Goal: Information Seeking & Learning: Learn about a topic

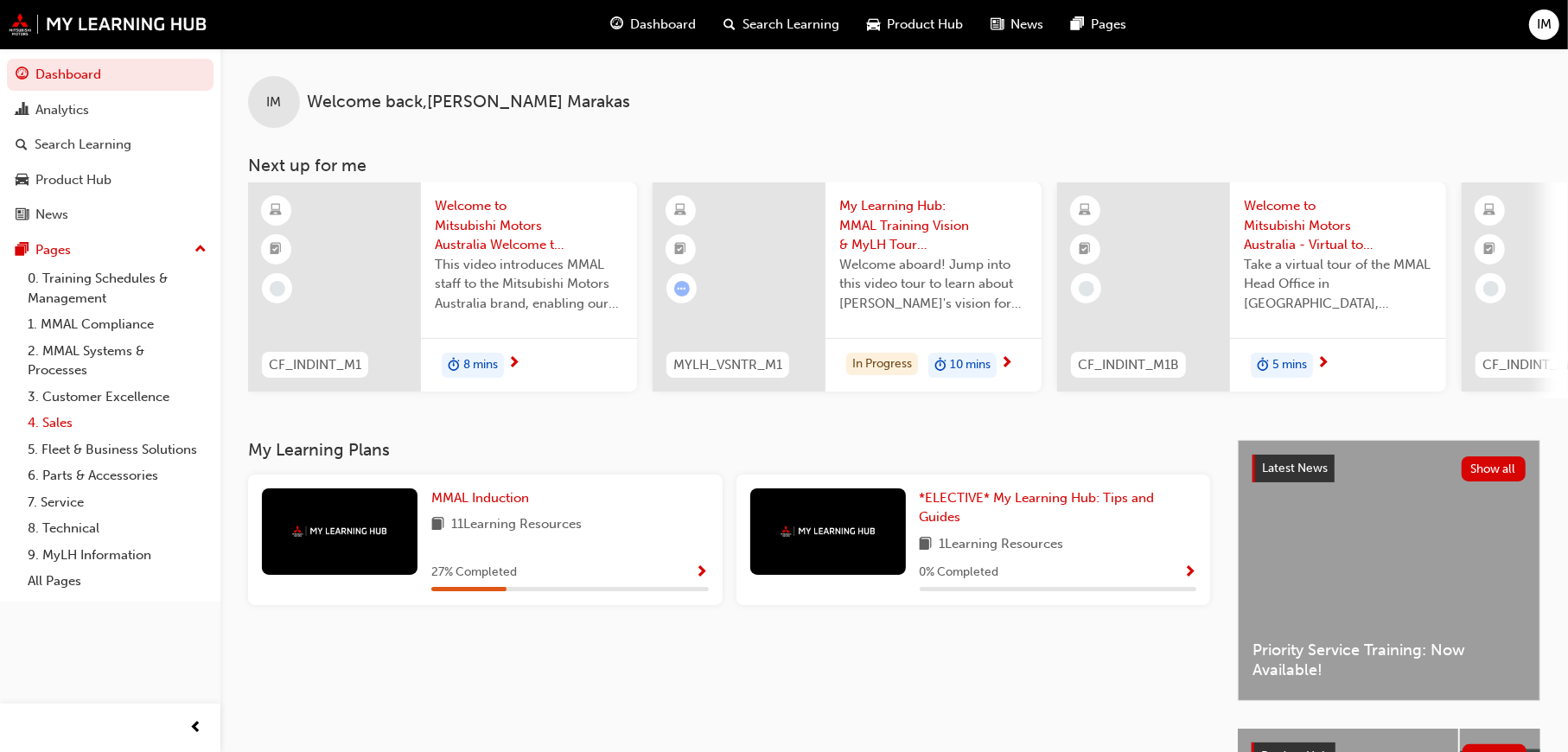
click at [58, 410] on link "4. Sales" at bounding box center [117, 423] width 193 height 27
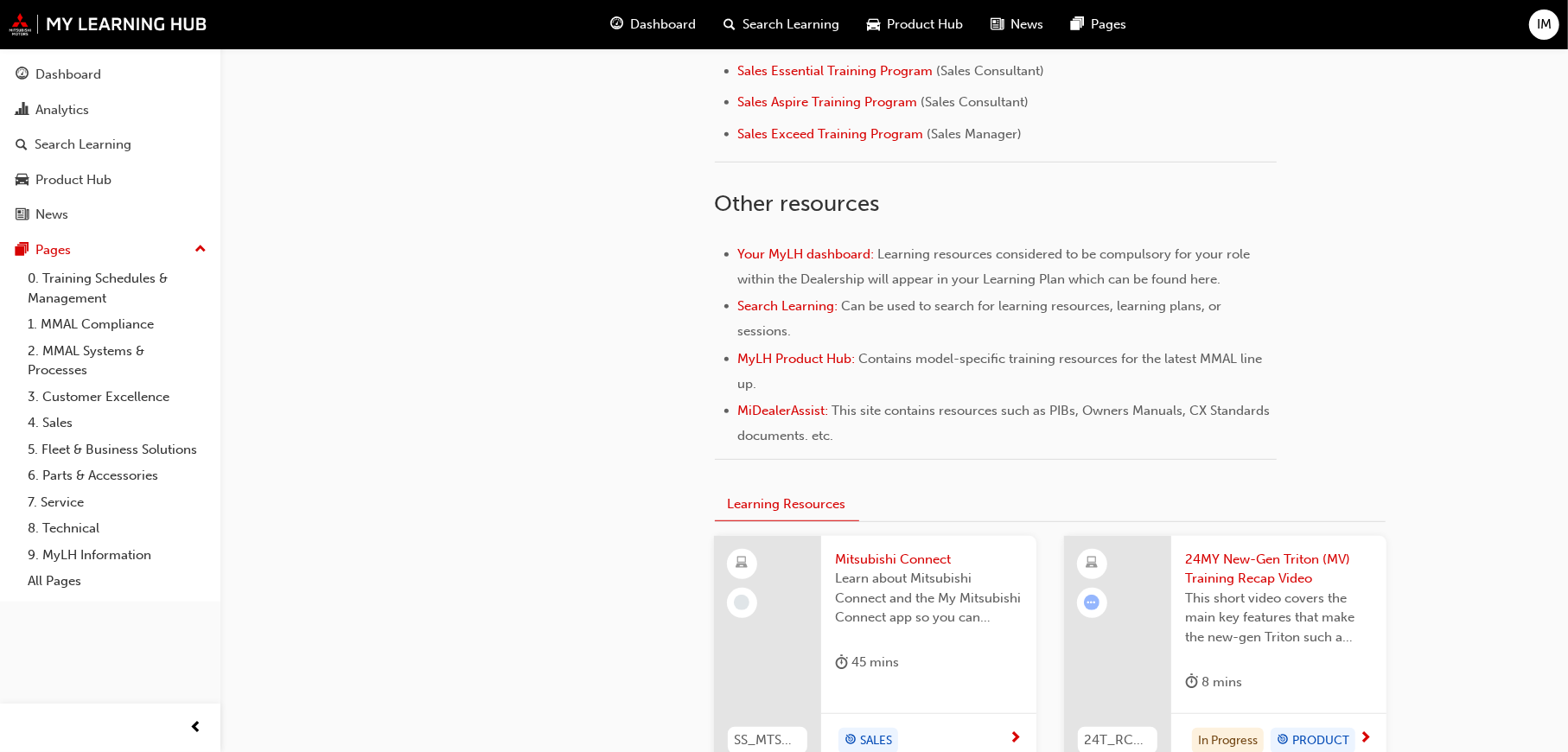
scroll to position [375, 0]
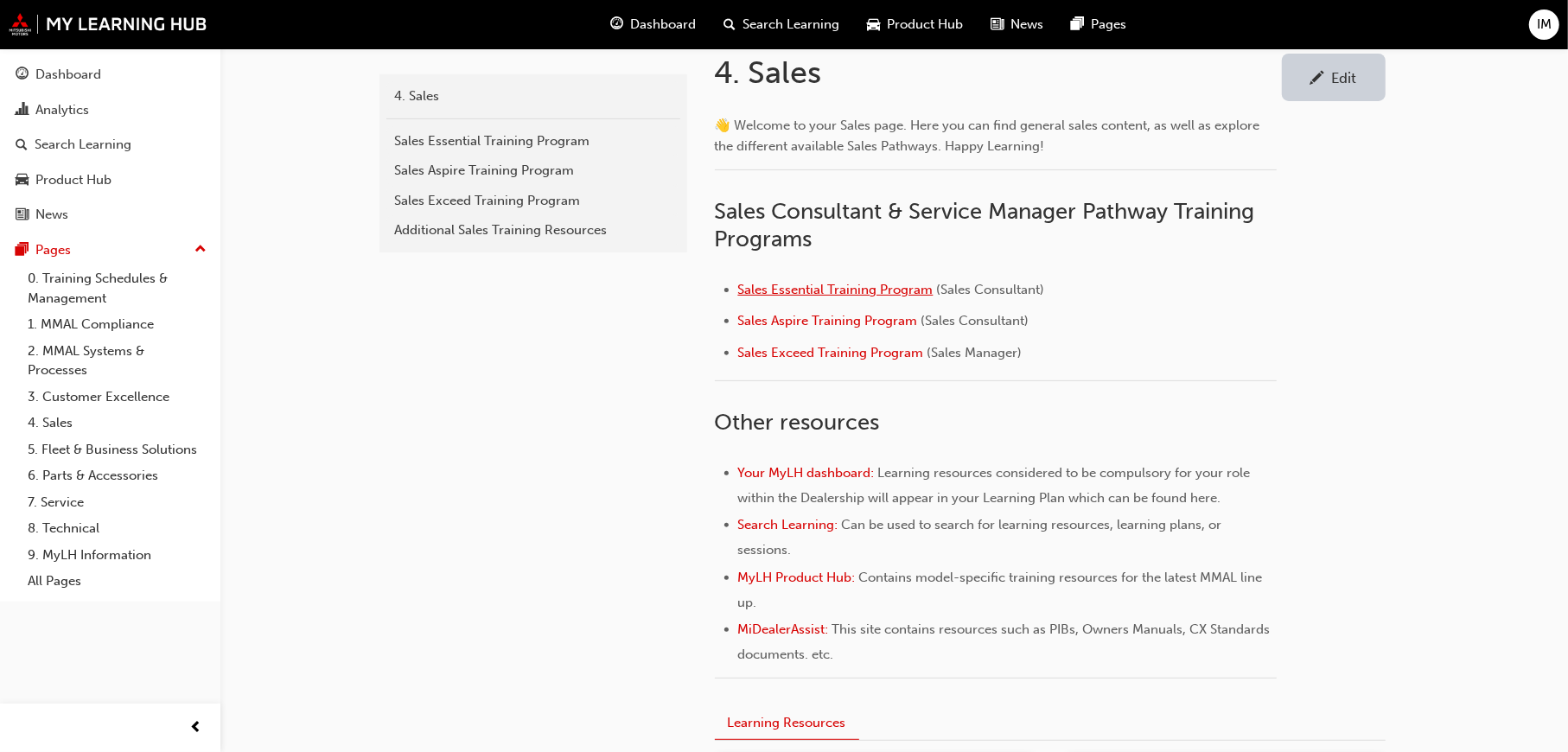
click at [829, 292] on span "Sales Essential Training Program" at bounding box center [836, 290] width 196 height 15
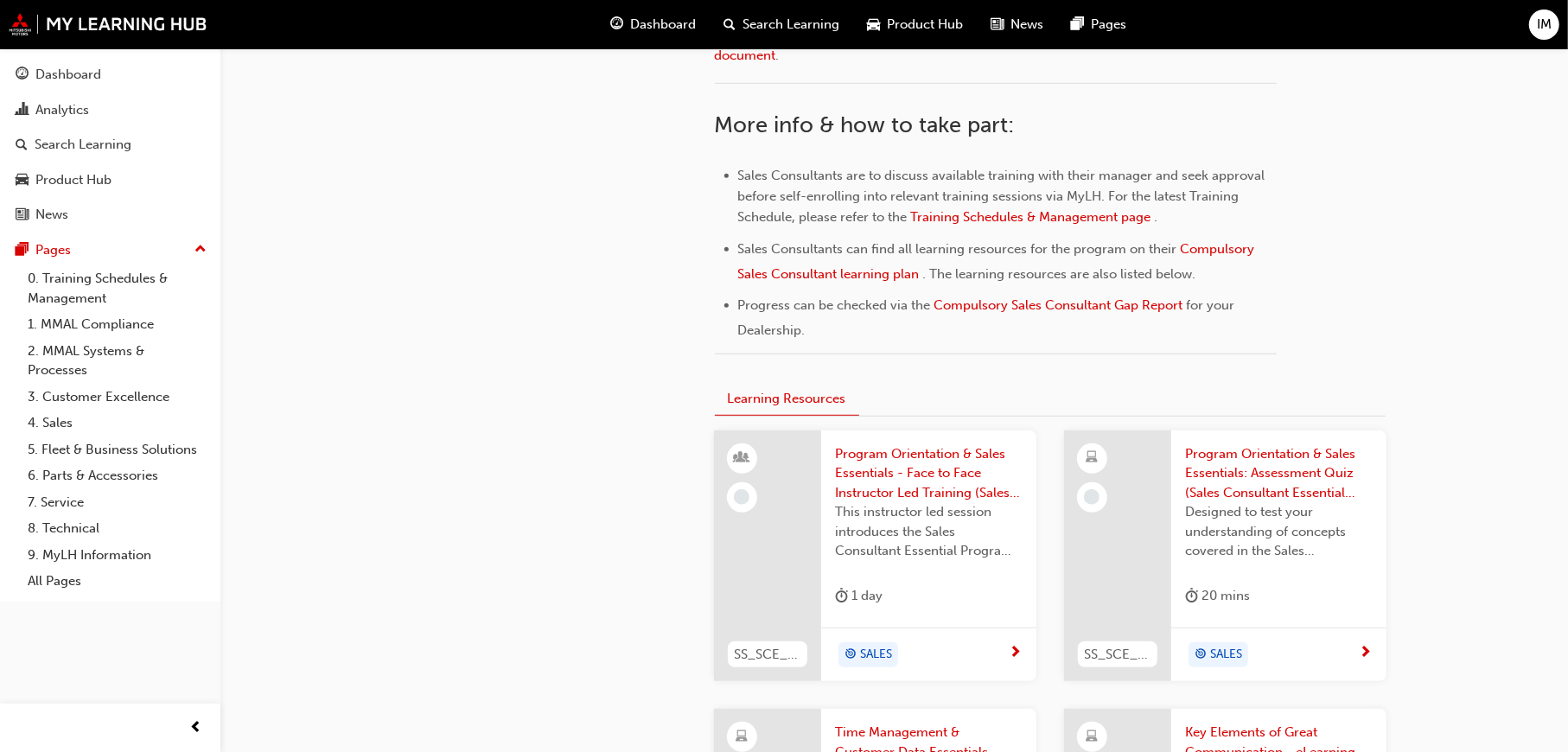
scroll to position [779, 0]
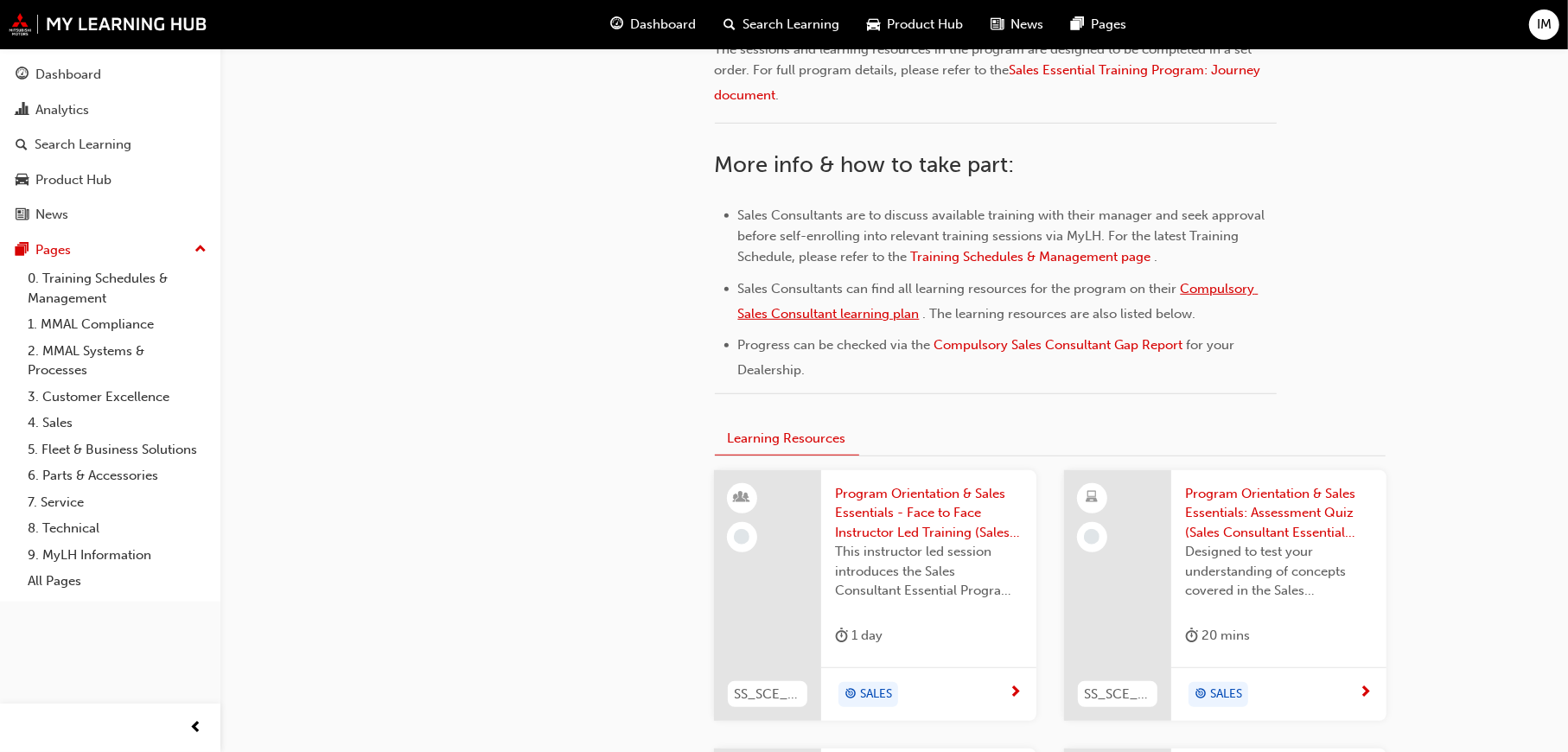
click at [831, 312] on span "Compulsory Sales Consultant learning plan" at bounding box center [999, 301] width 520 height 41
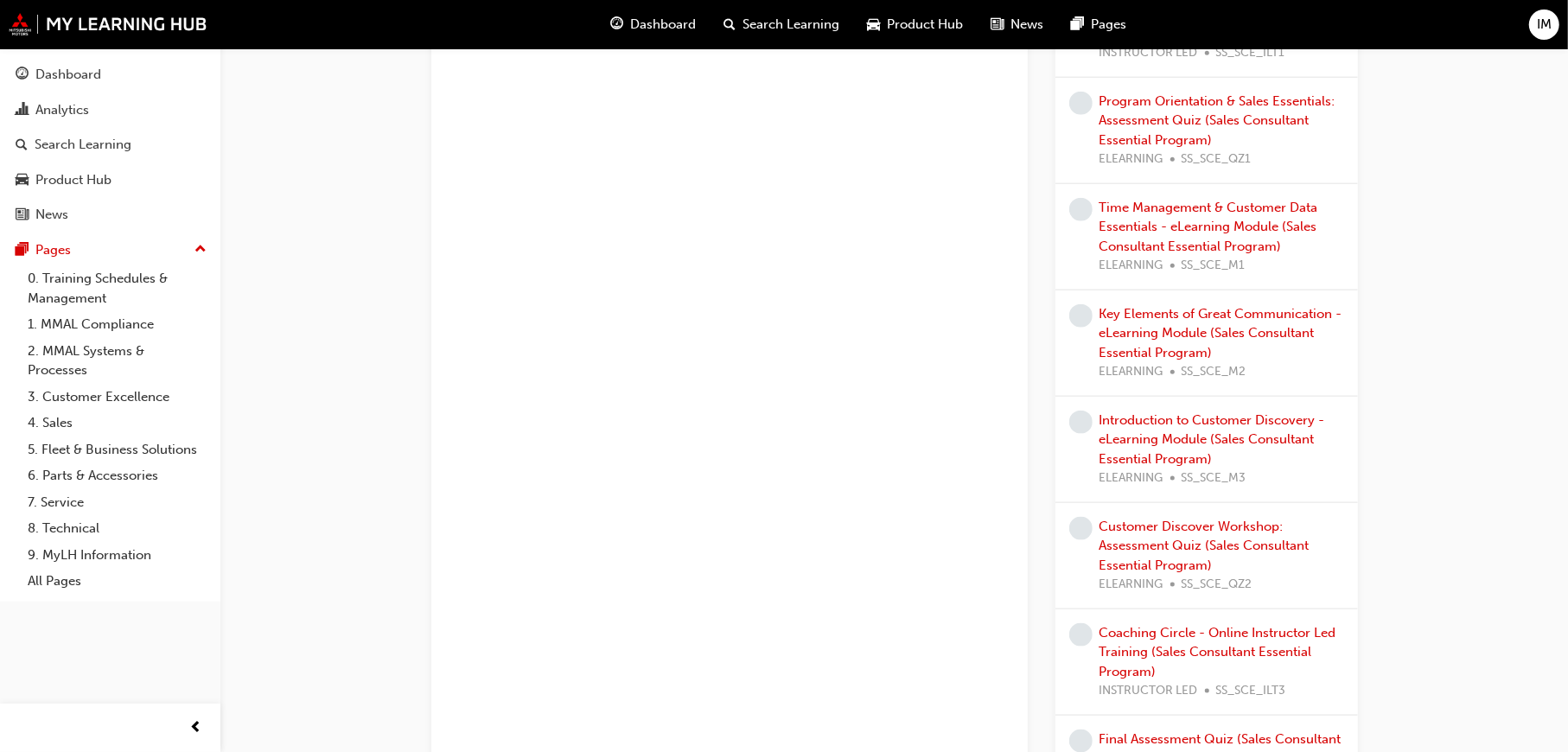
scroll to position [1643, 0]
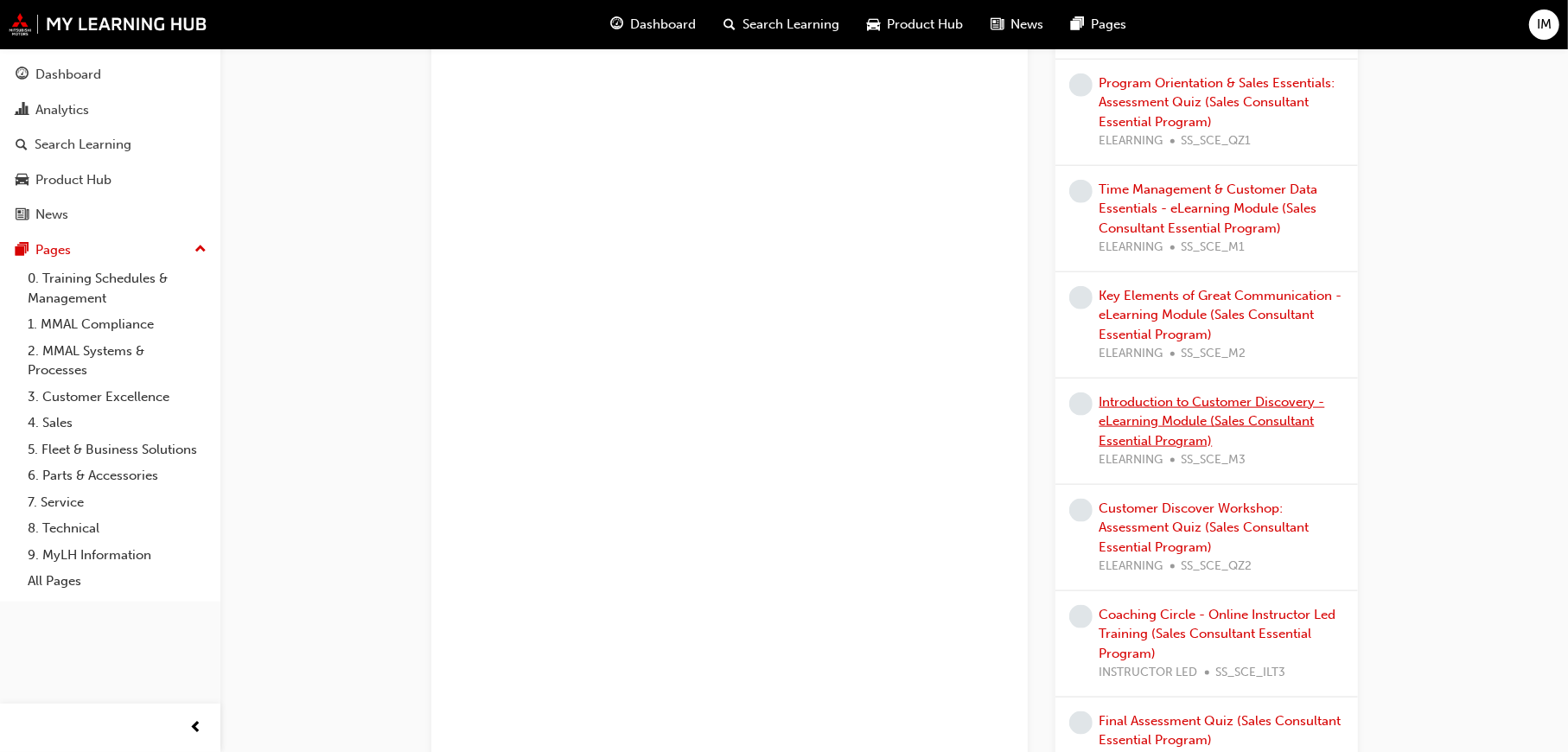
click at [1227, 421] on link "Introduction to Customer Discovery - eLearning Module (Sales Consultant Essenti…" at bounding box center [1213, 421] width 226 height 54
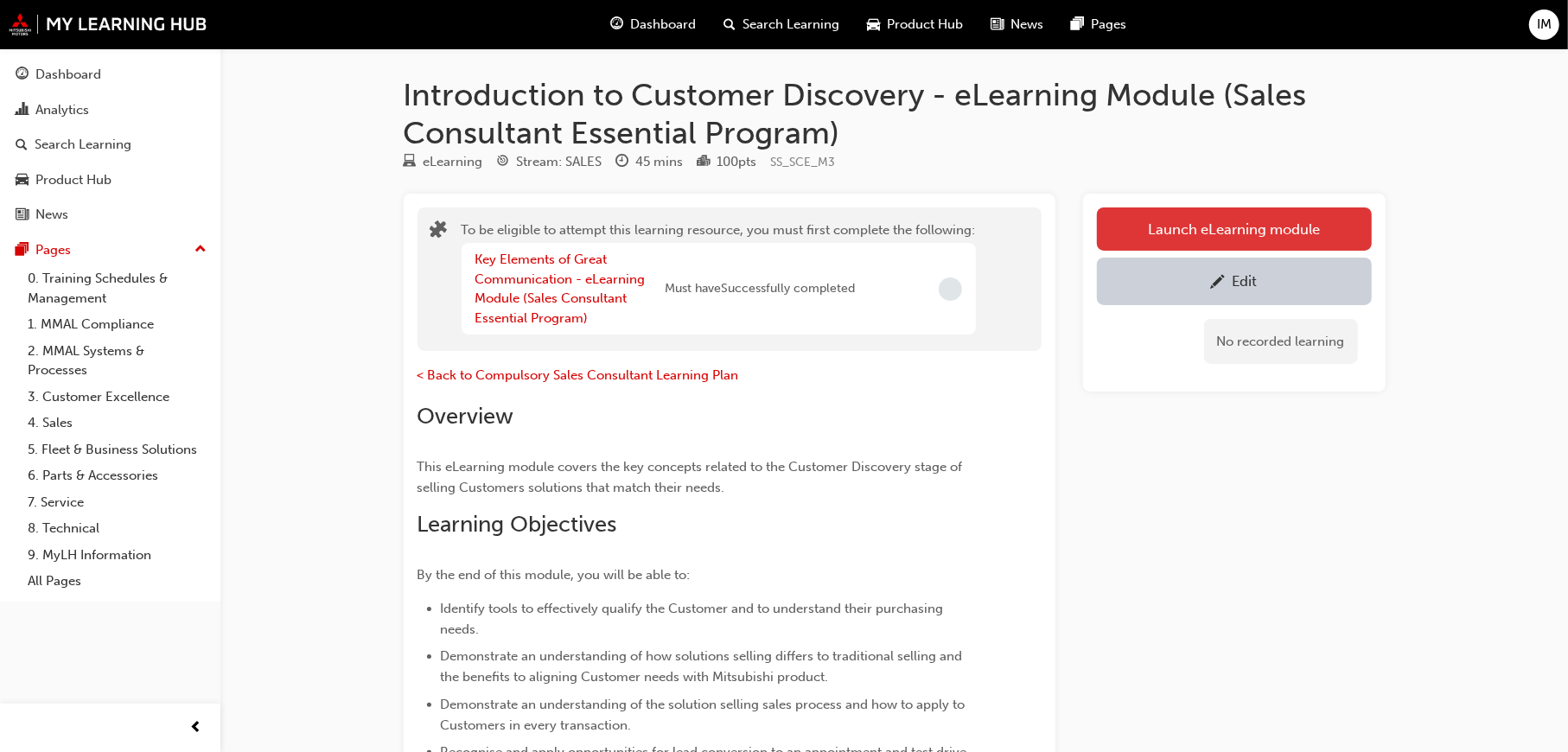
click at [1253, 216] on button "Launch eLearning module" at bounding box center [1235, 230] width 275 height 44
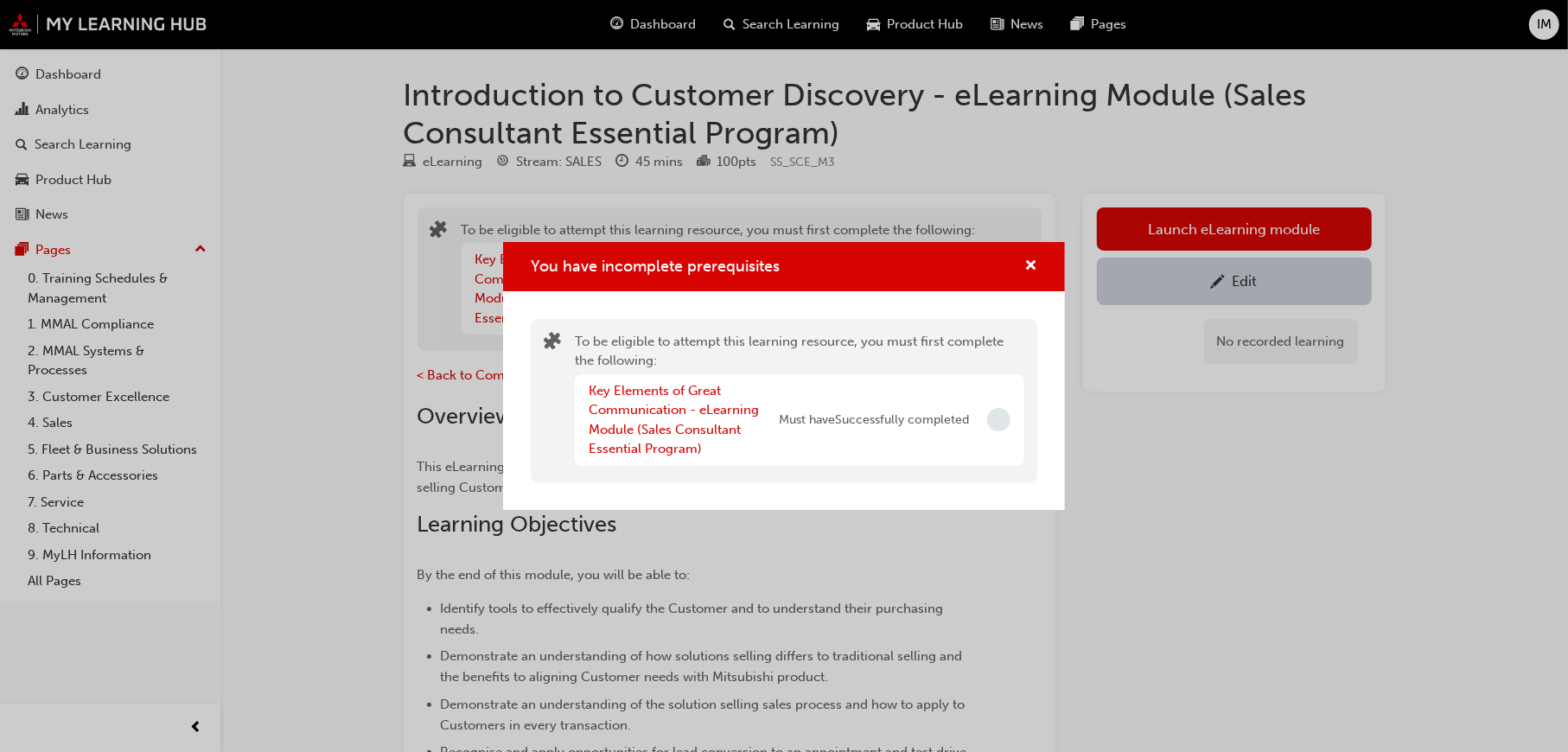
click at [1123, 471] on div "You have incomplete prerequisites To be eligible to attempt this learning resou…" at bounding box center [784, 376] width 1568 height 752
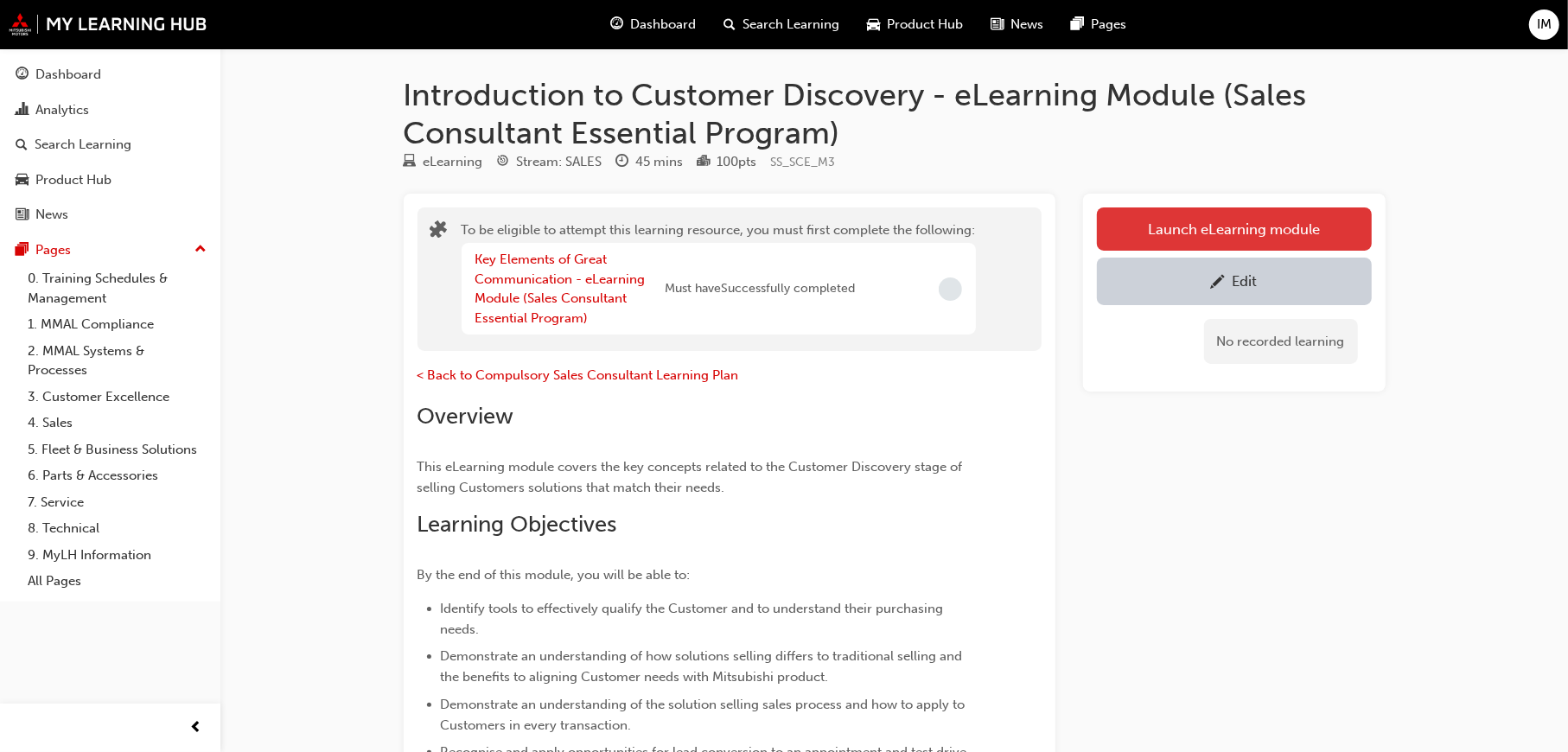
click at [1203, 237] on button "Launch eLearning module" at bounding box center [1235, 230] width 275 height 44
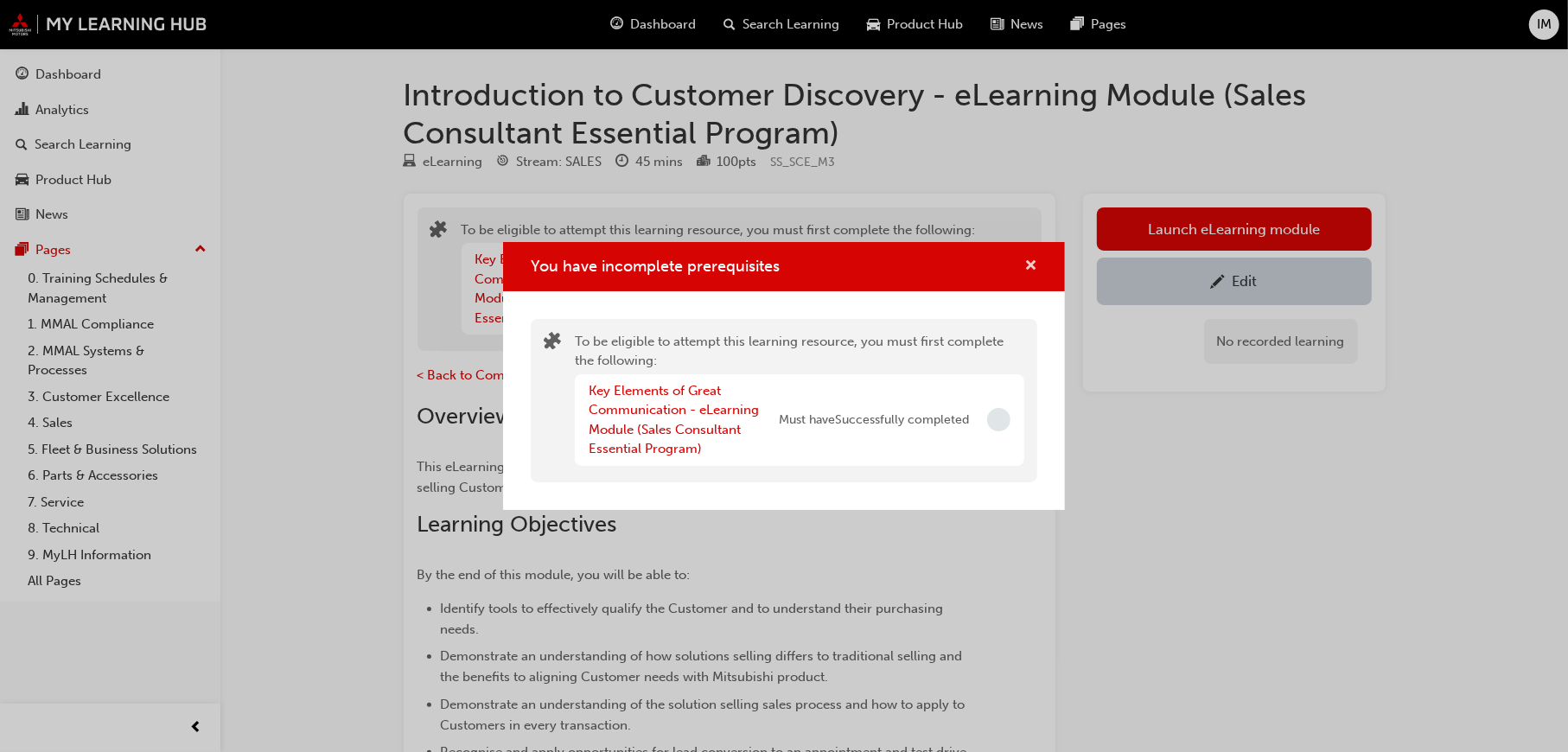
click at [1028, 267] on span "cross-icon" at bounding box center [1031, 267] width 13 height 15
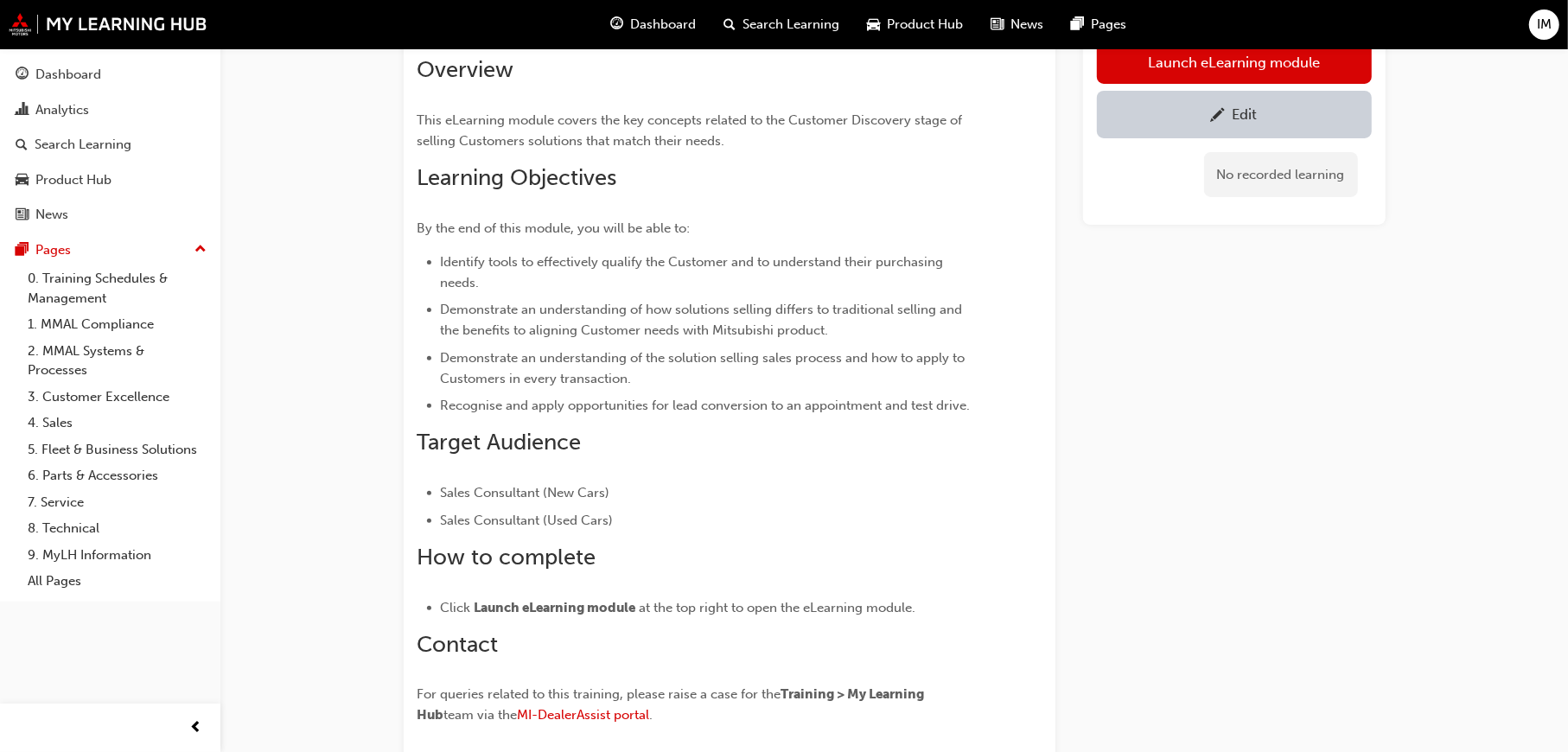
scroll to position [318, 0]
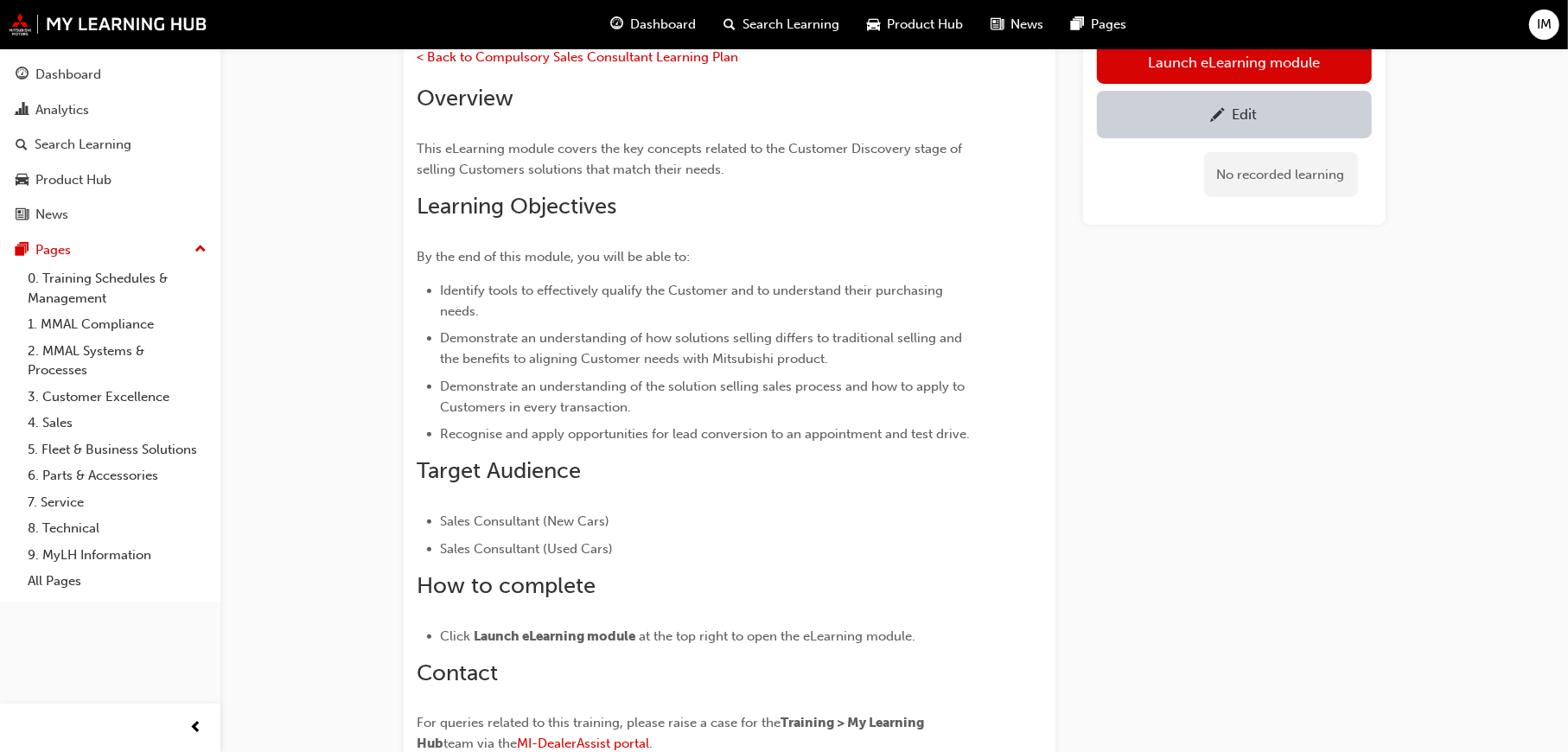
click at [1229, 104] on div "Edit" at bounding box center [1234, 113] width 249 height 22
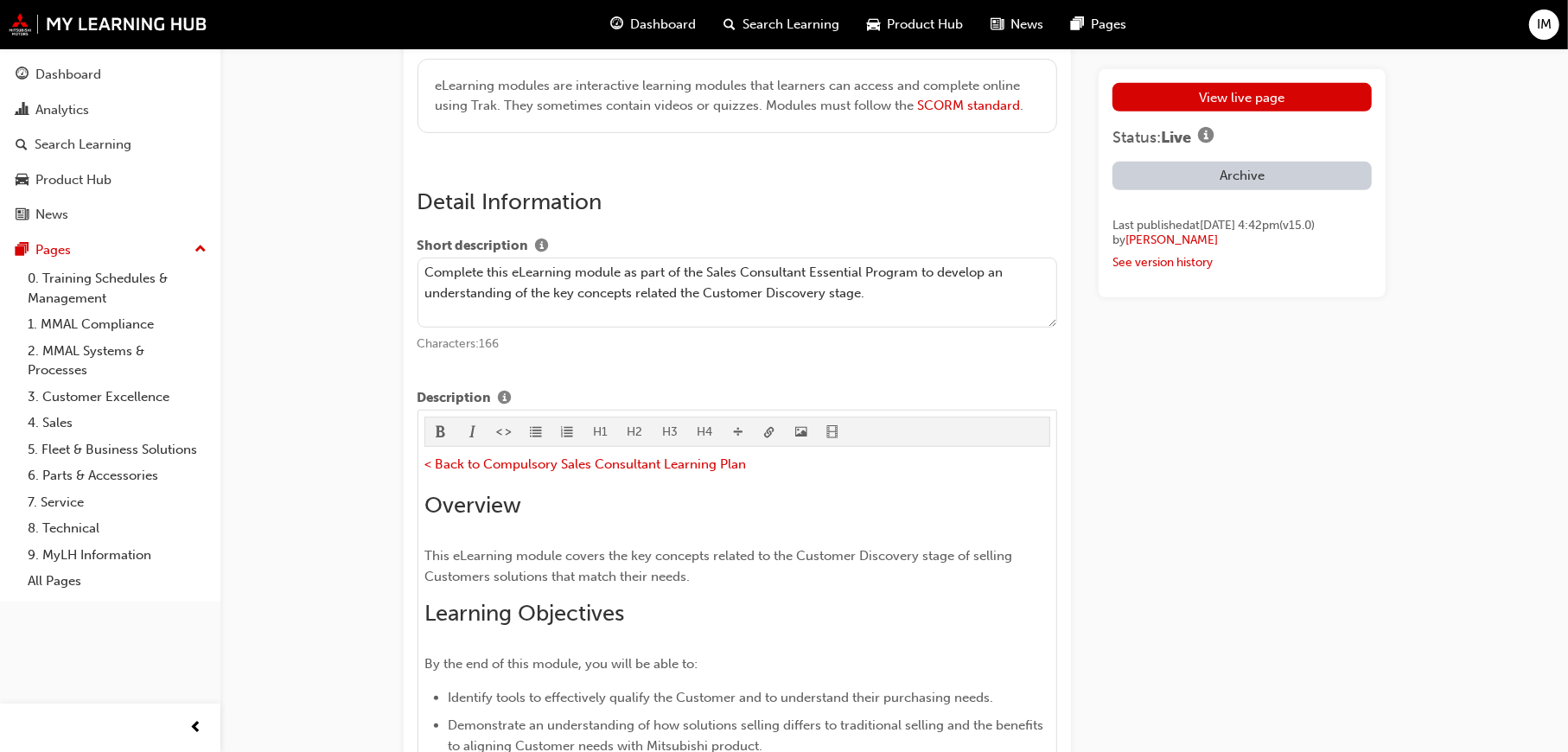
scroll to position [606, 0]
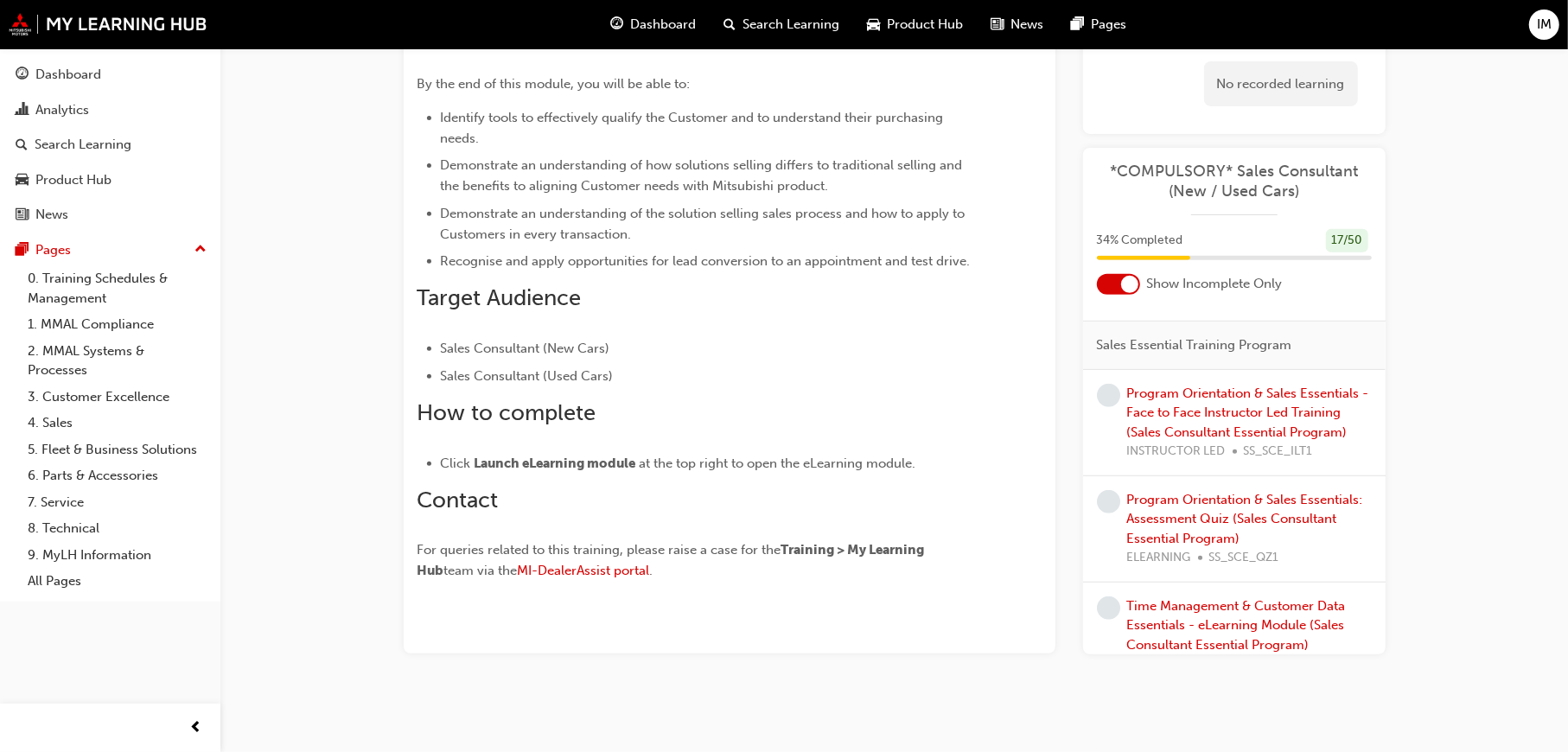
scroll to position [1470, 0]
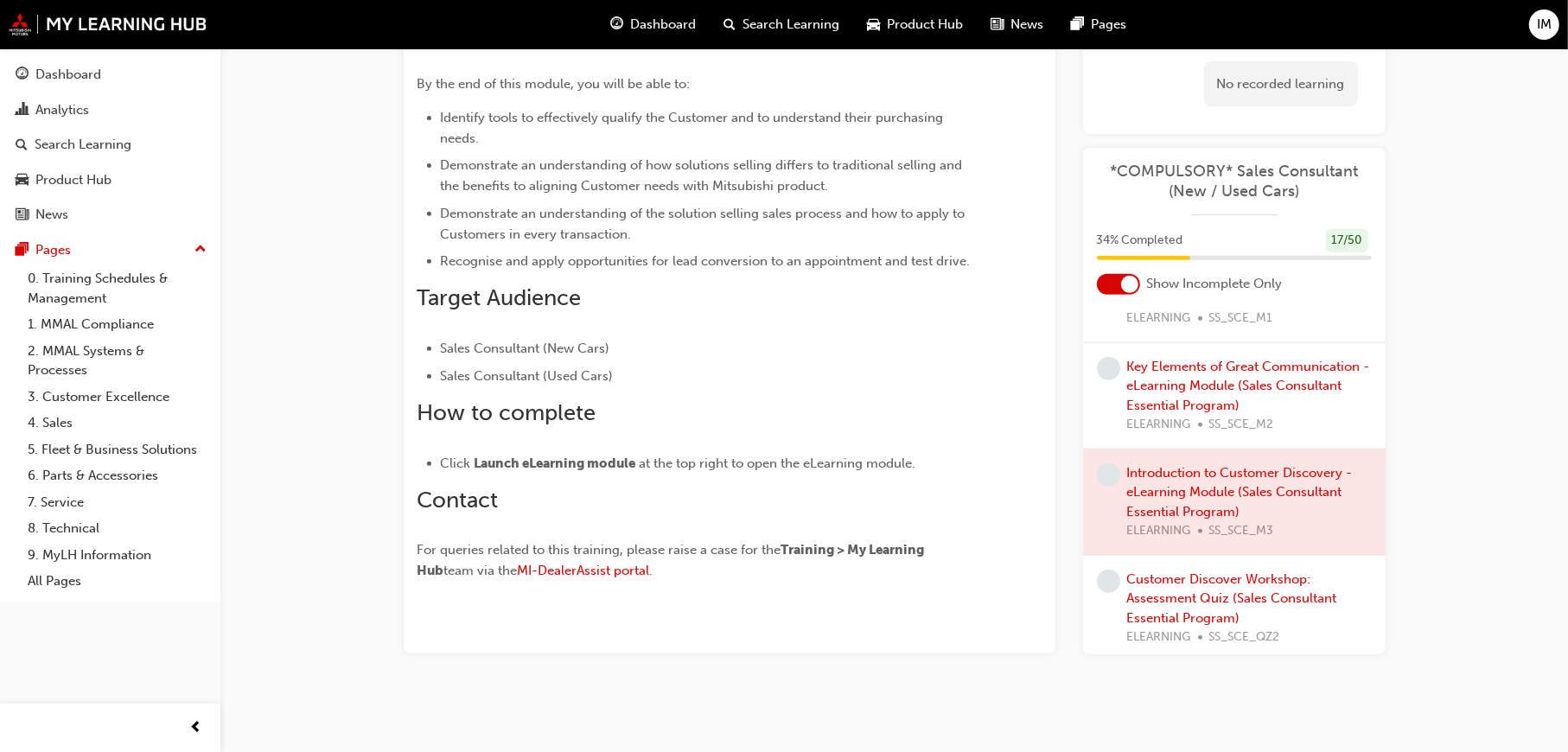
click at [1200, 517] on div at bounding box center [1234, 501] width 303 height 105
click at [1198, 509] on div at bounding box center [1234, 501] width 303 height 105
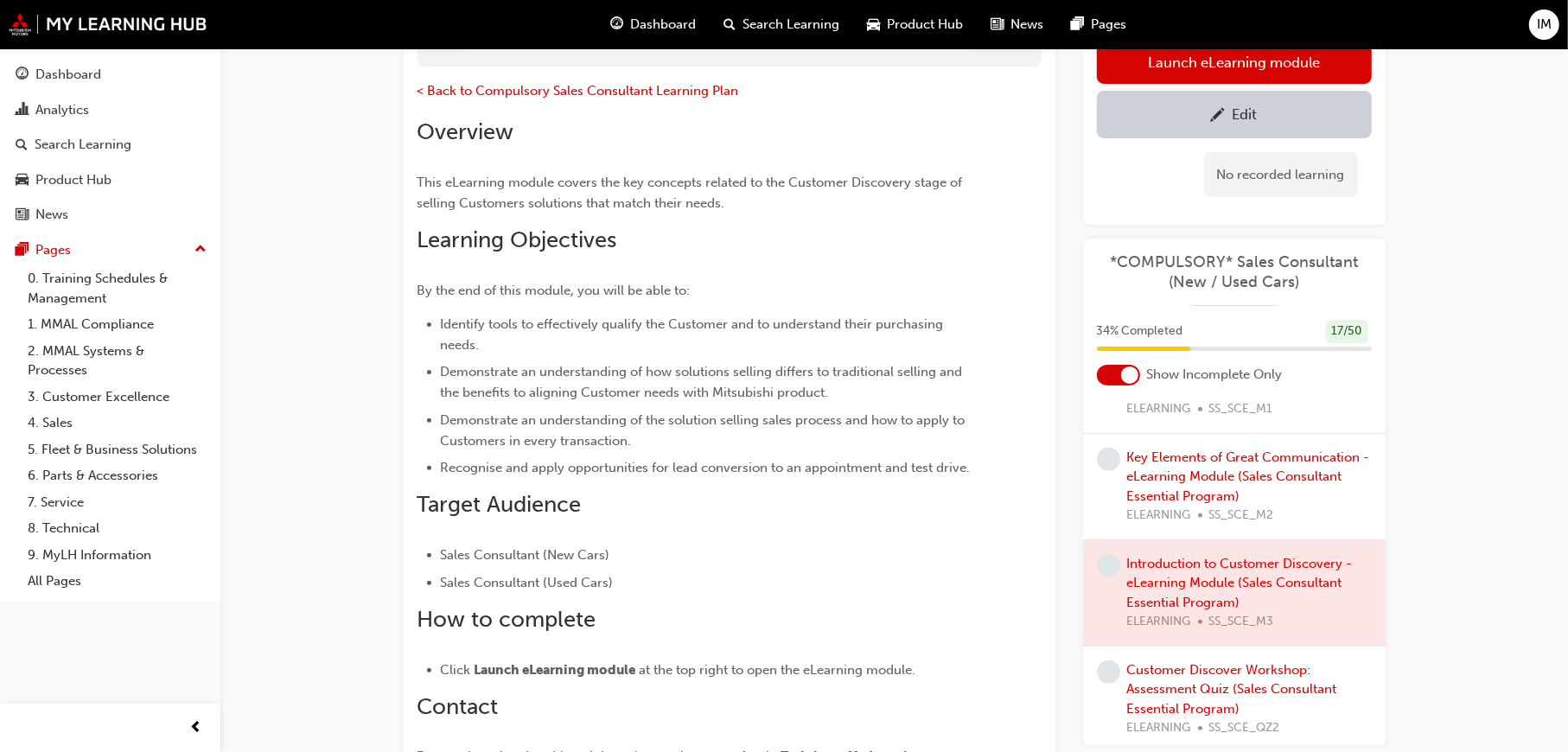
scroll to position [0, 0]
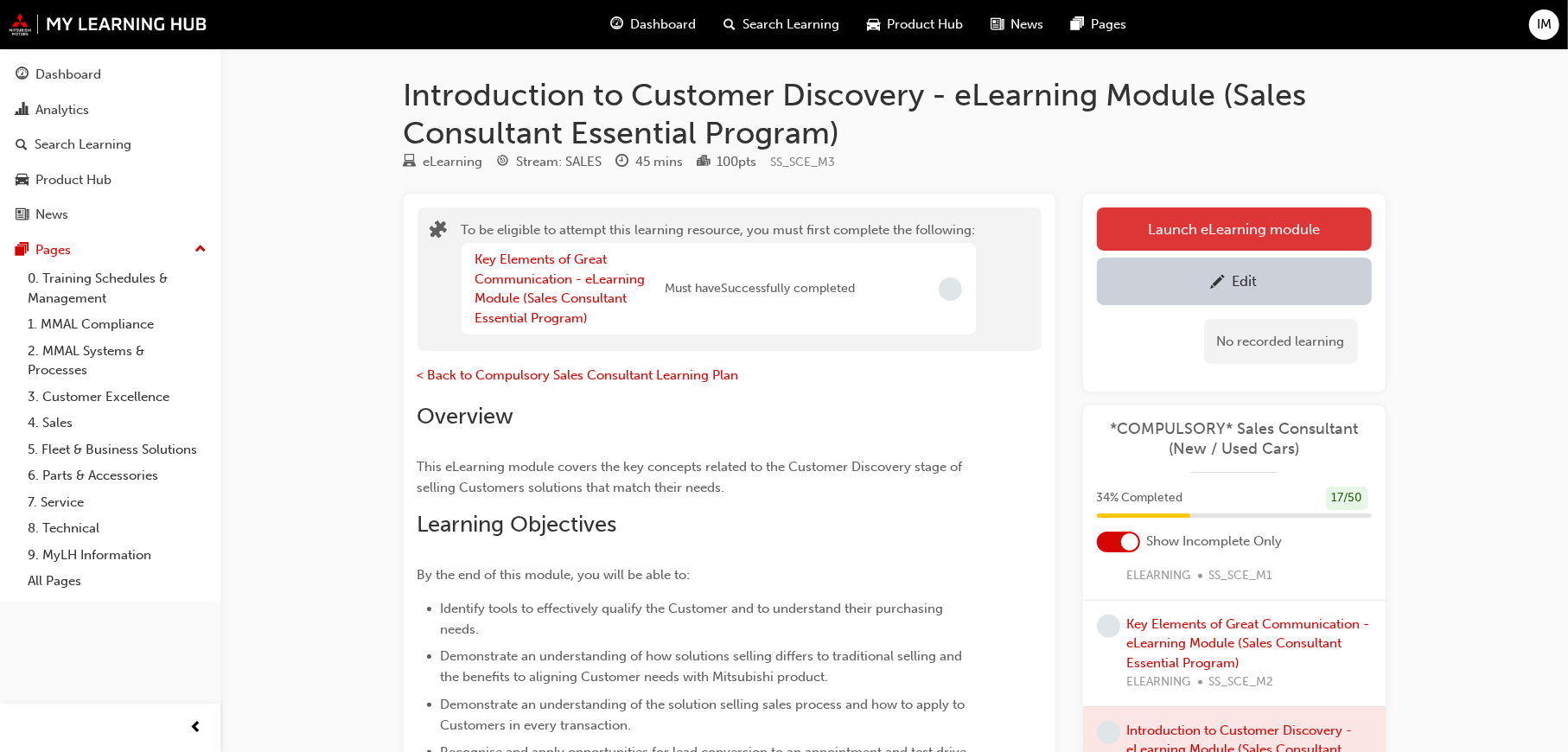
click at [1227, 226] on button "Launch eLearning module" at bounding box center [1235, 230] width 275 height 44
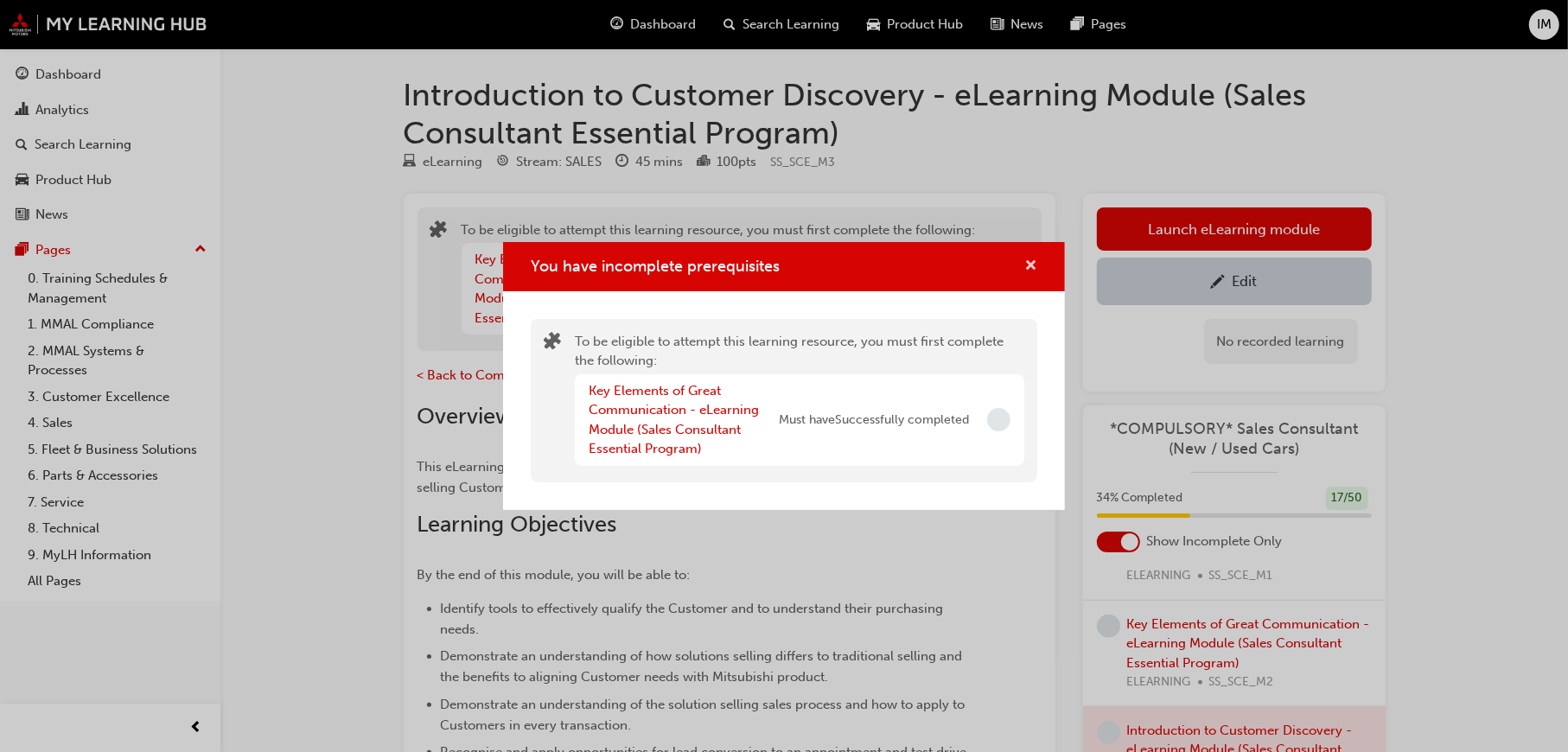
click at [1036, 262] on span "cross-icon" at bounding box center [1031, 267] width 13 height 15
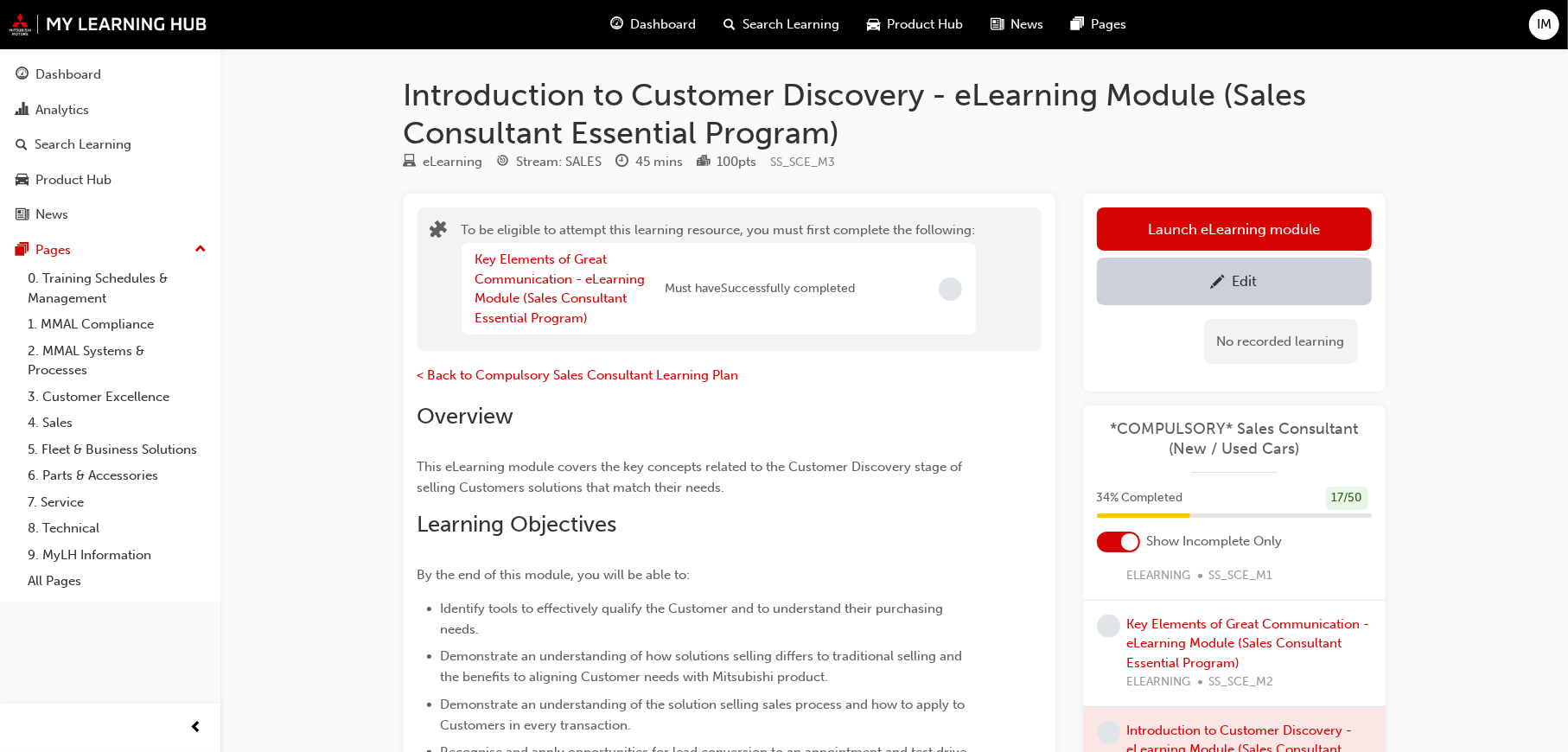
scroll to position [86, 0]
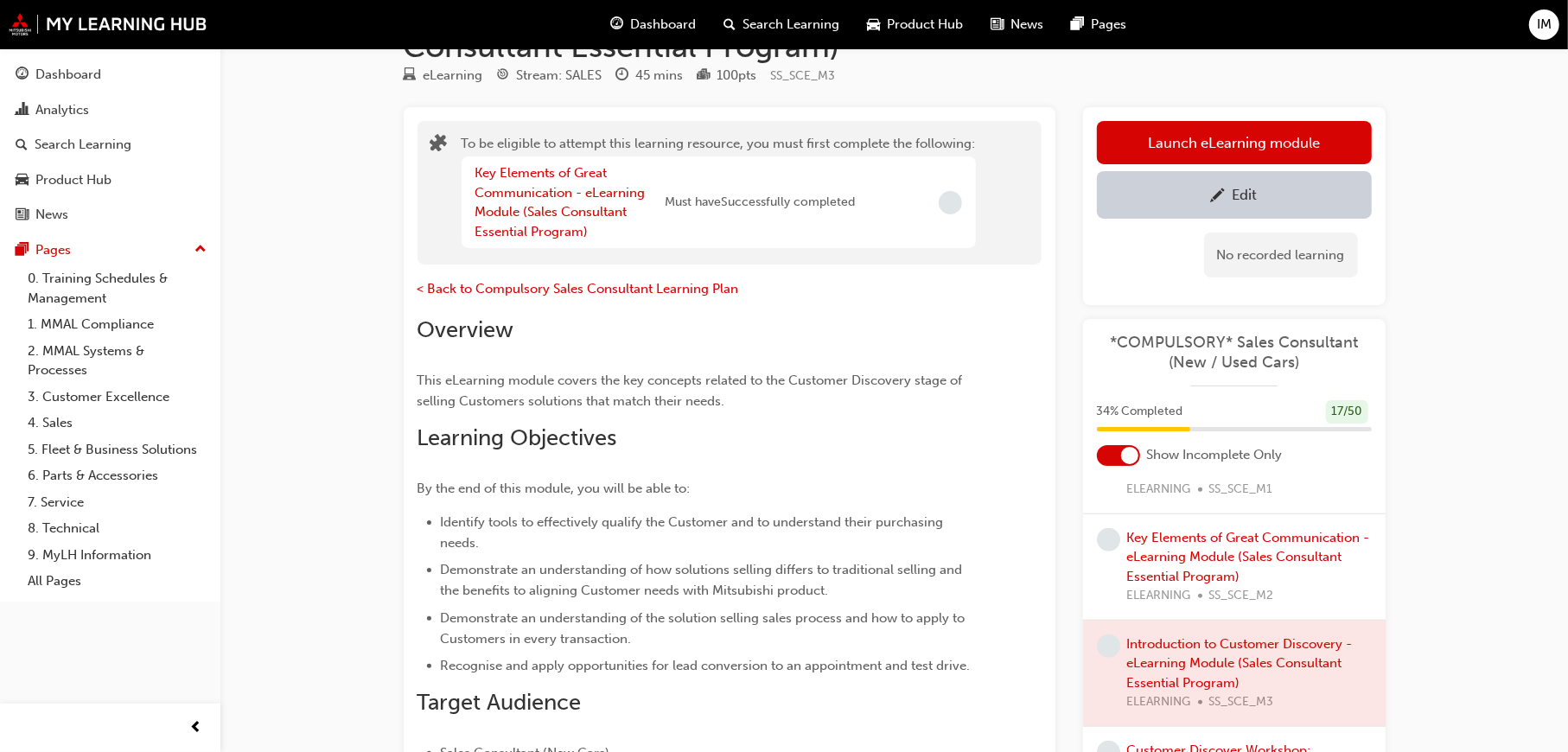
click at [1235, 479] on link "Time Management & Customer Data Essentials - eLearning Module (Sales Consultant…" at bounding box center [1237, 450] width 218 height 54
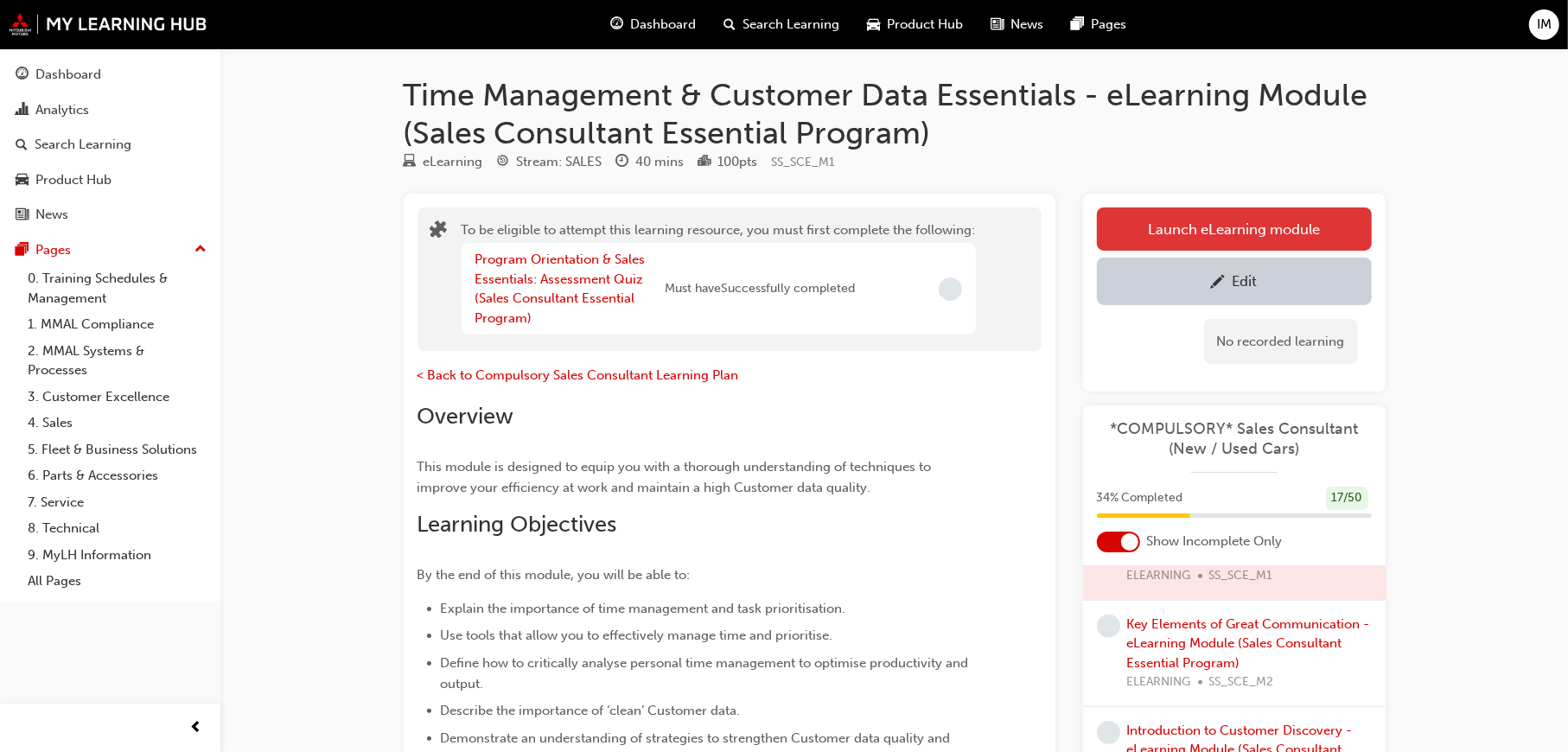
click at [1331, 218] on button "Launch eLearning module" at bounding box center [1235, 230] width 275 height 44
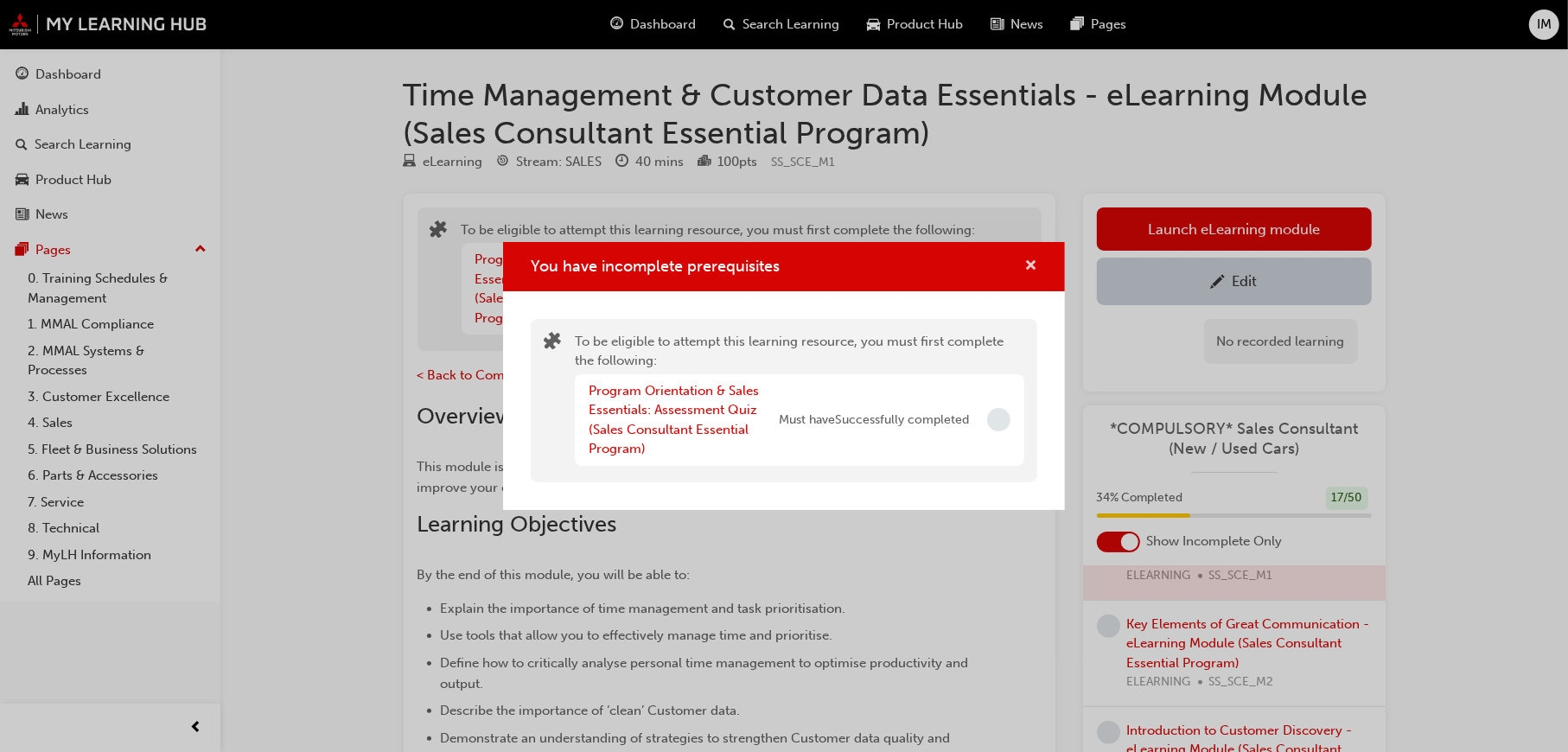
click at [1032, 261] on span "cross-icon" at bounding box center [1031, 267] width 13 height 15
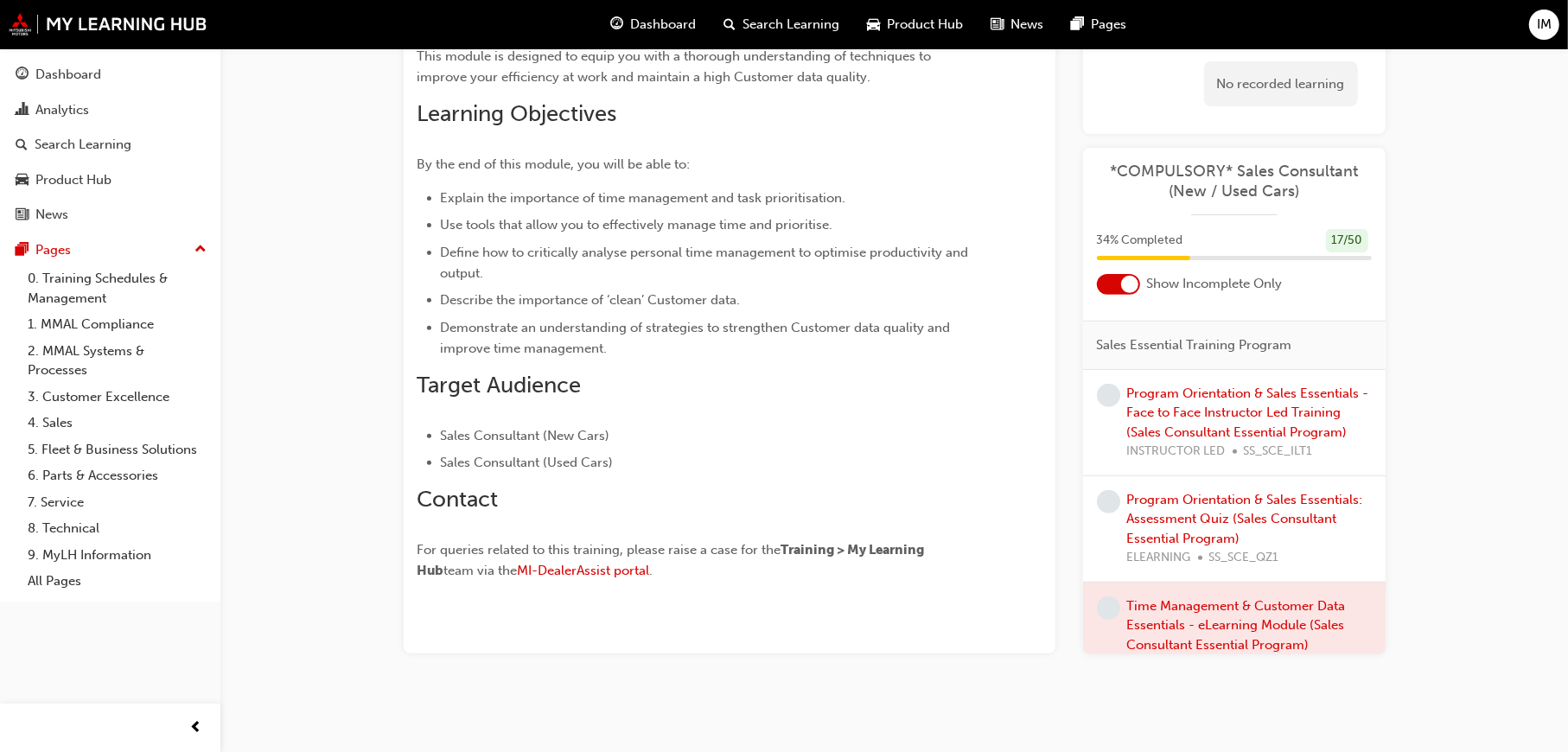
scroll to position [1124, 0]
click at [1244, 435] on link "Program Orientation & Sales Essentials - Face to Face Instructor Led Training (…" at bounding box center [1248, 411] width 242 height 54
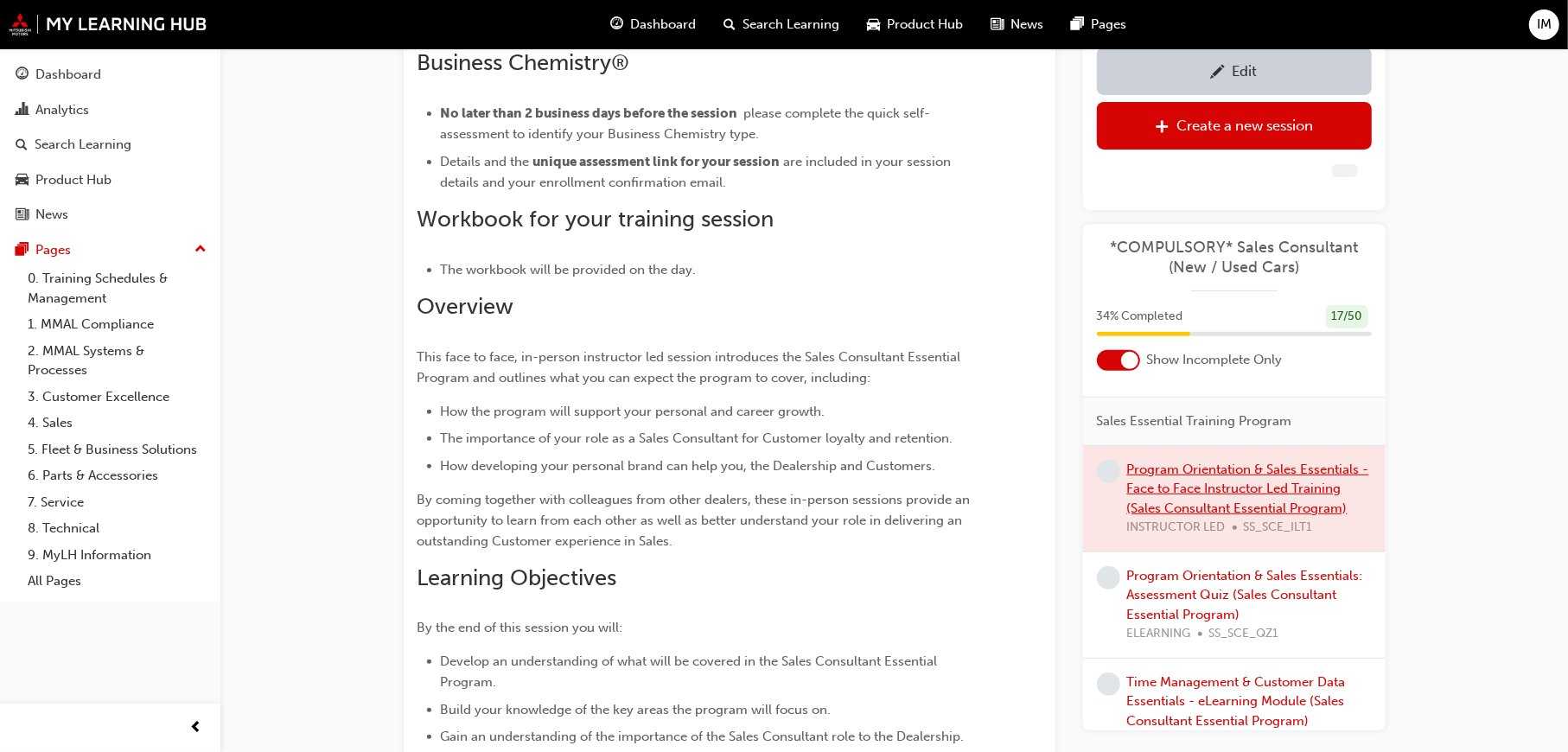
scroll to position [267, 0]
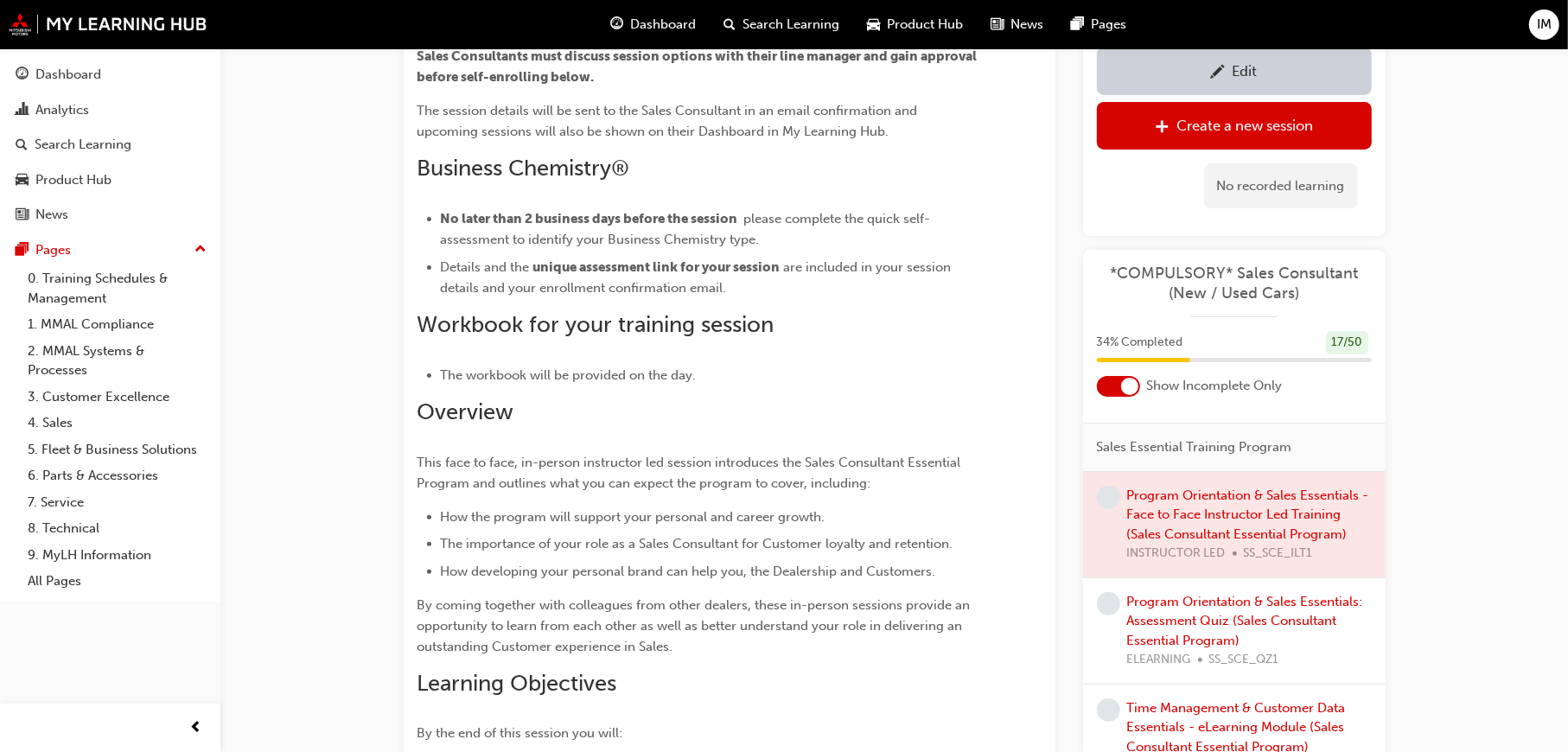
click at [1103, 386] on div at bounding box center [1119, 385] width 44 height 21
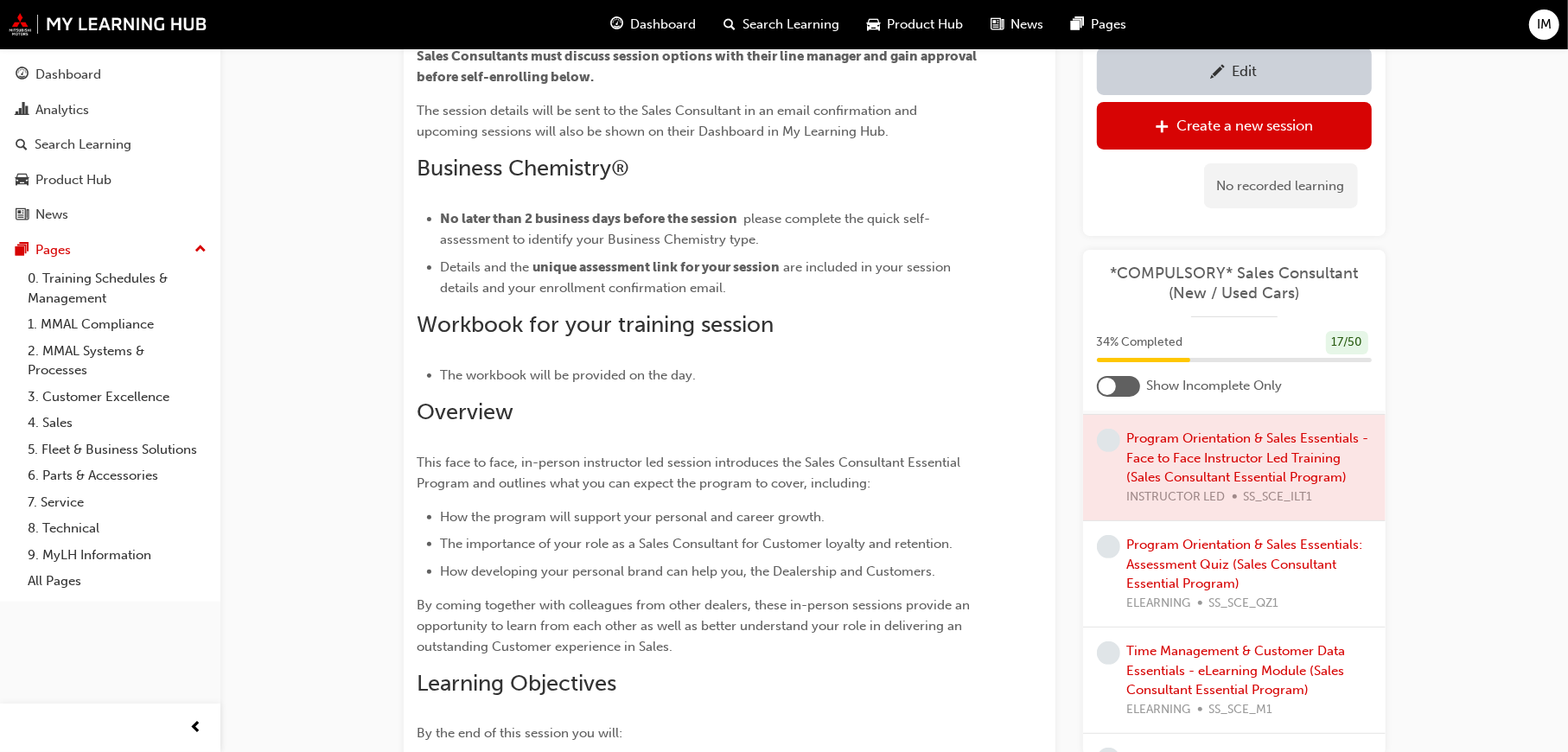
click at [1127, 379] on div at bounding box center [1119, 385] width 44 height 21
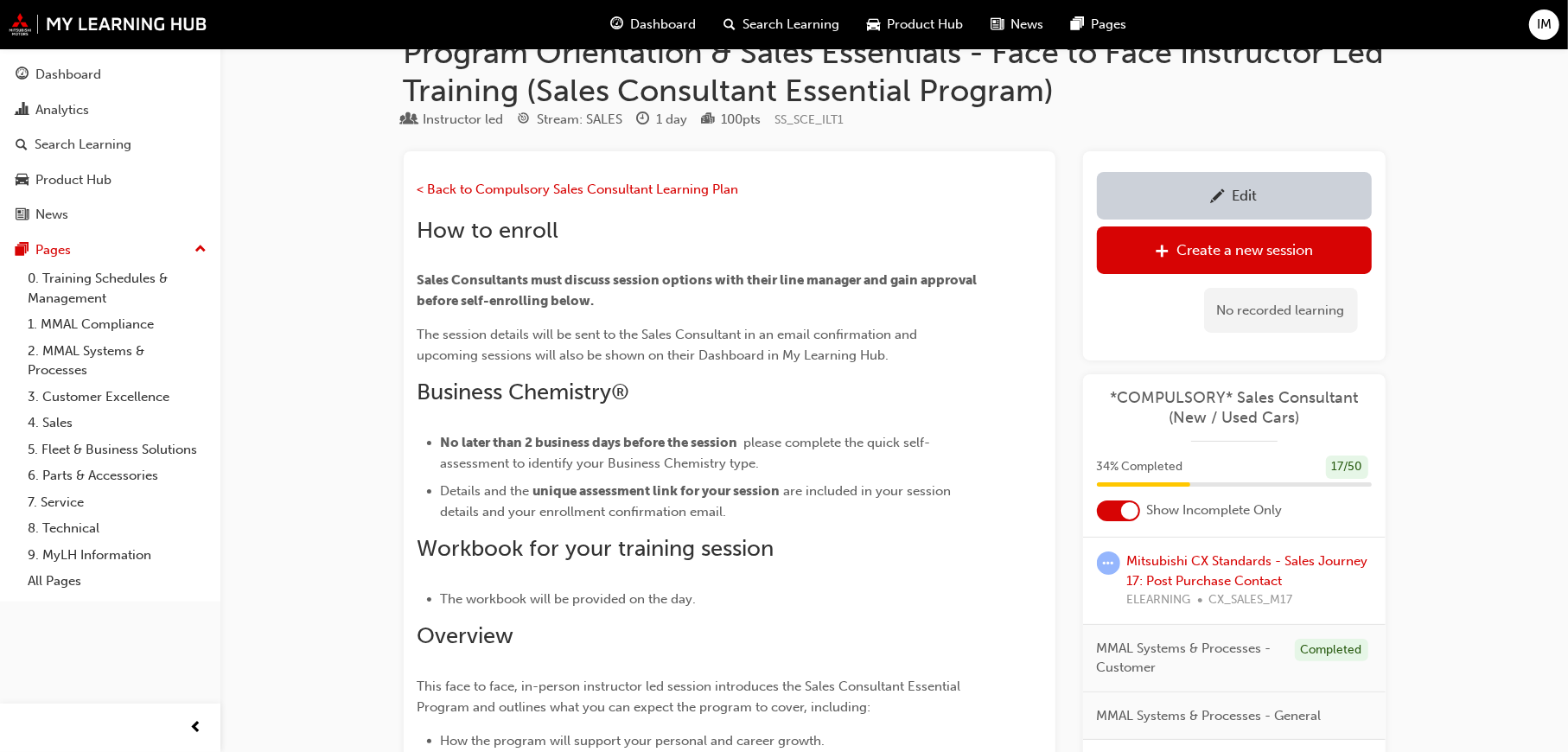
scroll to position [0, 0]
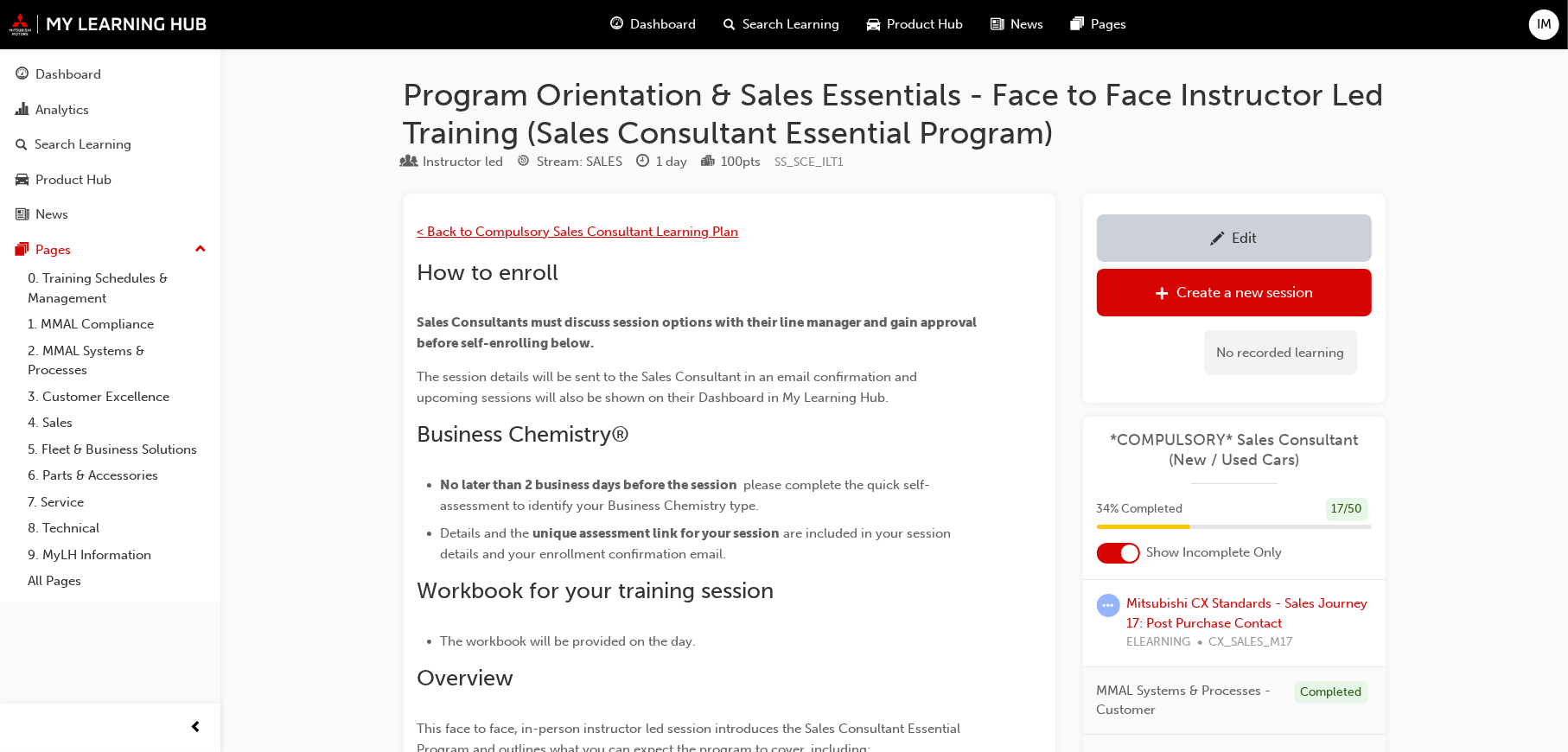
click at [581, 230] on span "< Back to Compulsory Sales Consultant Learning Plan" at bounding box center [578, 232] width 322 height 15
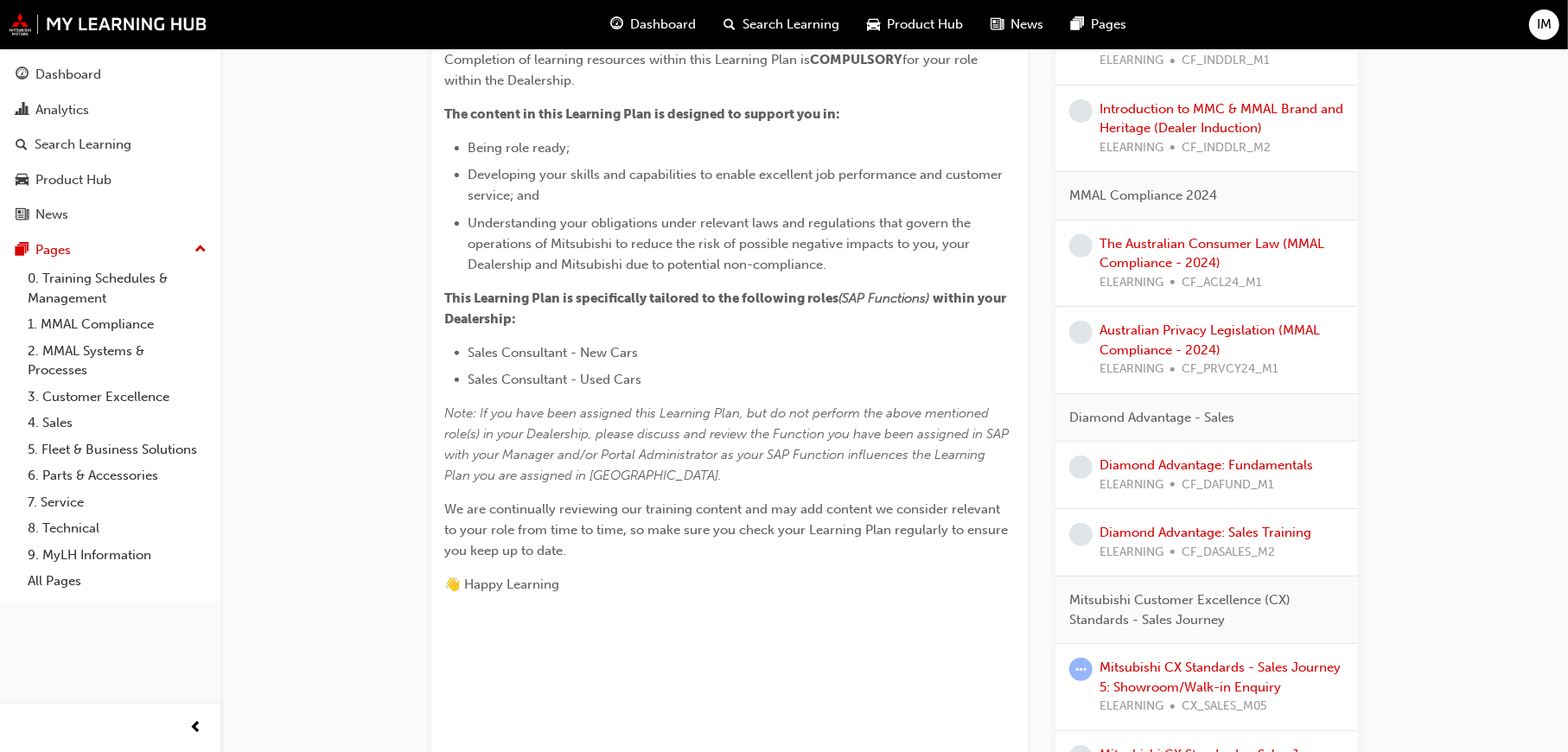
scroll to position [432, 0]
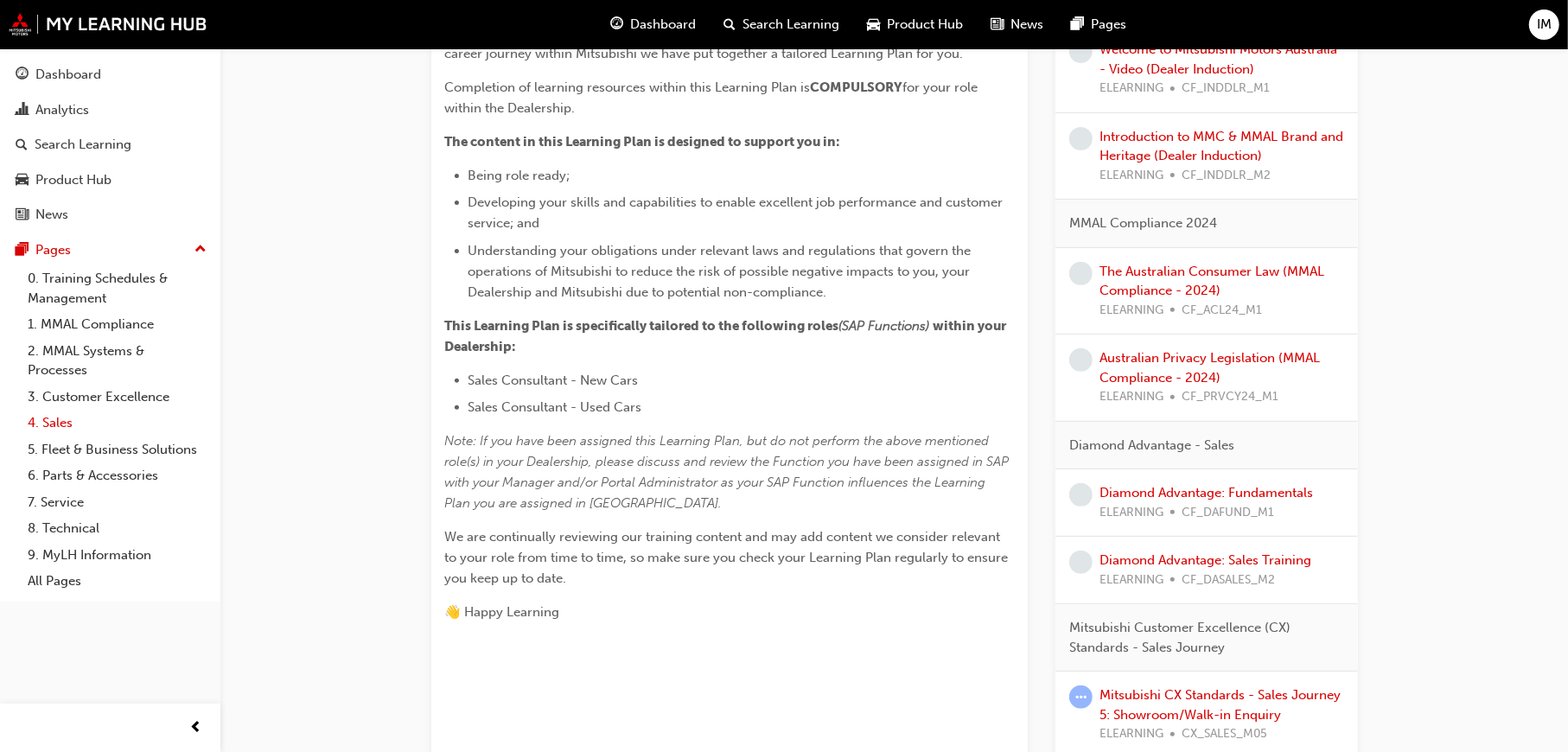
click at [79, 410] on link "4. Sales" at bounding box center [117, 423] width 193 height 27
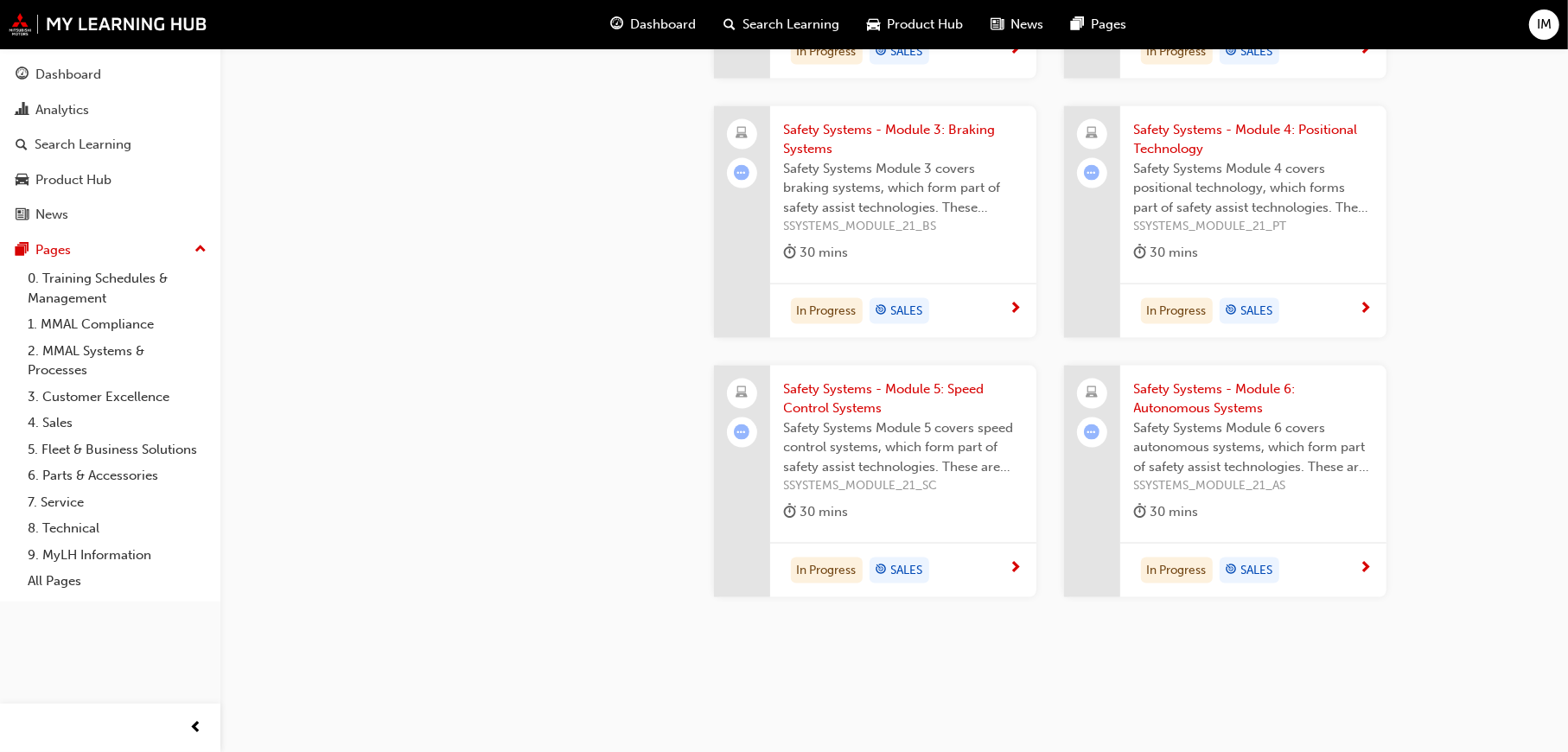
scroll to position [2105, 0]
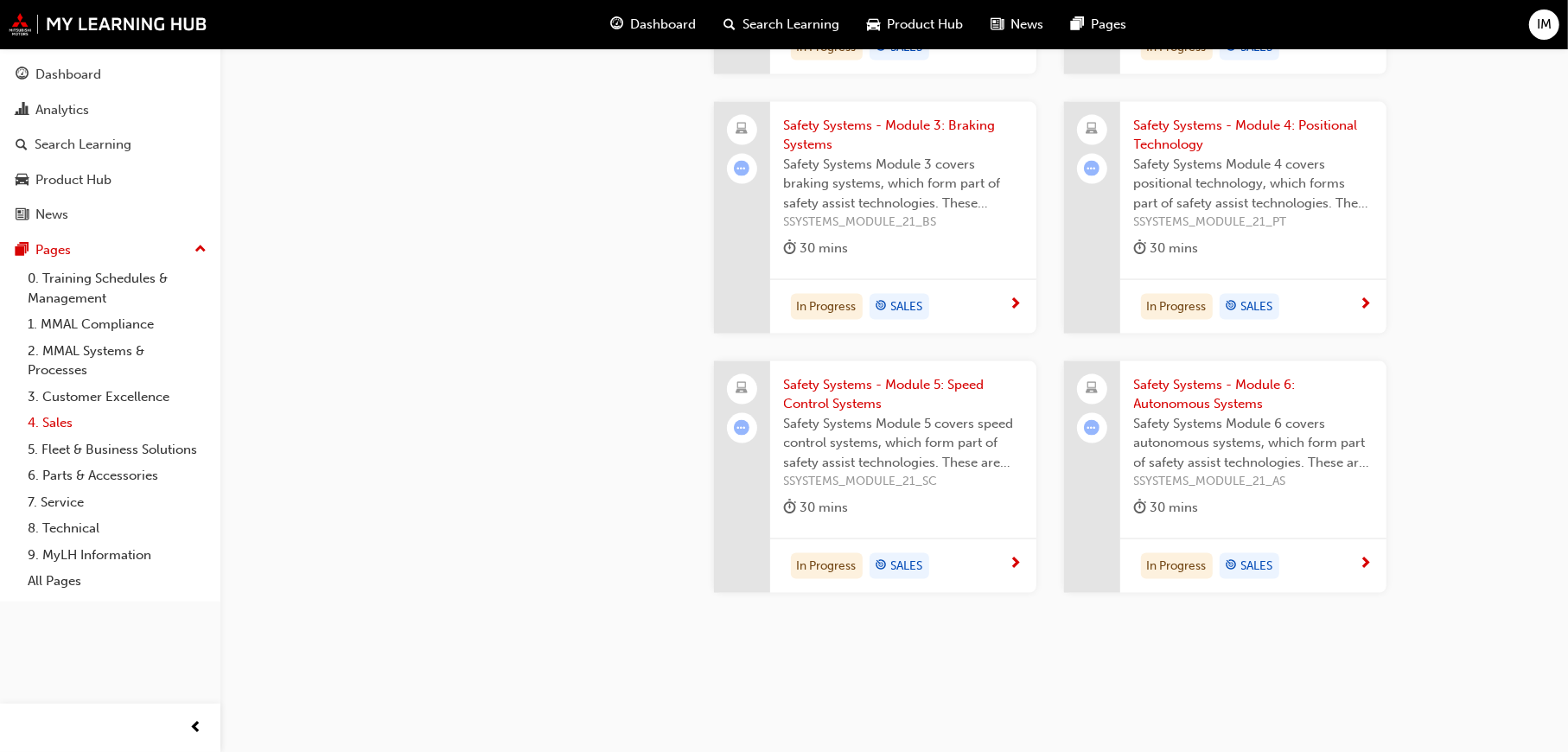
click at [76, 410] on link "4. Sales" at bounding box center [117, 423] width 193 height 27
click at [66, 410] on link "4. Sales" at bounding box center [117, 423] width 193 height 27
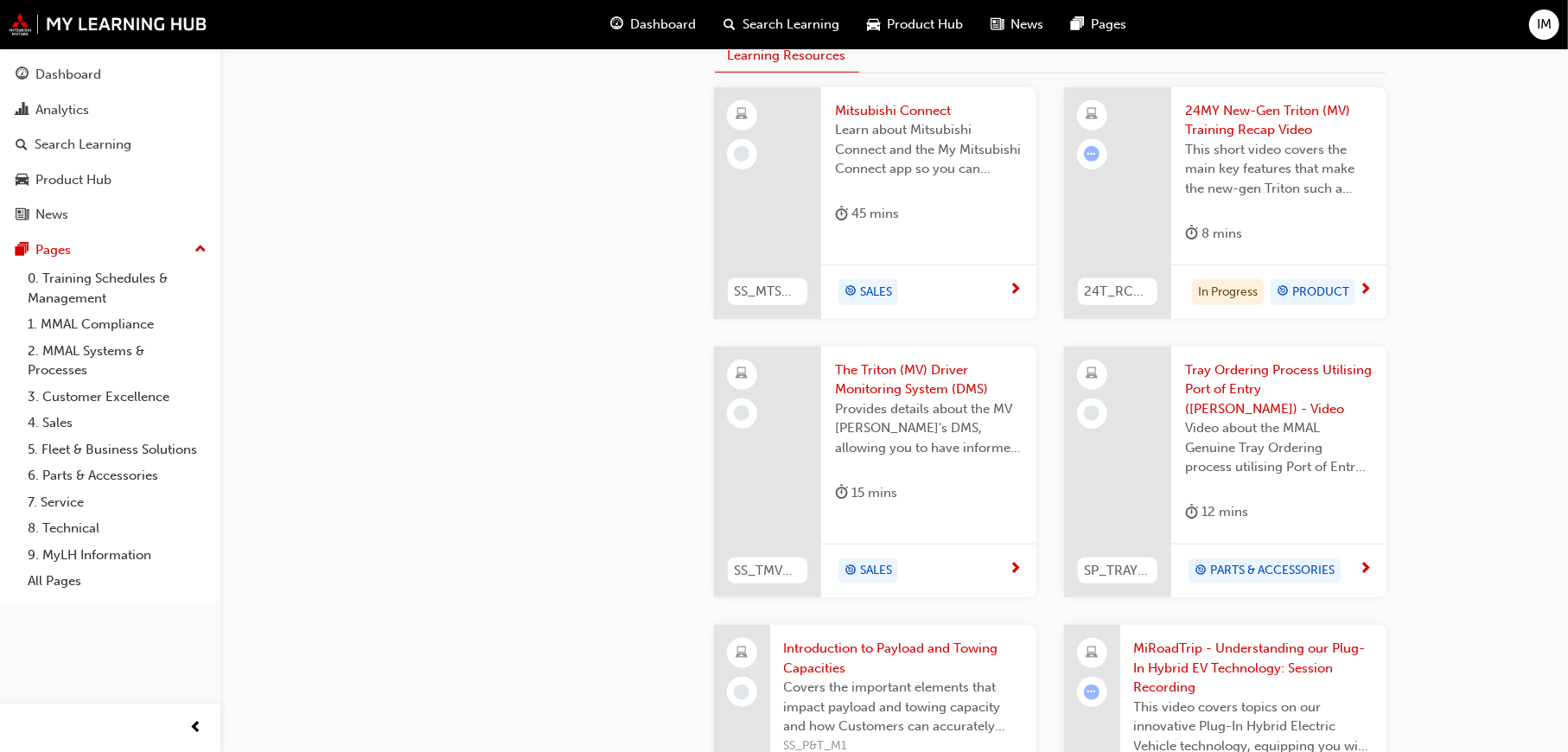
scroll to position [981, 0]
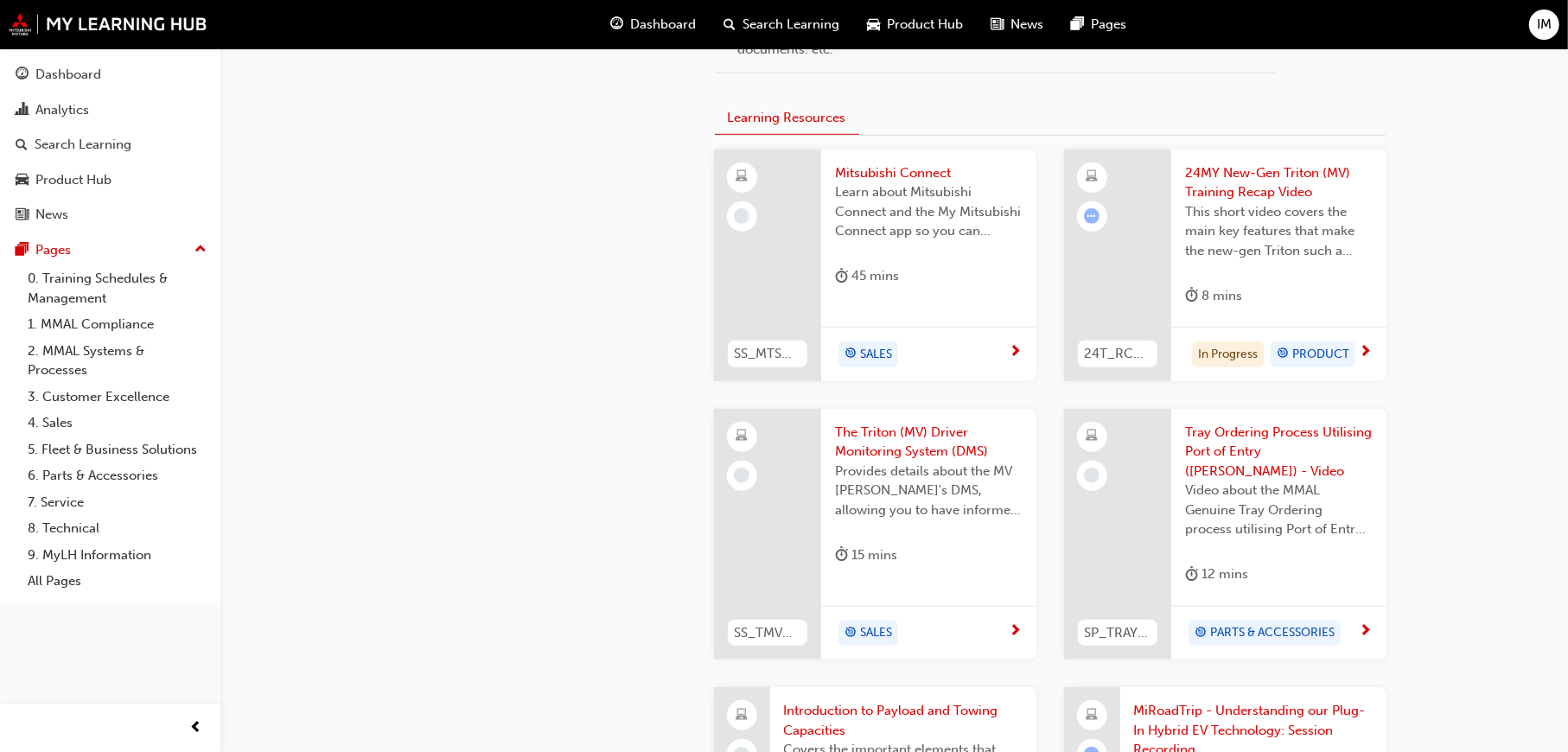
click at [854, 351] on span "target-icon" at bounding box center [850, 355] width 12 height 23
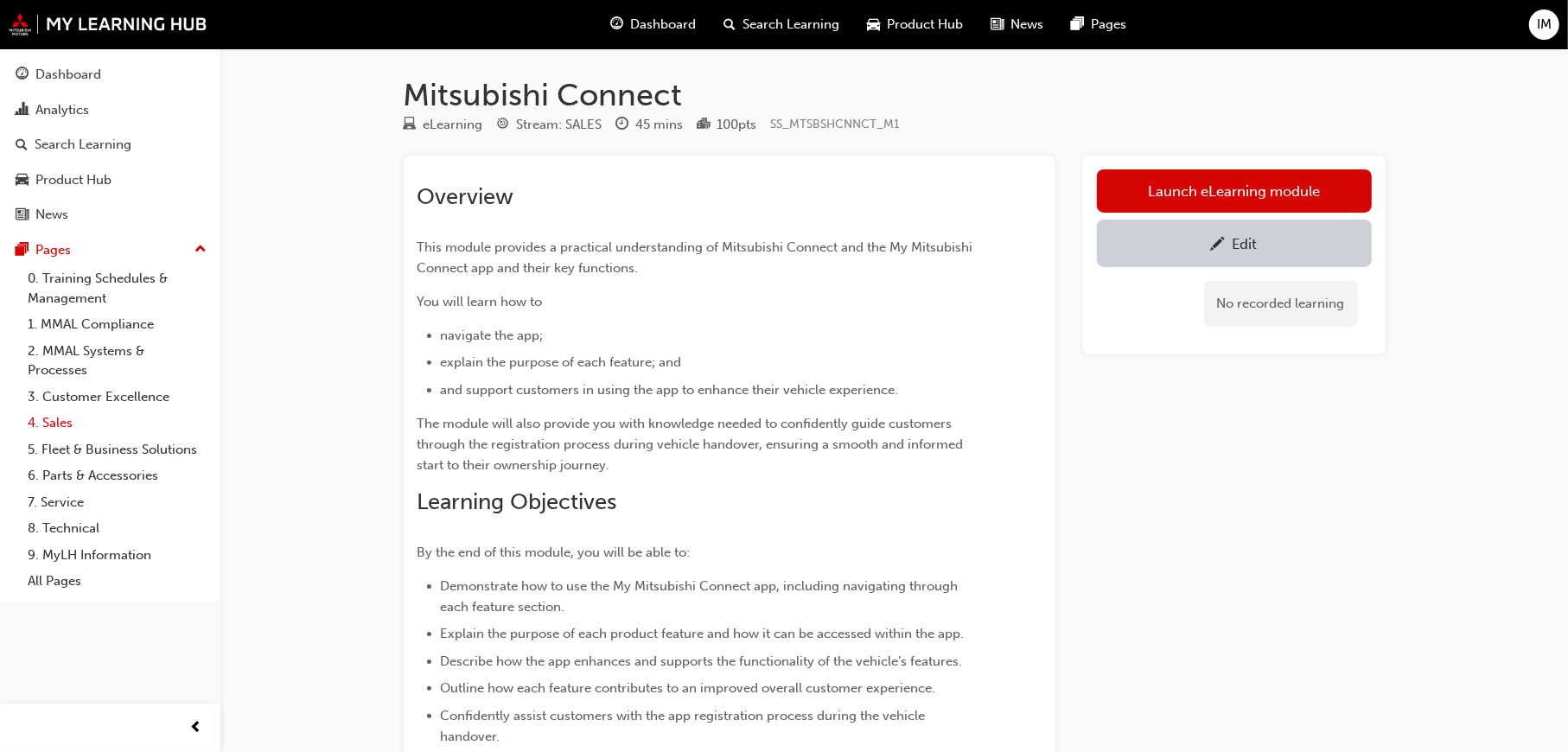
click at [48, 410] on link "4. Sales" at bounding box center [117, 423] width 193 height 27
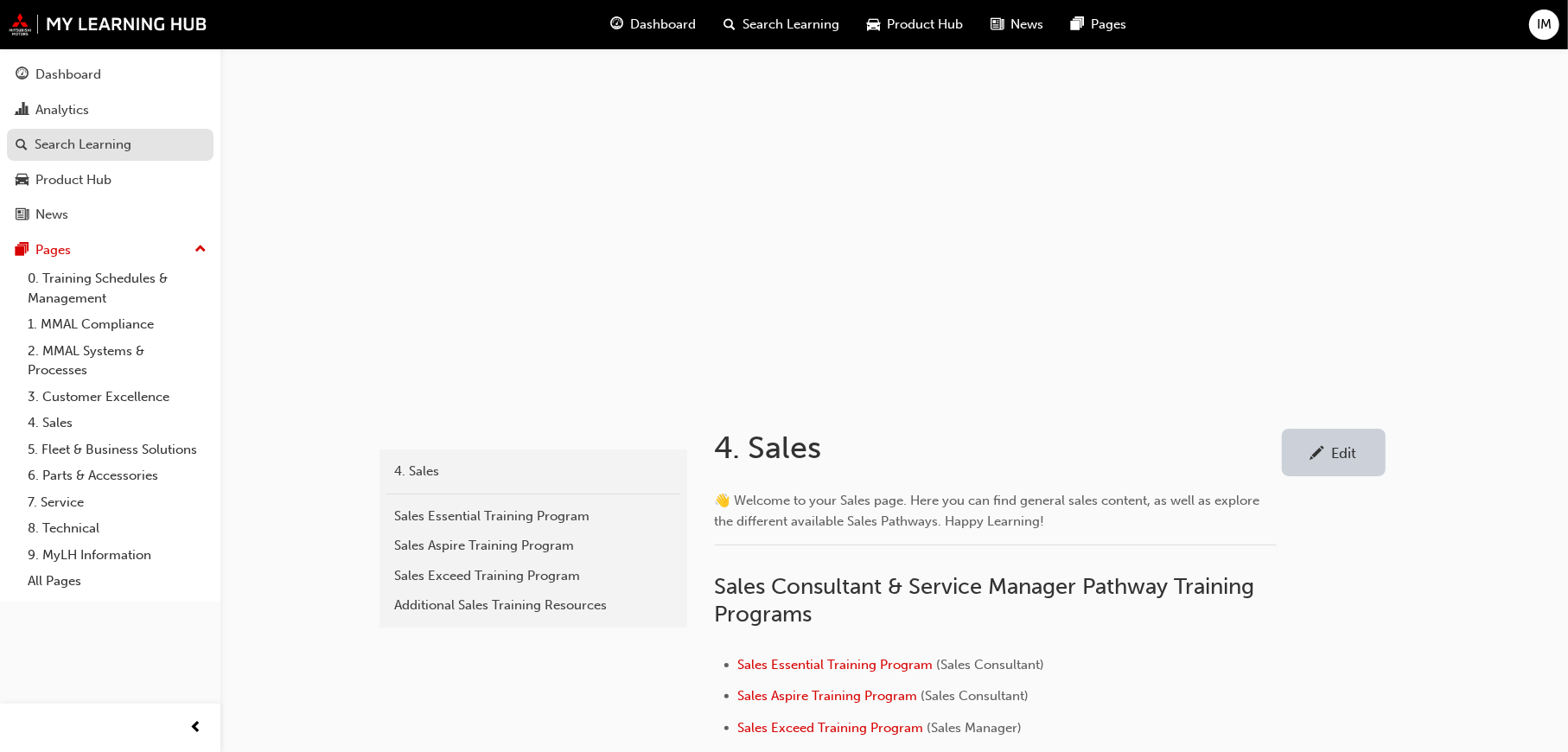
click at [99, 141] on div "Search Learning" at bounding box center [83, 144] width 97 height 20
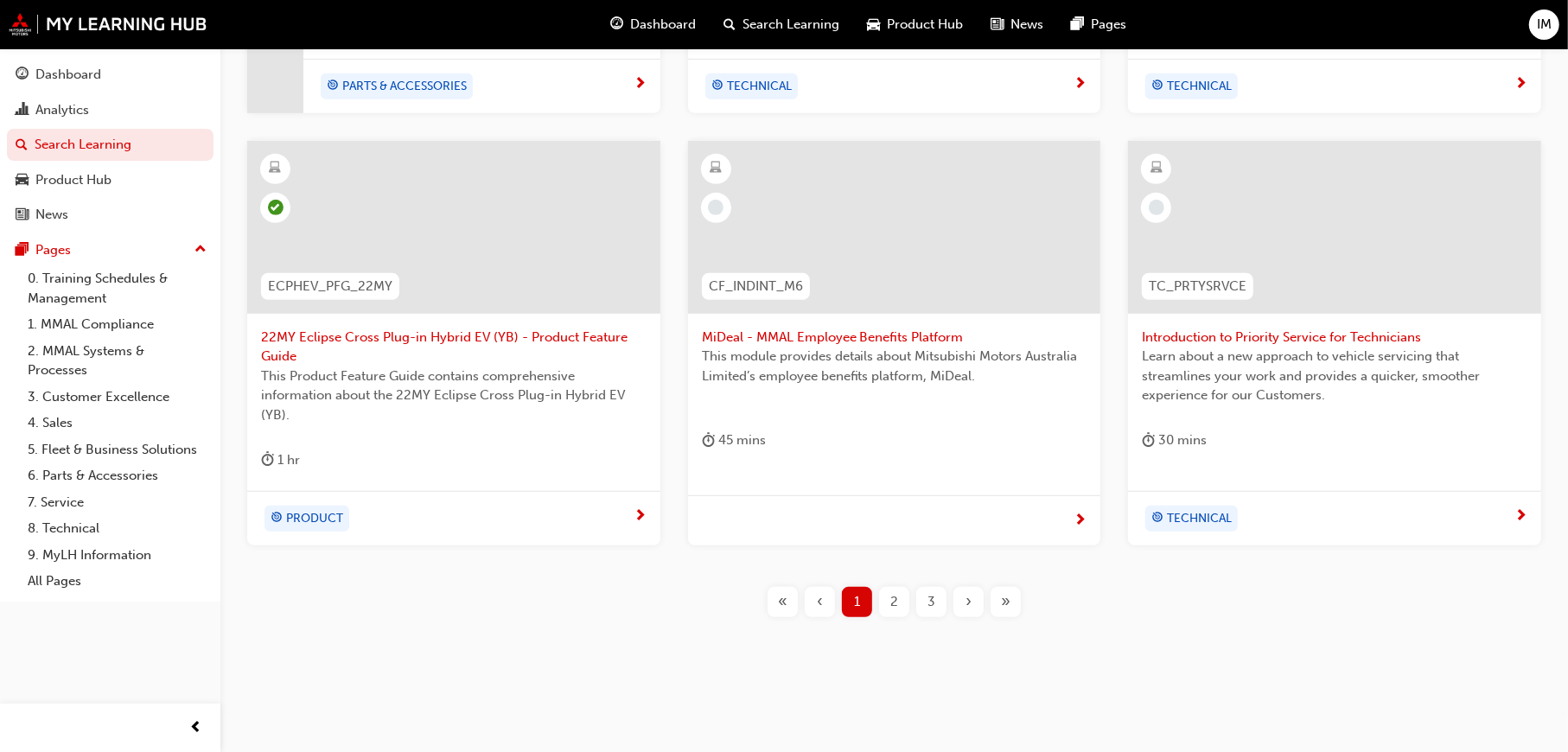
scroll to position [693, 0]
click at [896, 592] on span "2" at bounding box center [894, 601] width 8 height 20
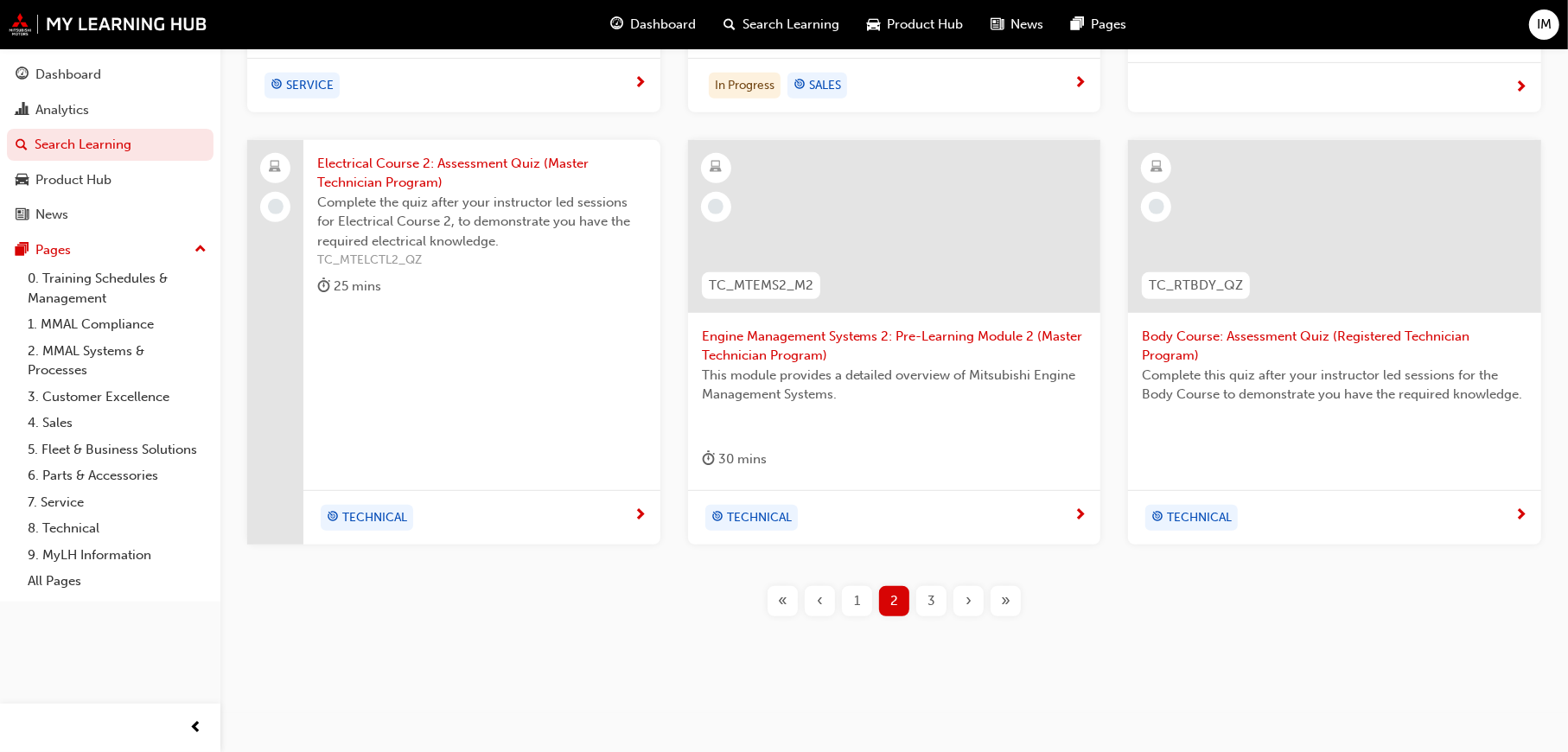
click at [935, 595] on div "3" at bounding box center [931, 602] width 30 height 30
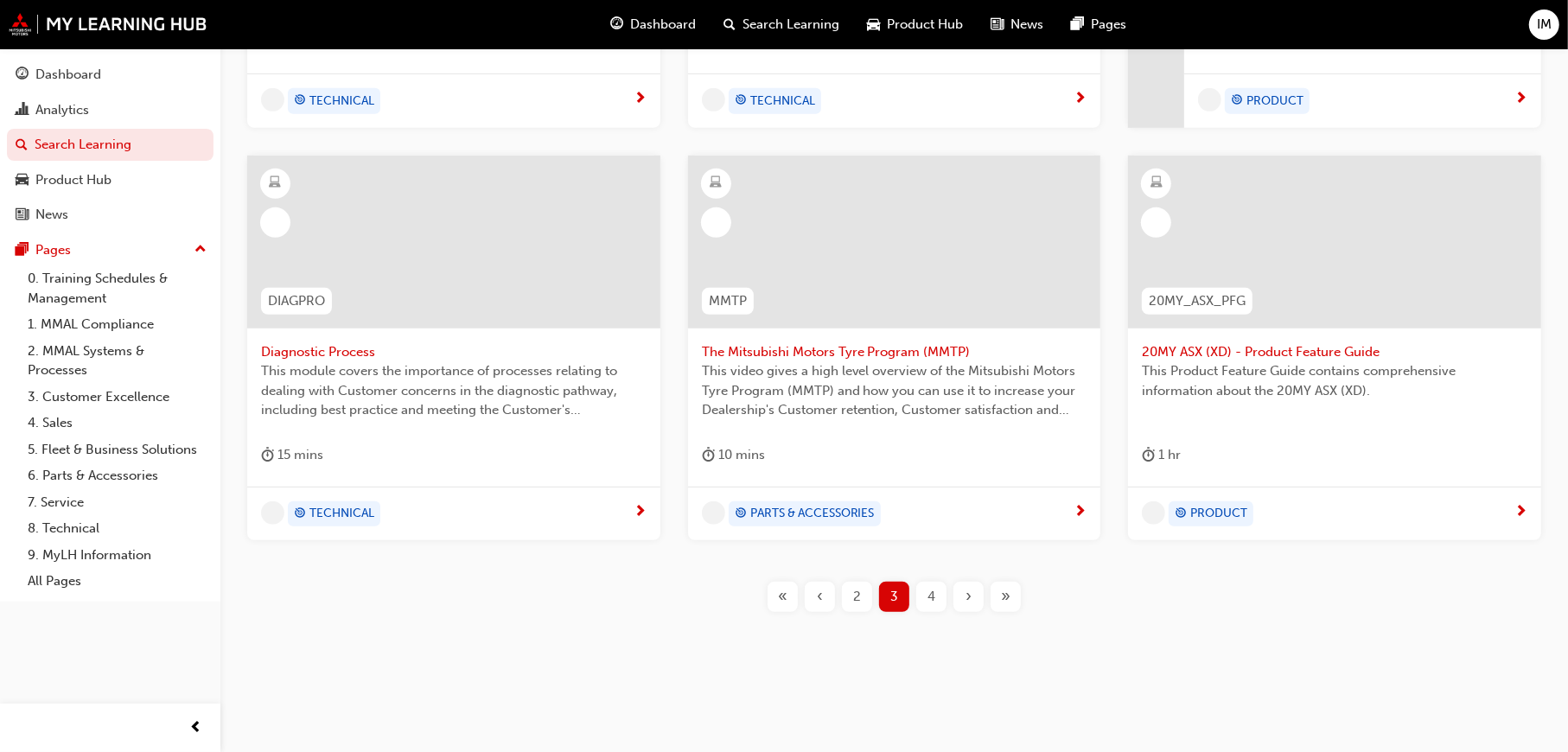
scroll to position [674, 0]
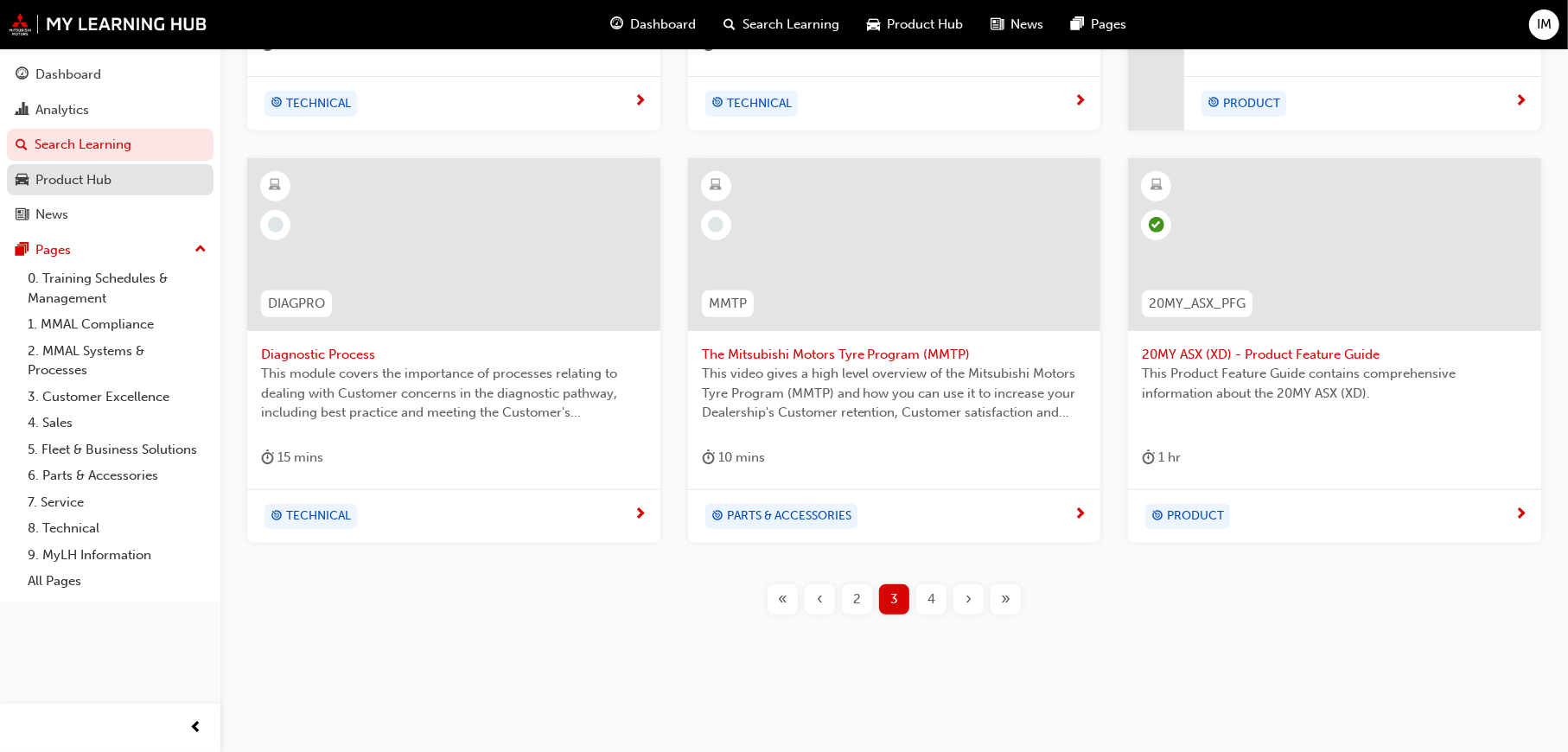
click at [82, 173] on div "Product Hub" at bounding box center [73, 179] width 76 height 20
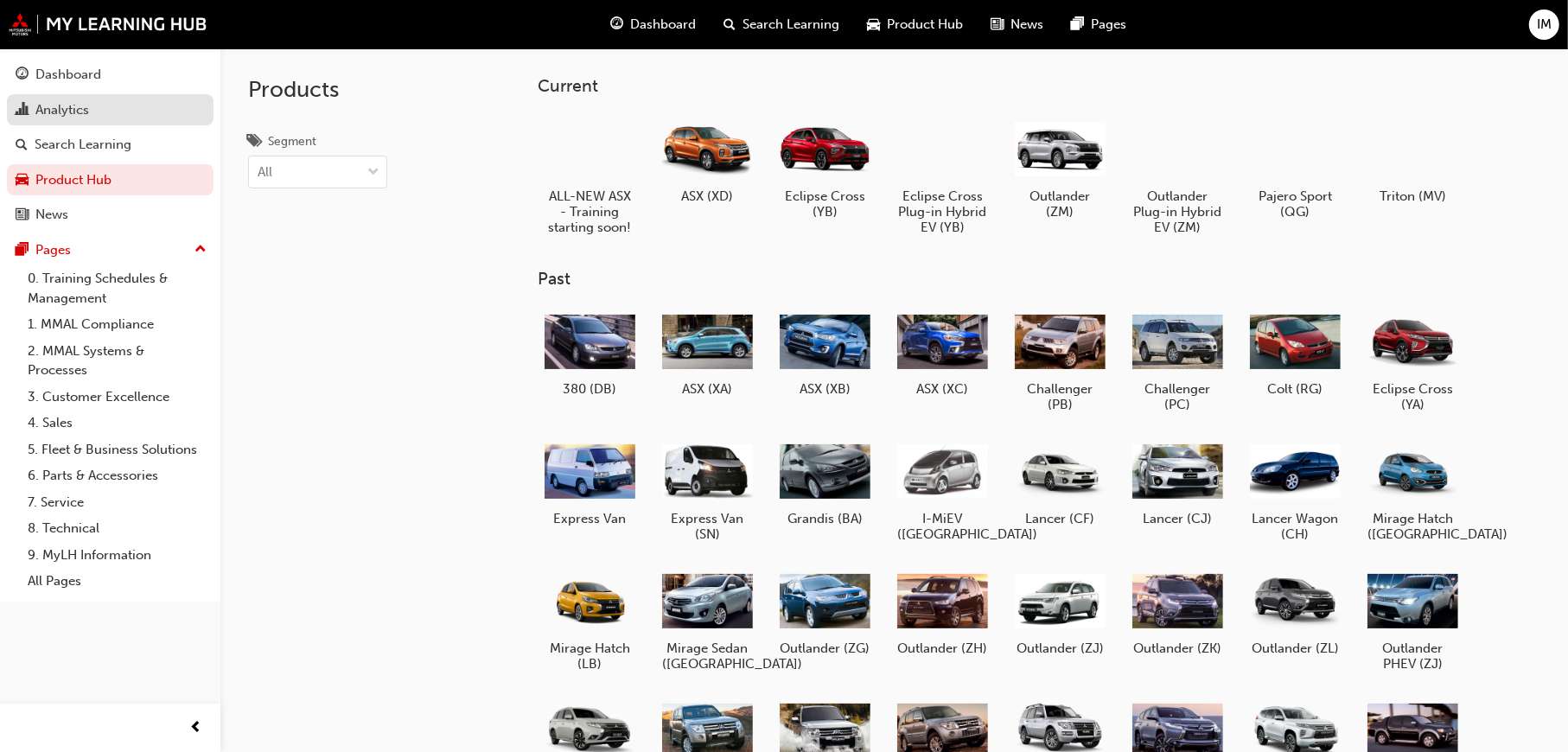
click at [53, 109] on div "Analytics" at bounding box center [62, 110] width 53 height 20
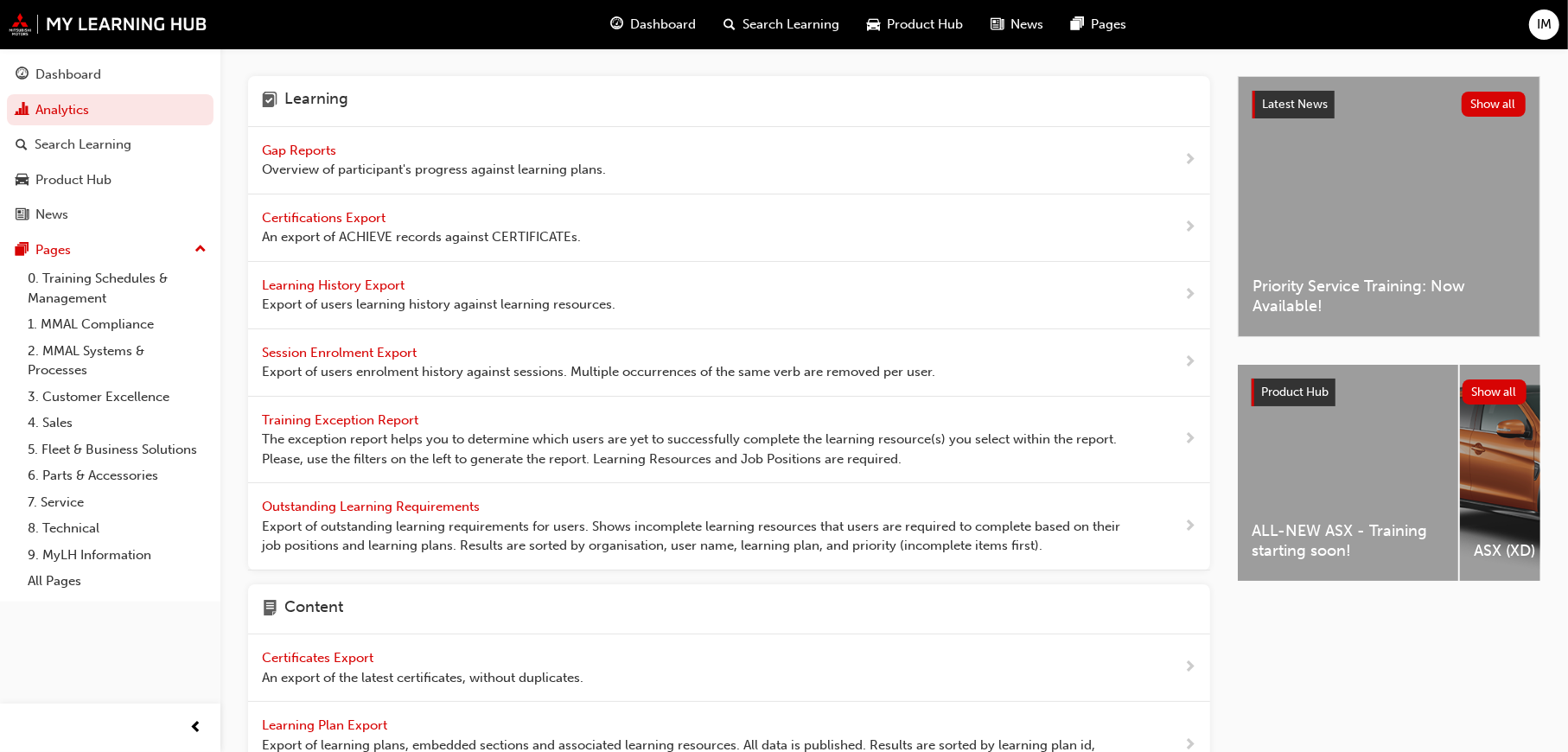
click at [1544, 31] on span "IM" at bounding box center [1543, 24] width 14 height 20
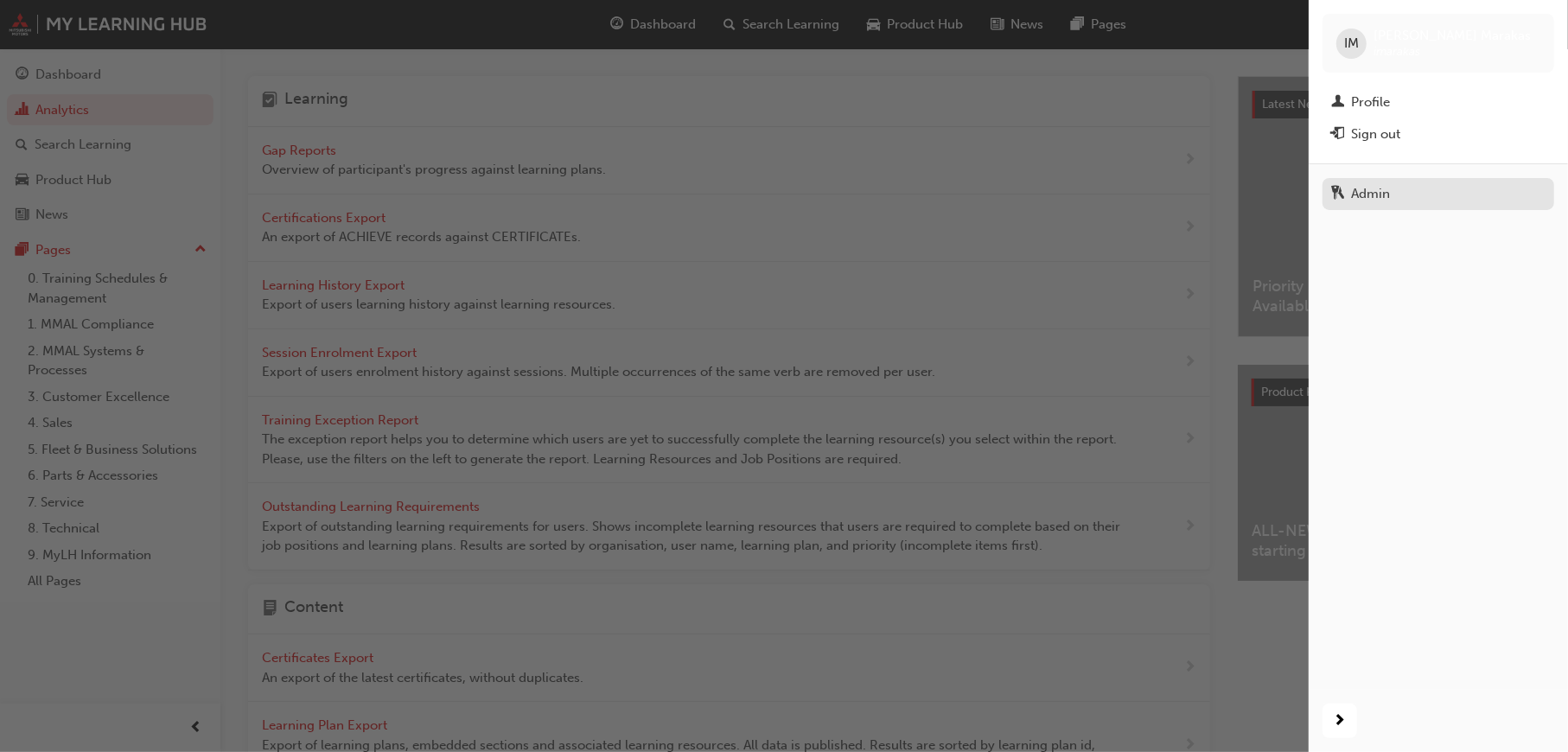
click at [1383, 181] on link "Admin" at bounding box center [1438, 195] width 232 height 32
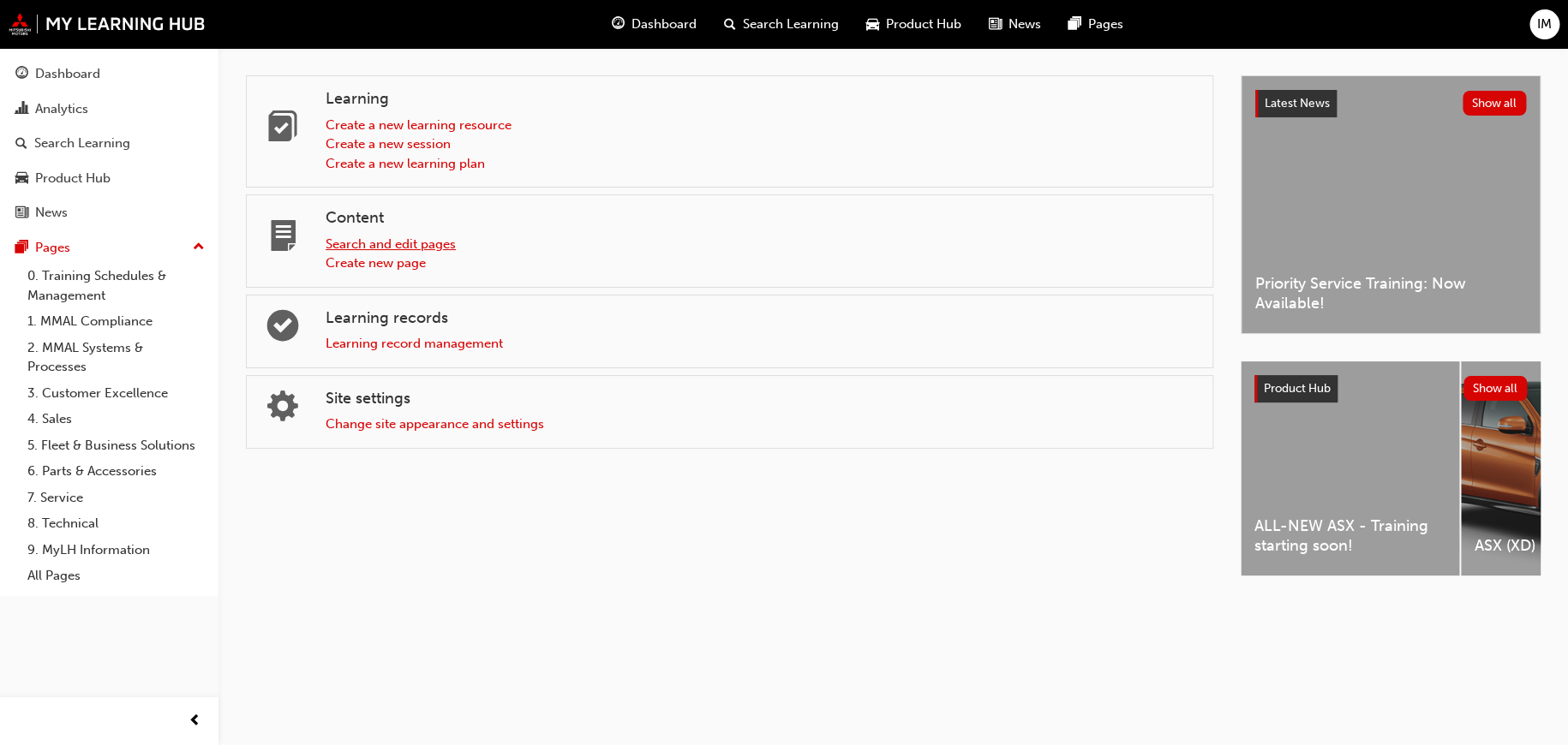
click at [407, 244] on link "Search and edit pages" at bounding box center [390, 244] width 130 height 15
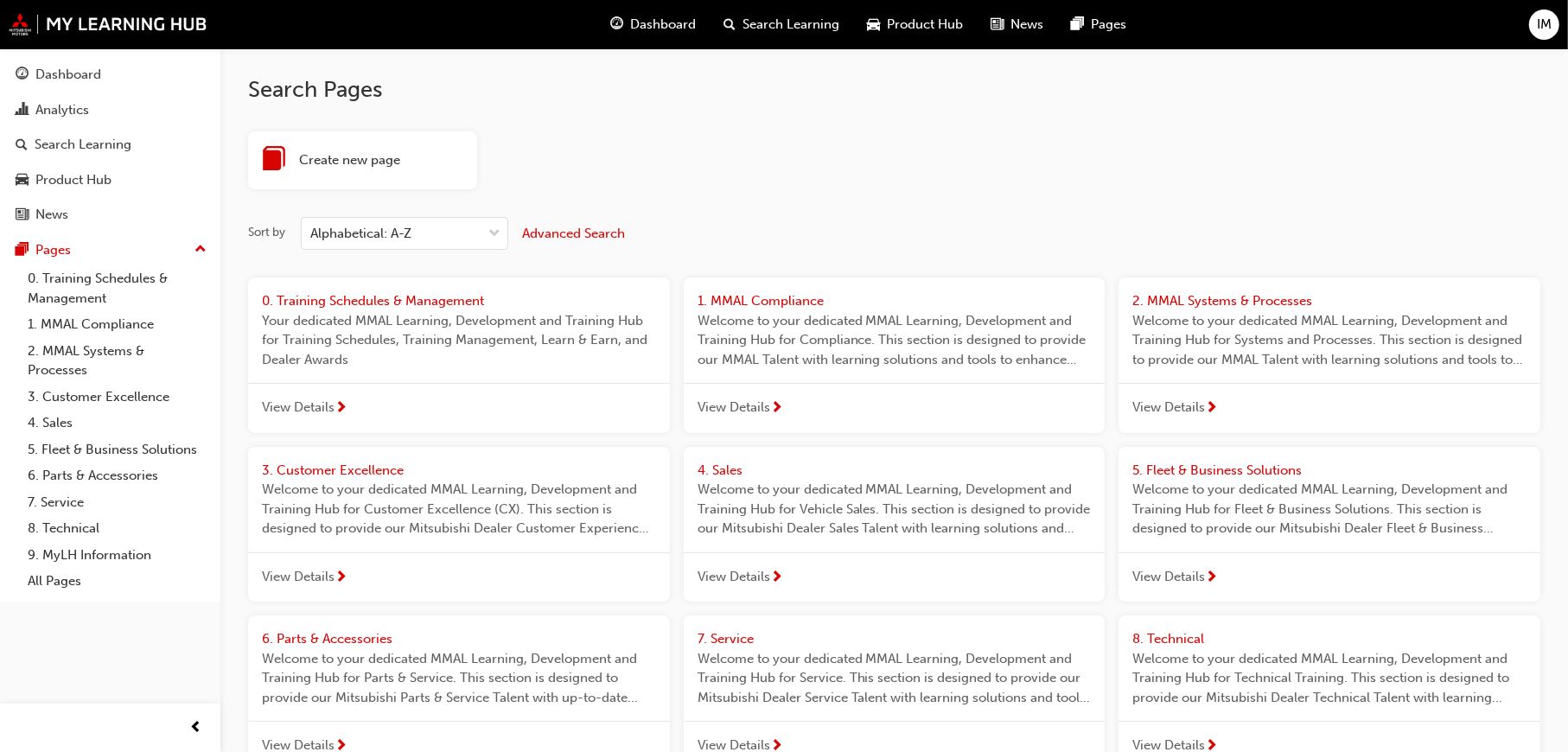
click at [752, 576] on span "View Details" at bounding box center [734, 576] width 73 height 20
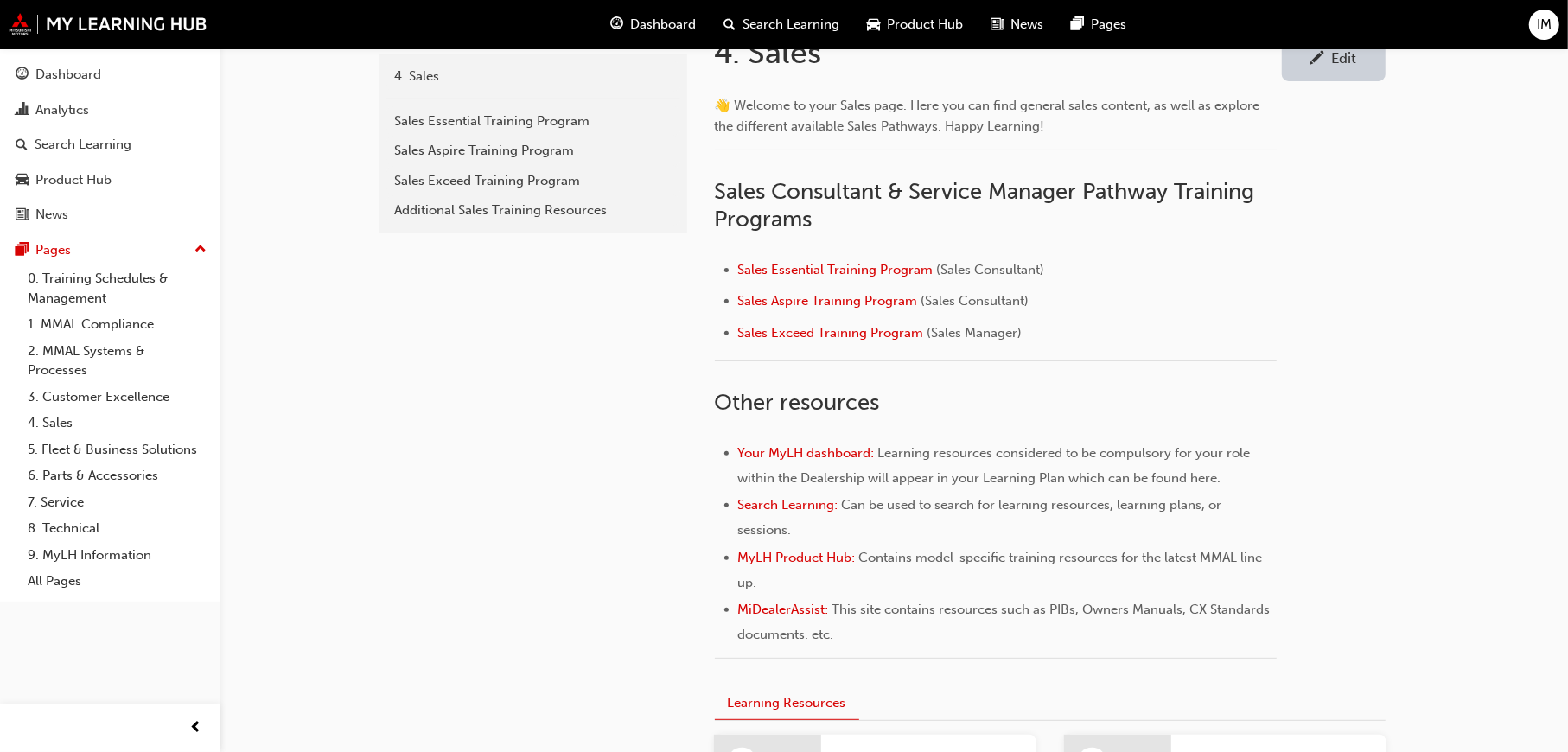
scroll to position [375, 0]
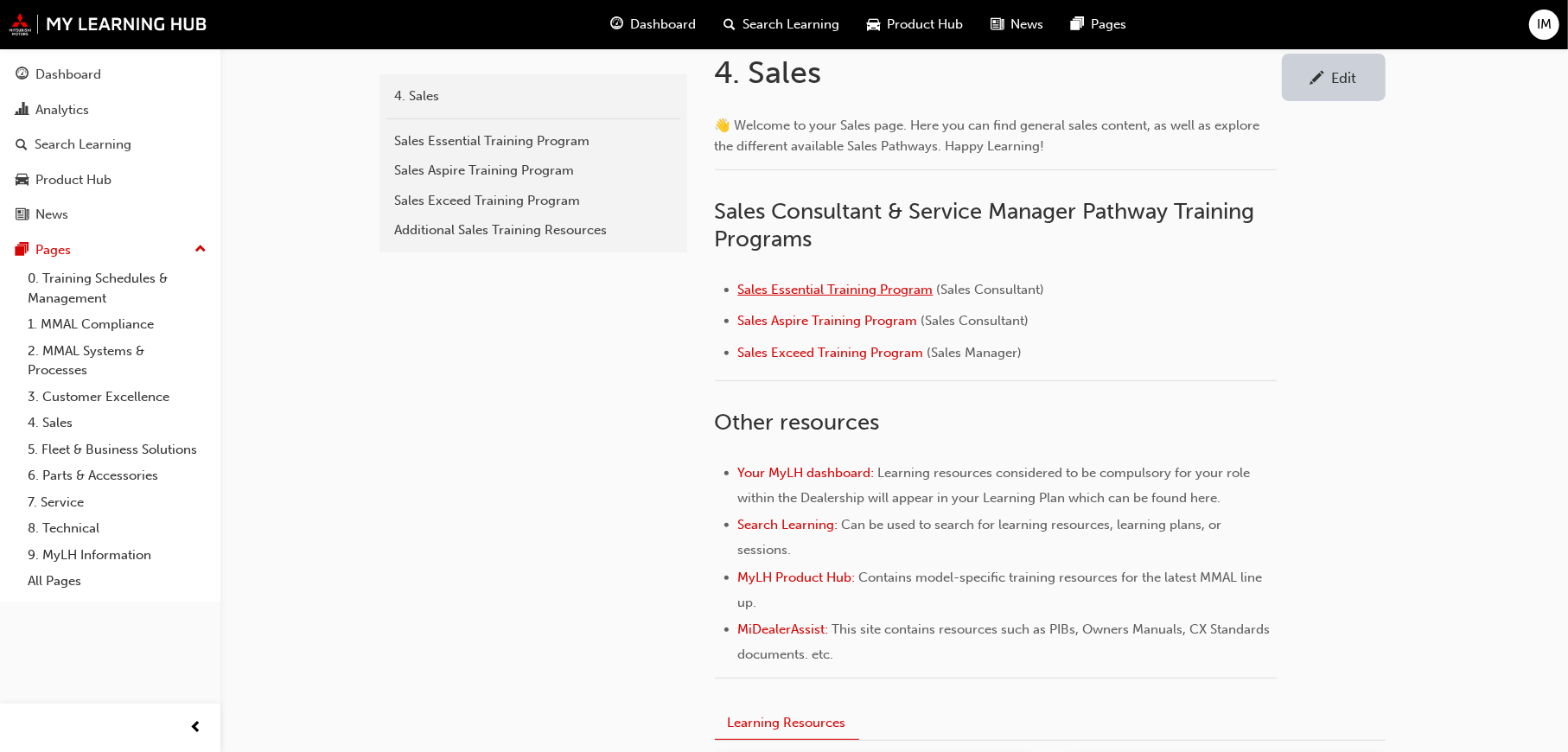
click at [791, 289] on span "Sales Essential Training Program" at bounding box center [836, 290] width 196 height 15
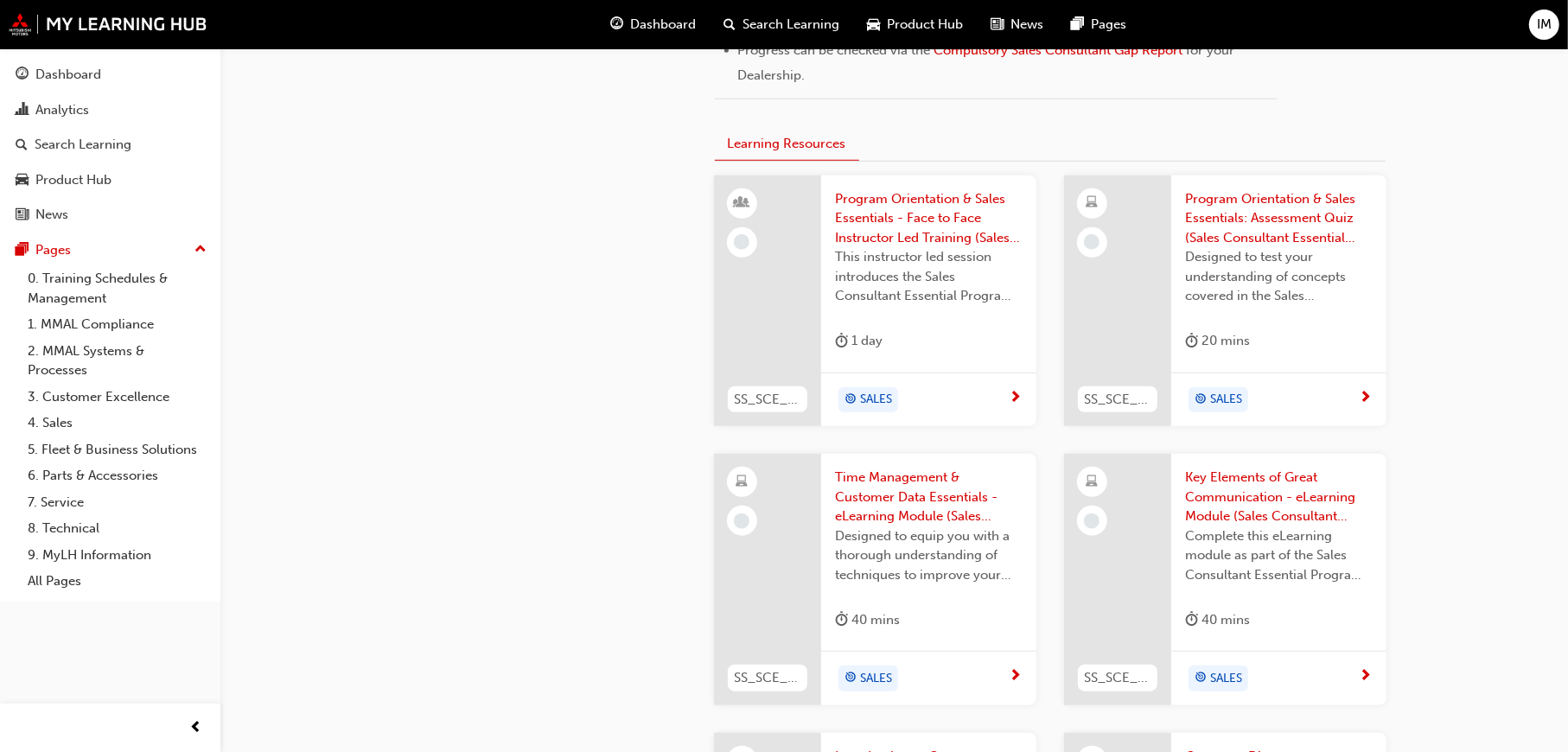
scroll to position [1297, 0]
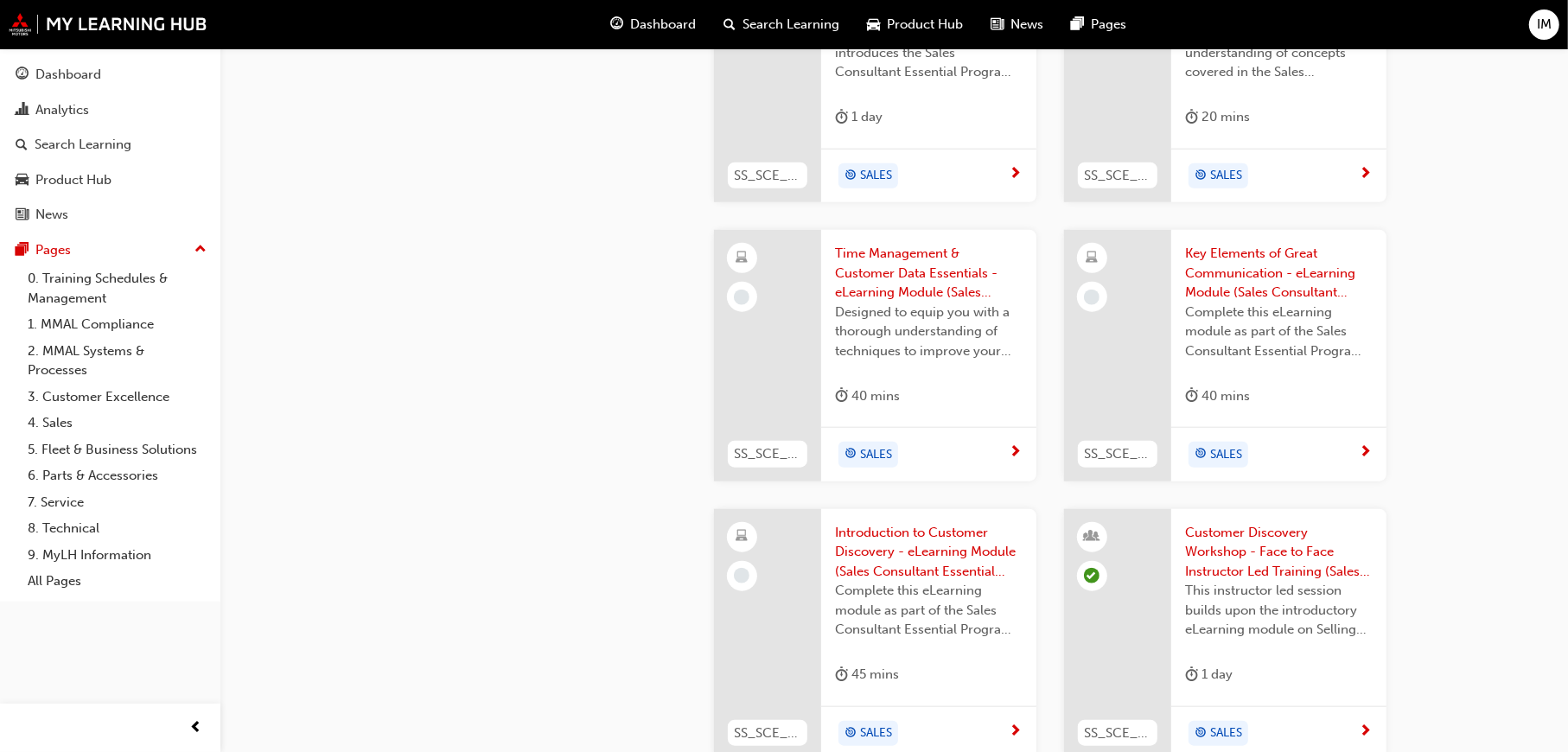
click at [868, 562] on span "Introduction to Customer Discovery - eLearning Module (Sales Consultant Essenti…" at bounding box center [929, 553] width 188 height 59
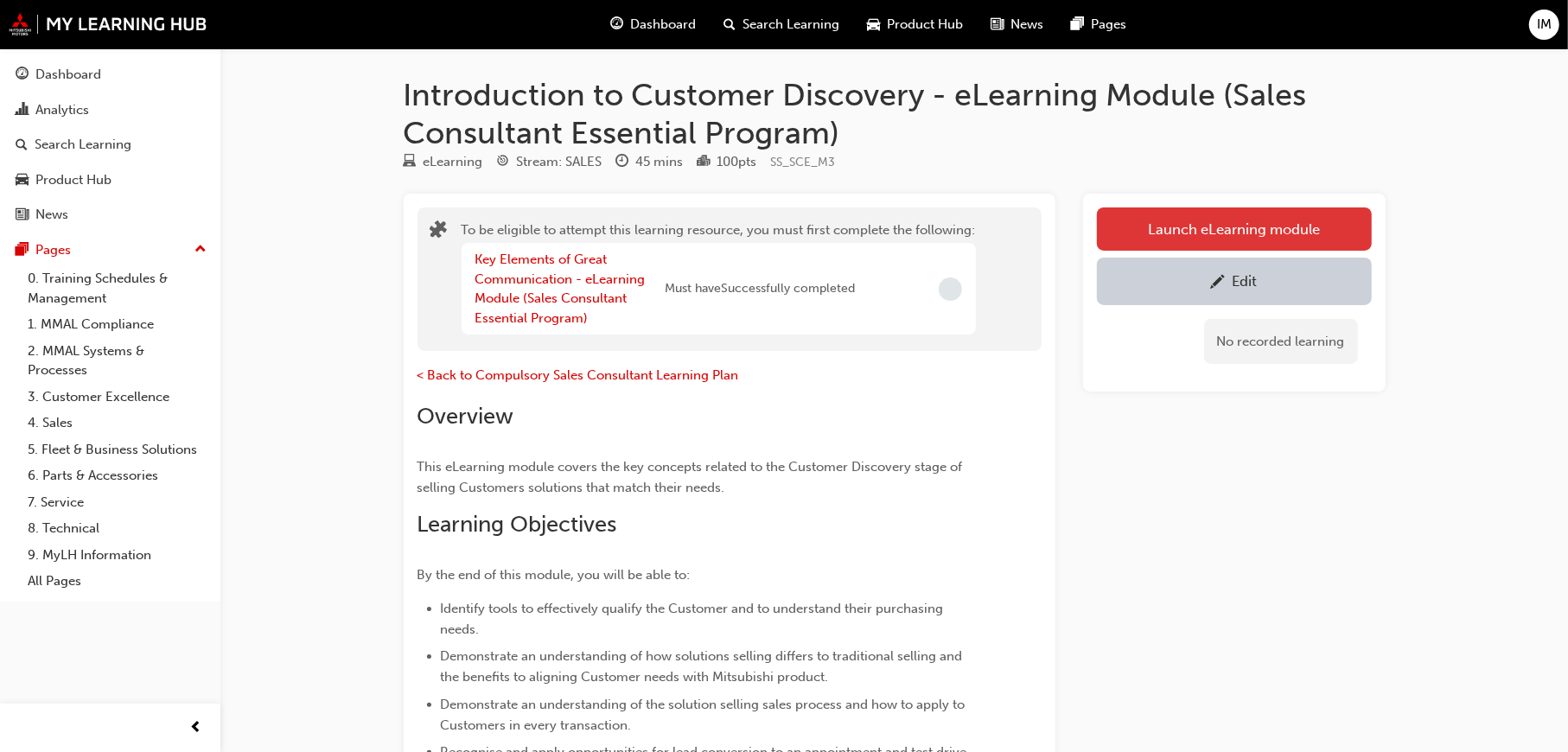
click at [1241, 232] on button "Launch eLearning module" at bounding box center [1235, 230] width 275 height 44
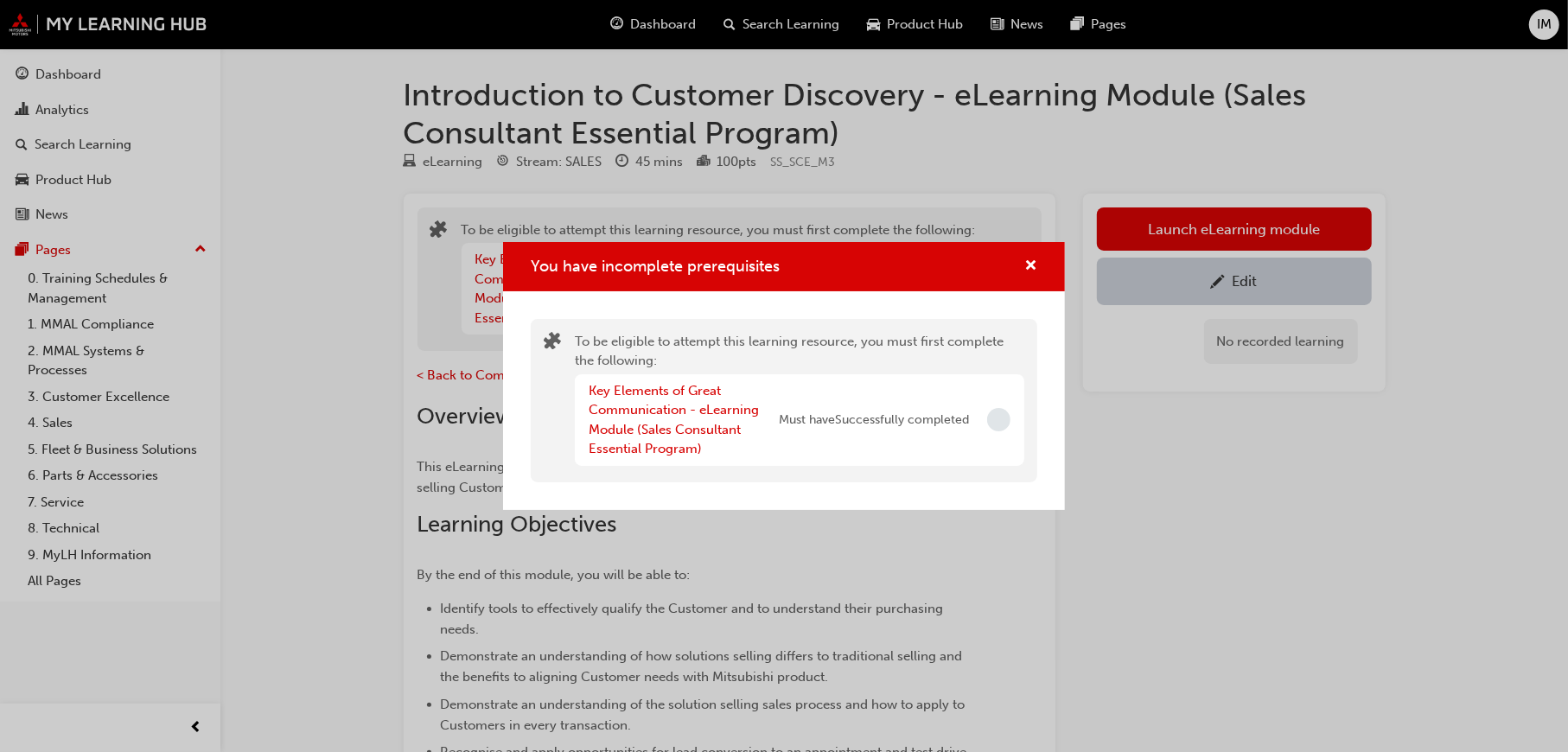
click at [1039, 277] on div "You have incomplete prerequisites" at bounding box center [784, 267] width 562 height 49
click at [1025, 267] on span "cross-icon" at bounding box center [1031, 267] width 13 height 15
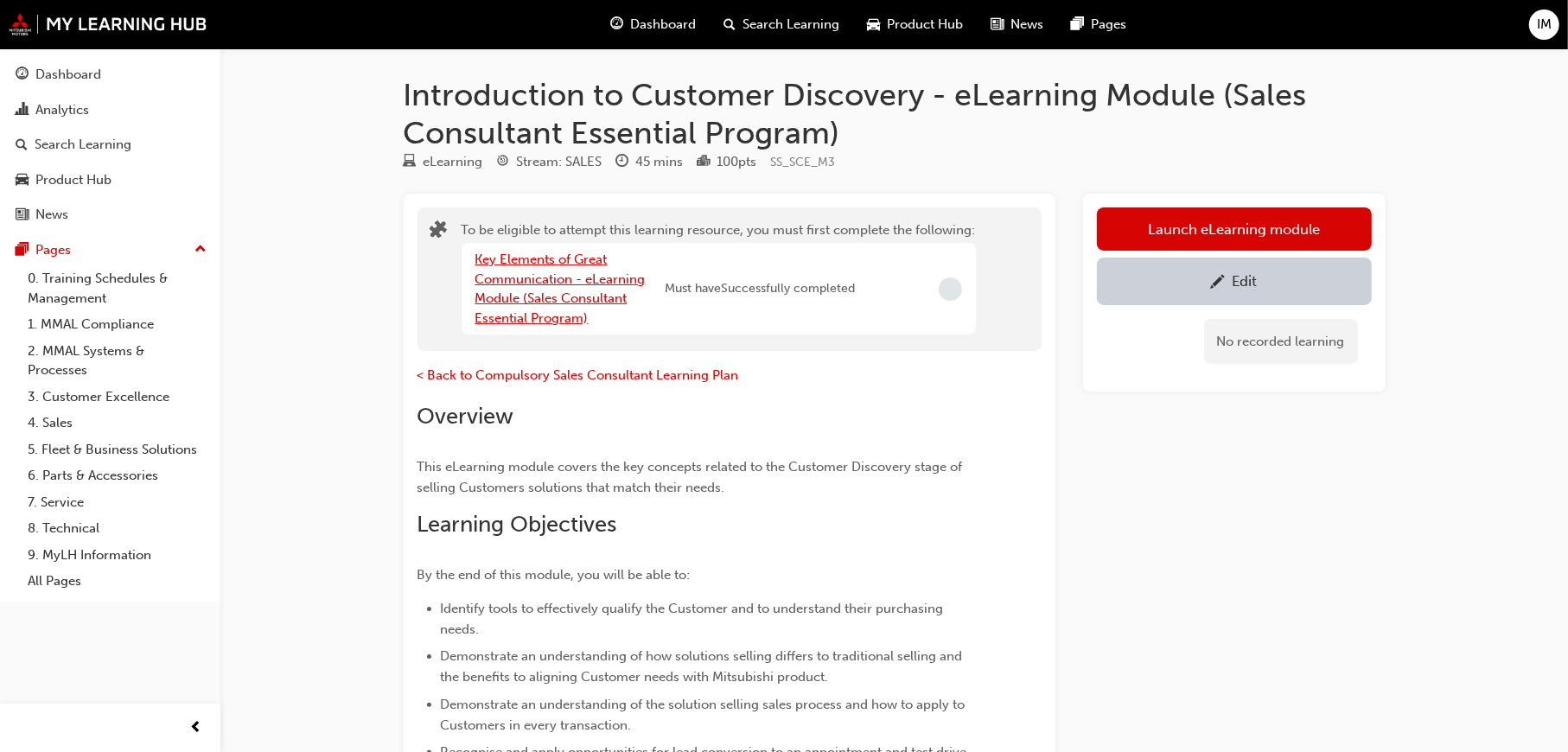
click at [553, 299] on link "Key Elements of Great Communication - eLearning Module (Sales Consultant Essent…" at bounding box center [560, 289] width 170 height 74
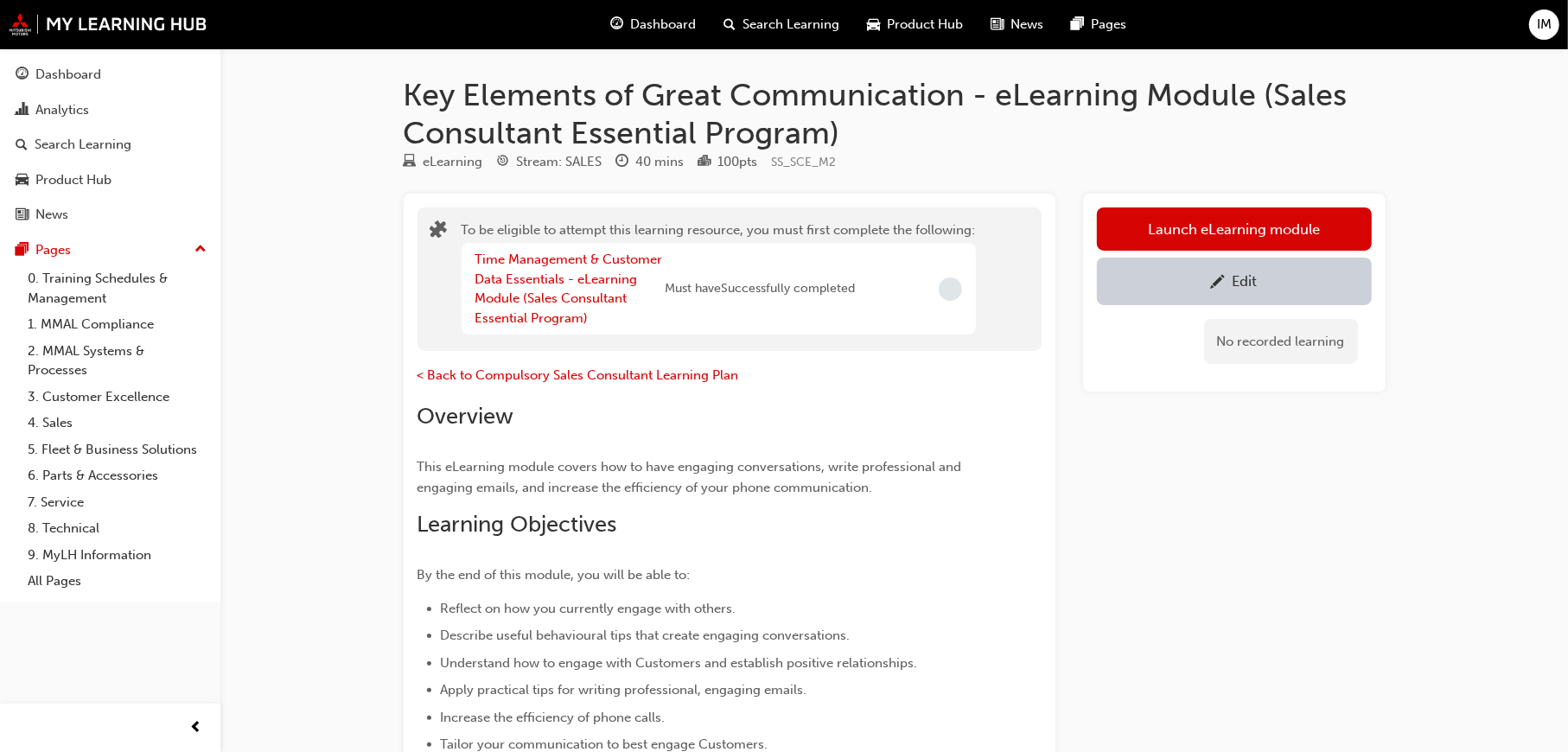
click at [1554, 34] on div "IM" at bounding box center [1544, 25] width 30 height 30
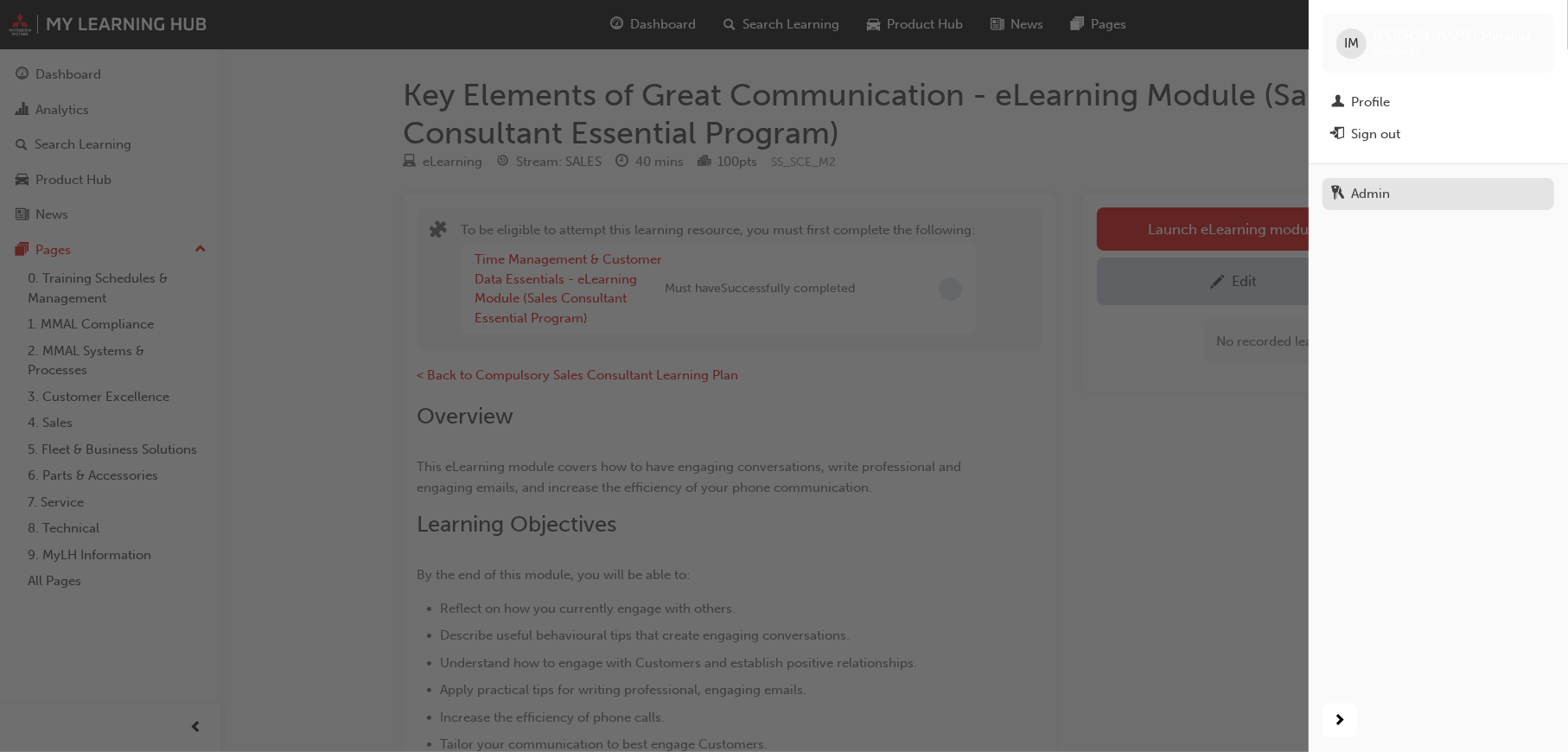
click at [1397, 187] on div "Admin" at bounding box center [1439, 194] width 215 height 22
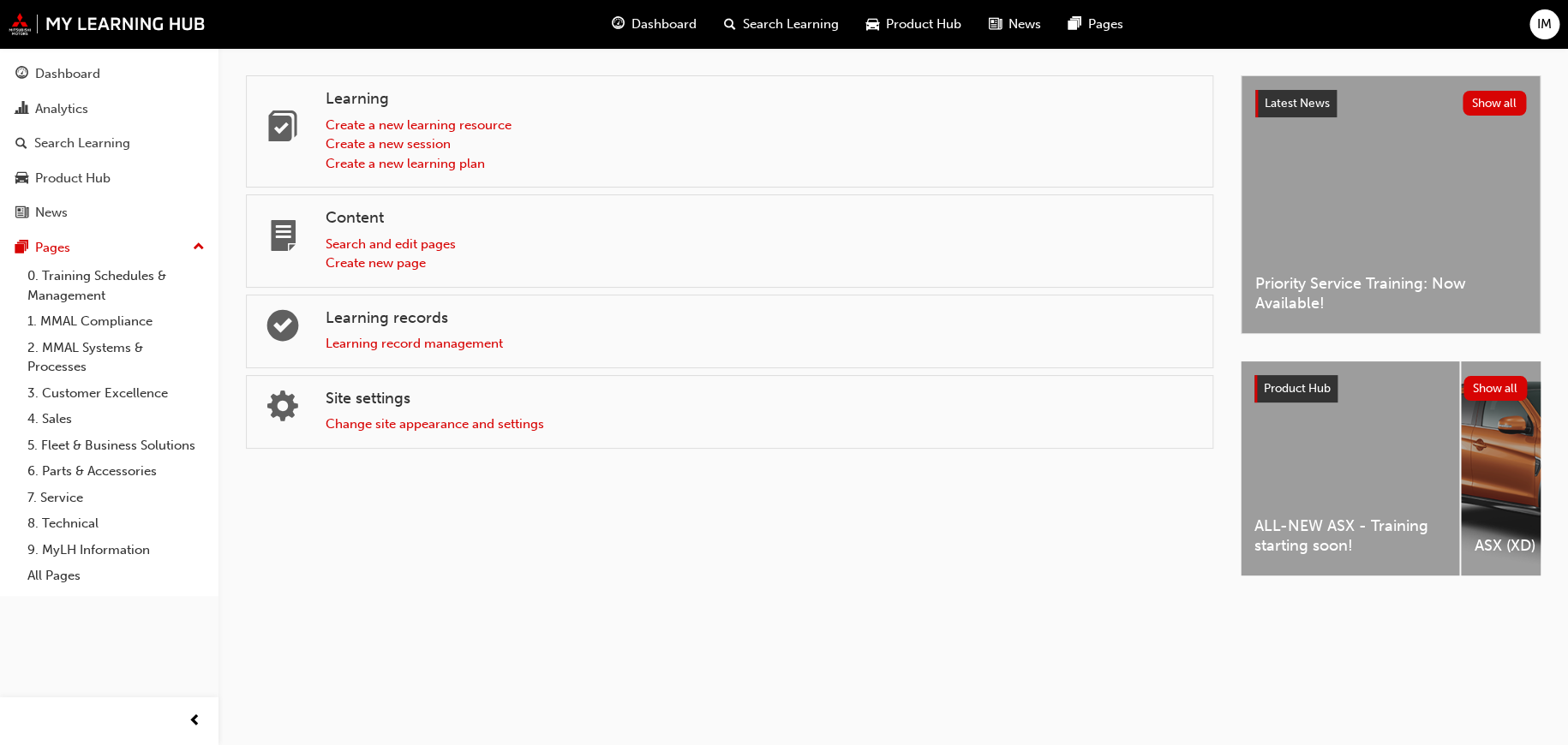
click at [1534, 31] on div "IM" at bounding box center [1544, 24] width 30 height 30
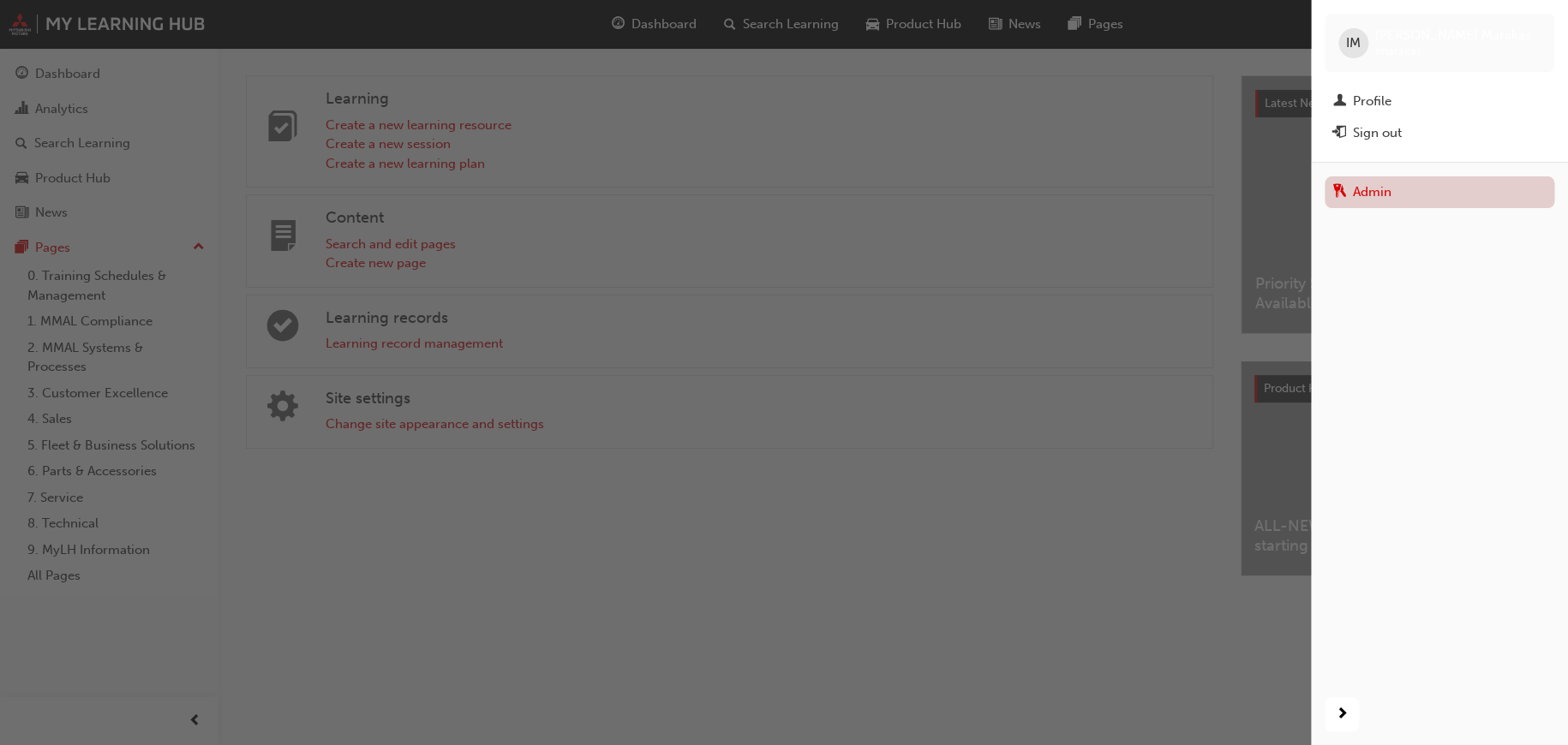
click at [1361, 187] on link "Admin" at bounding box center [1439, 193] width 230 height 32
click at [1362, 187] on div "Latest News Show all Priority Service Training: Now Available!" at bounding box center [1390, 204] width 298 height 257
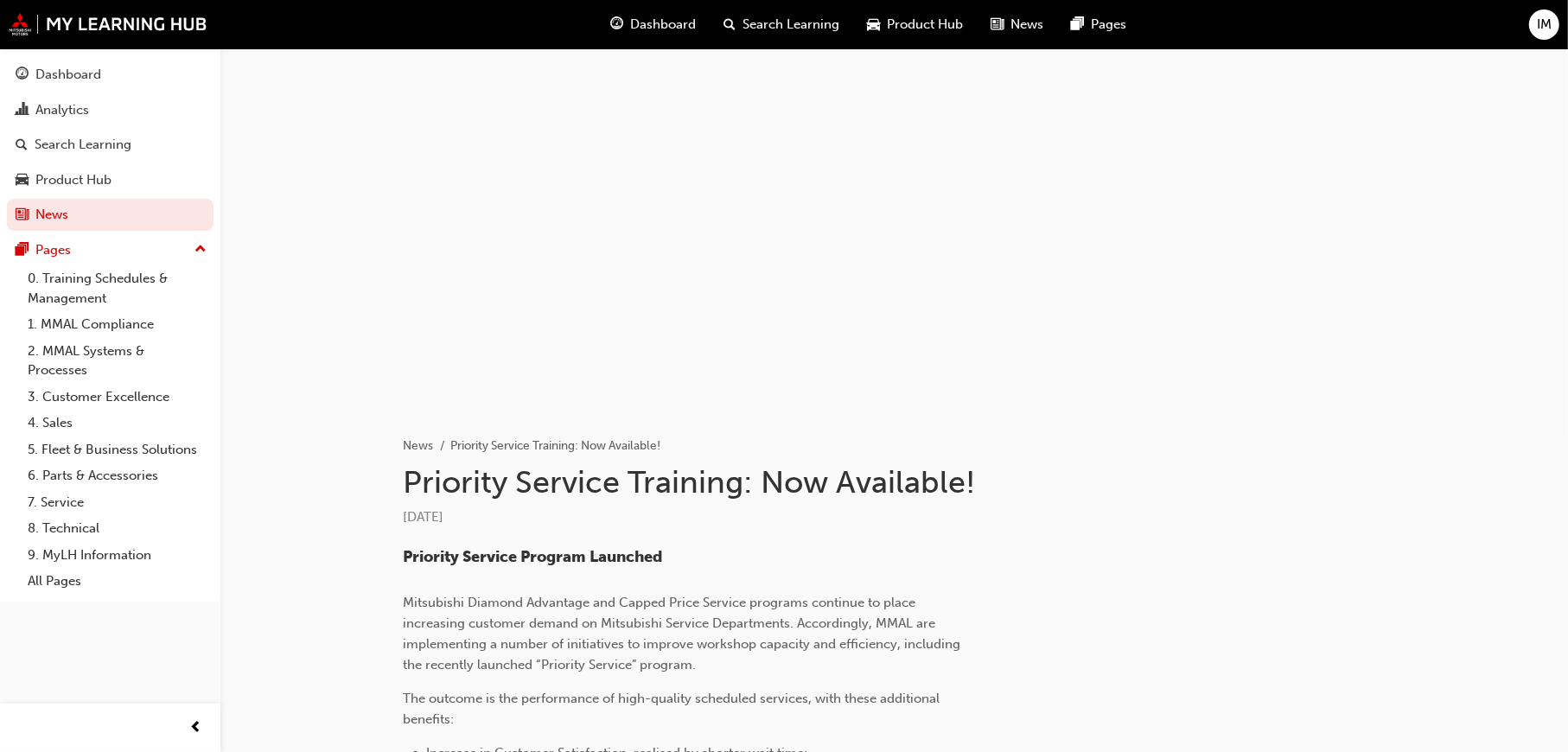
click at [916, 25] on span "Product Hub" at bounding box center [924, 24] width 76 height 20
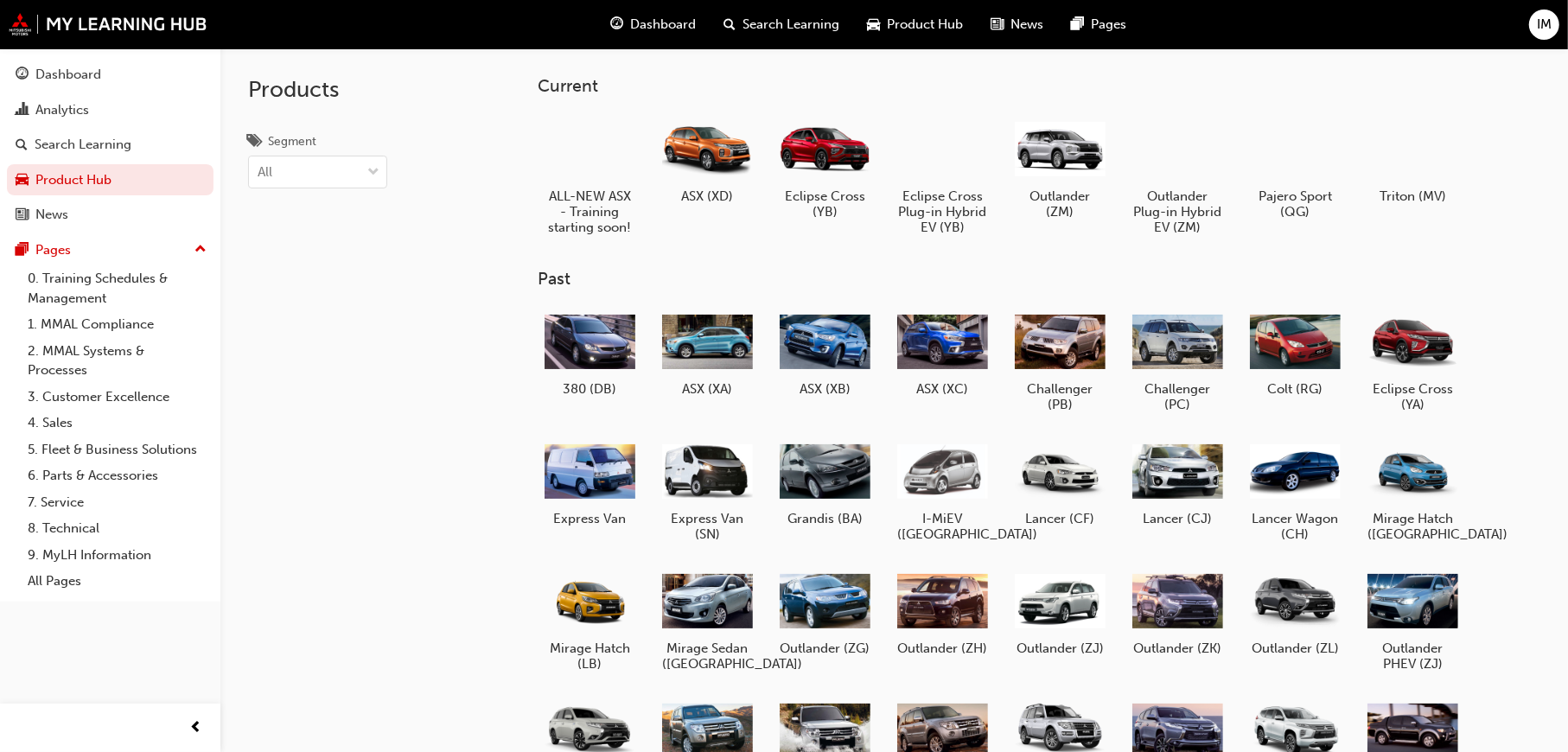
click at [775, 25] on span "Search Learning" at bounding box center [791, 24] width 97 height 20
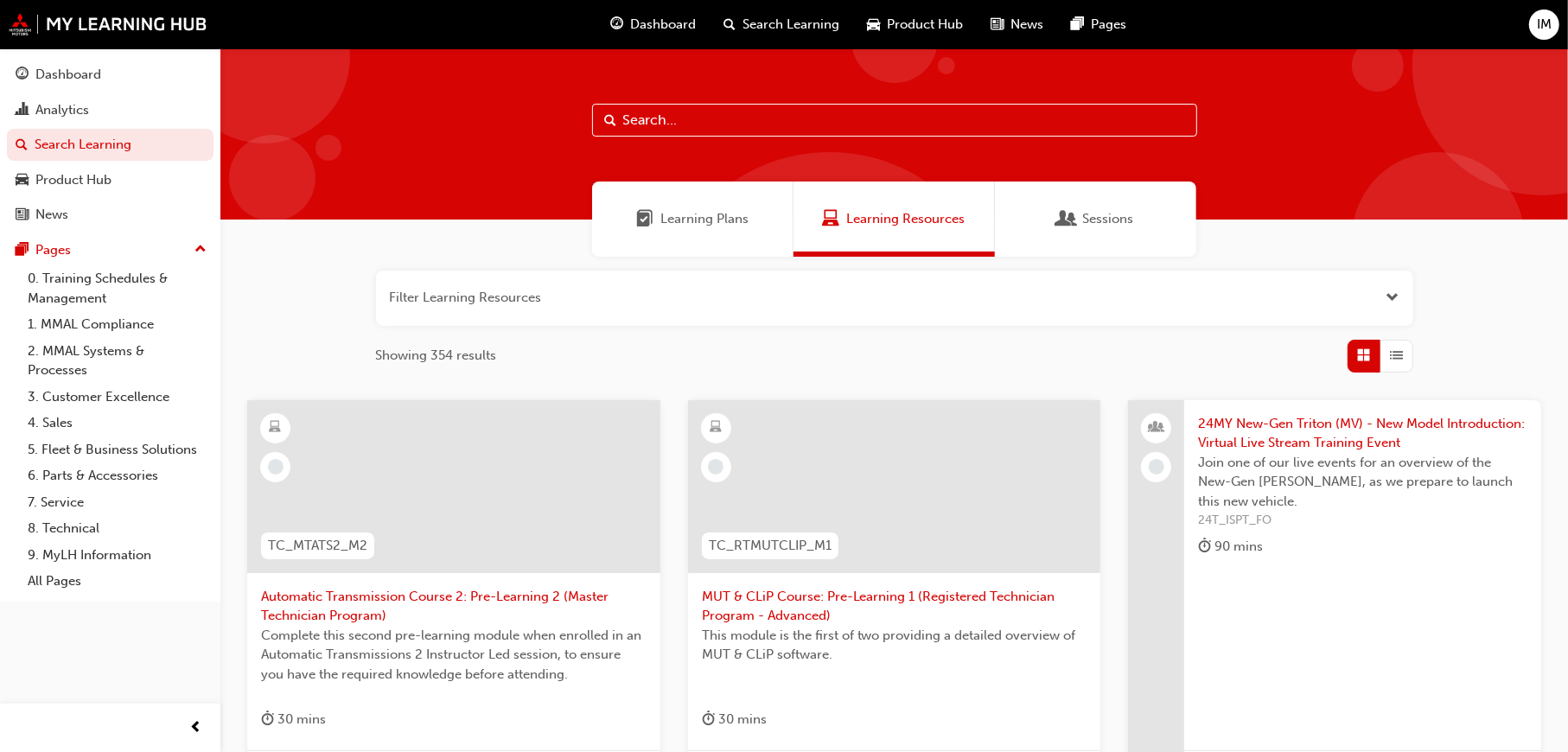
click at [1100, 205] on div "Sessions" at bounding box center [1095, 218] width 201 height 75
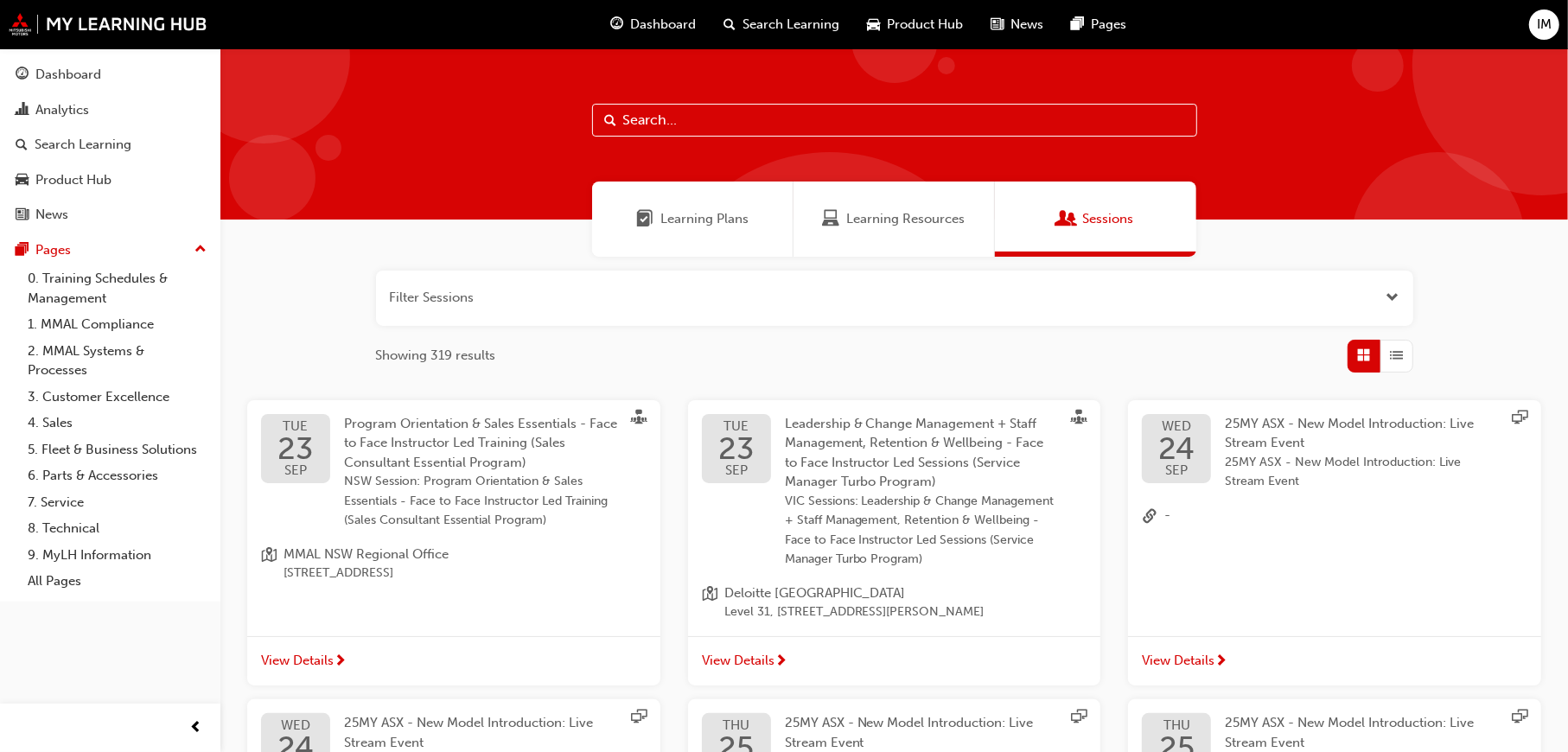
click at [705, 208] on div "Learning Plans" at bounding box center [693, 218] width 201 height 75
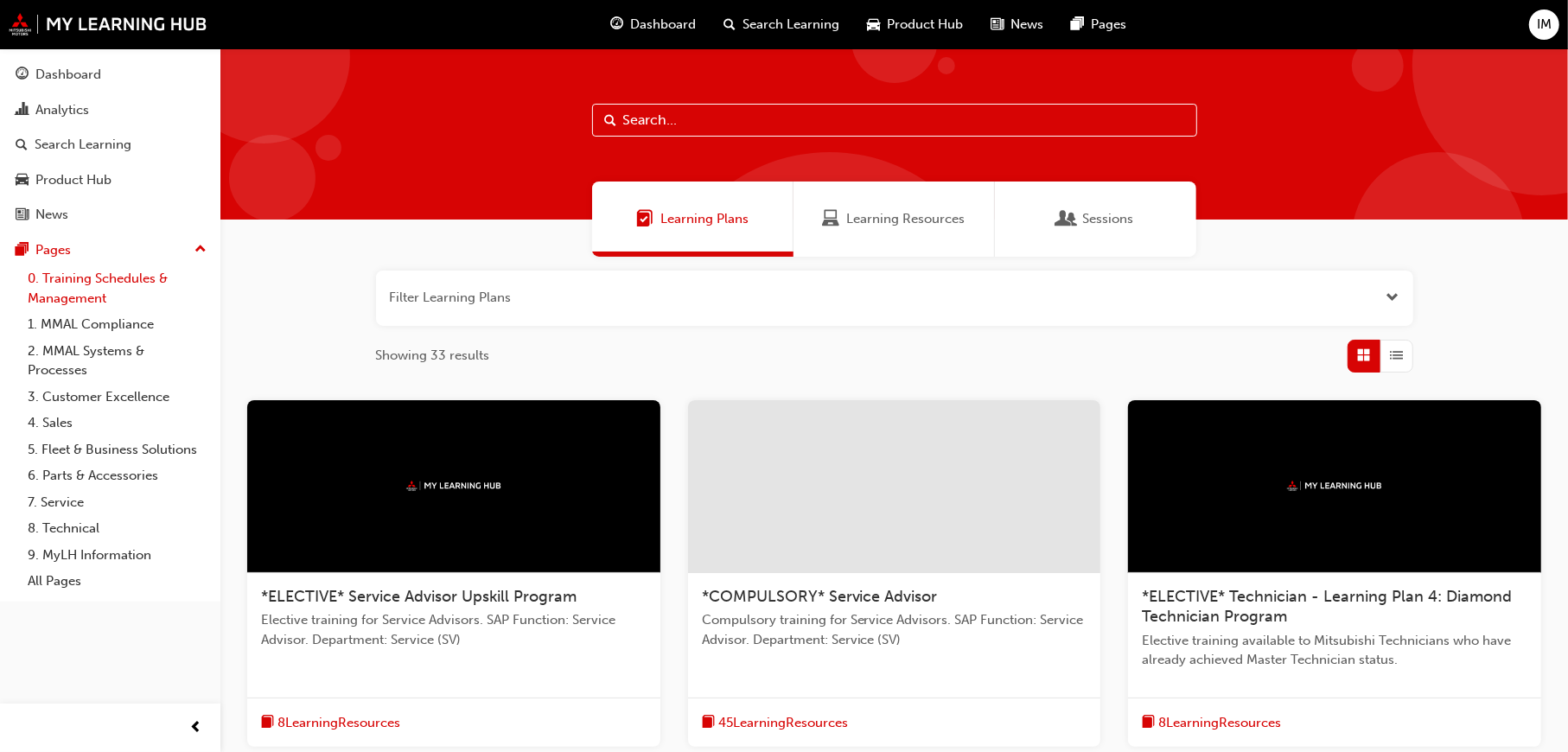
click at [113, 273] on link "0. Training Schedules & Management" at bounding box center [117, 289] width 193 height 46
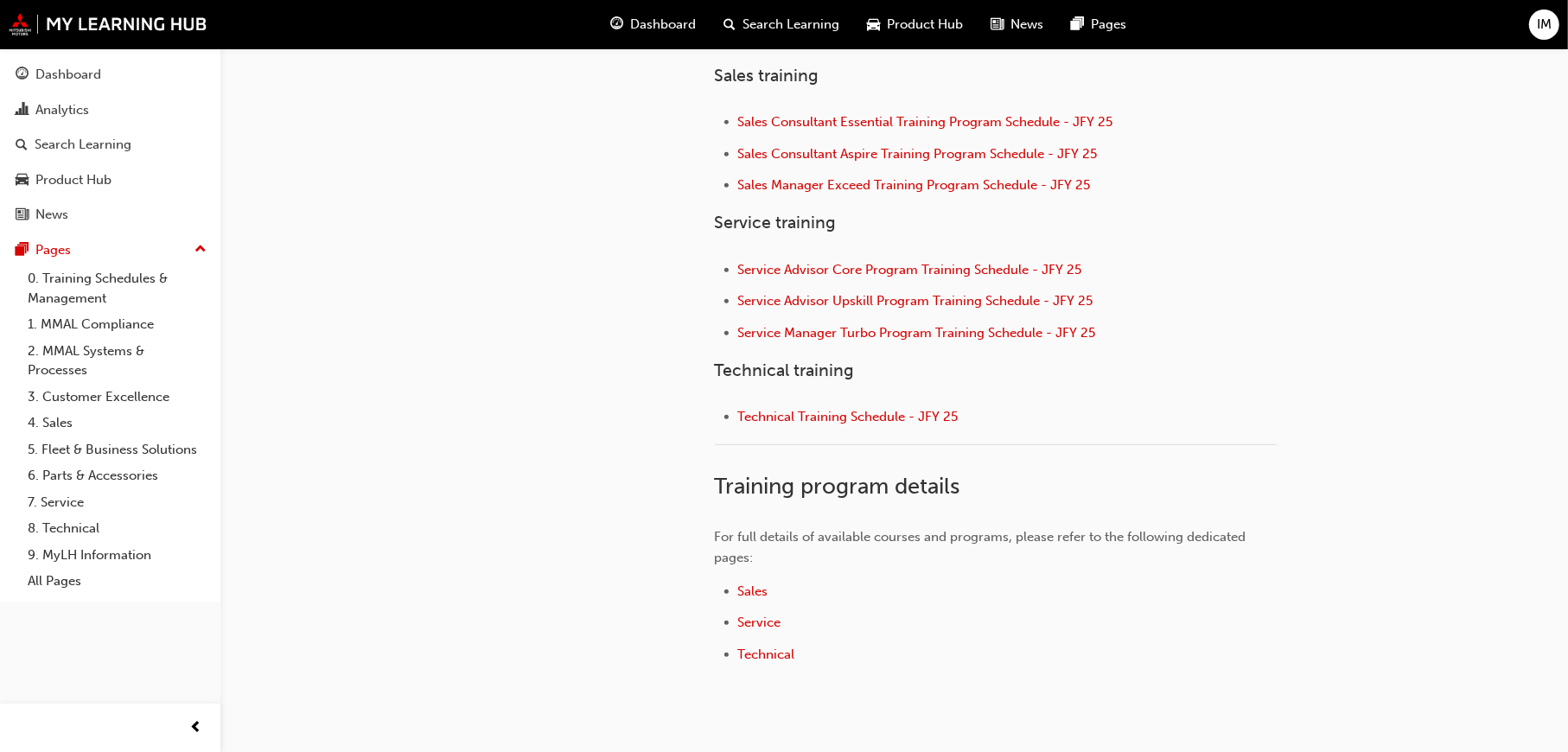
scroll to position [692, 0]
click at [912, 103] on div "👋 Welcome to the Training Schedules & Management section of My Learning Hub! Pl…" at bounding box center [996, 251] width 562 height 904
click at [909, 121] on span "Sales Consultant Essential Training Program Schedule - JFY 25" at bounding box center [925, 121] width 375 height 15
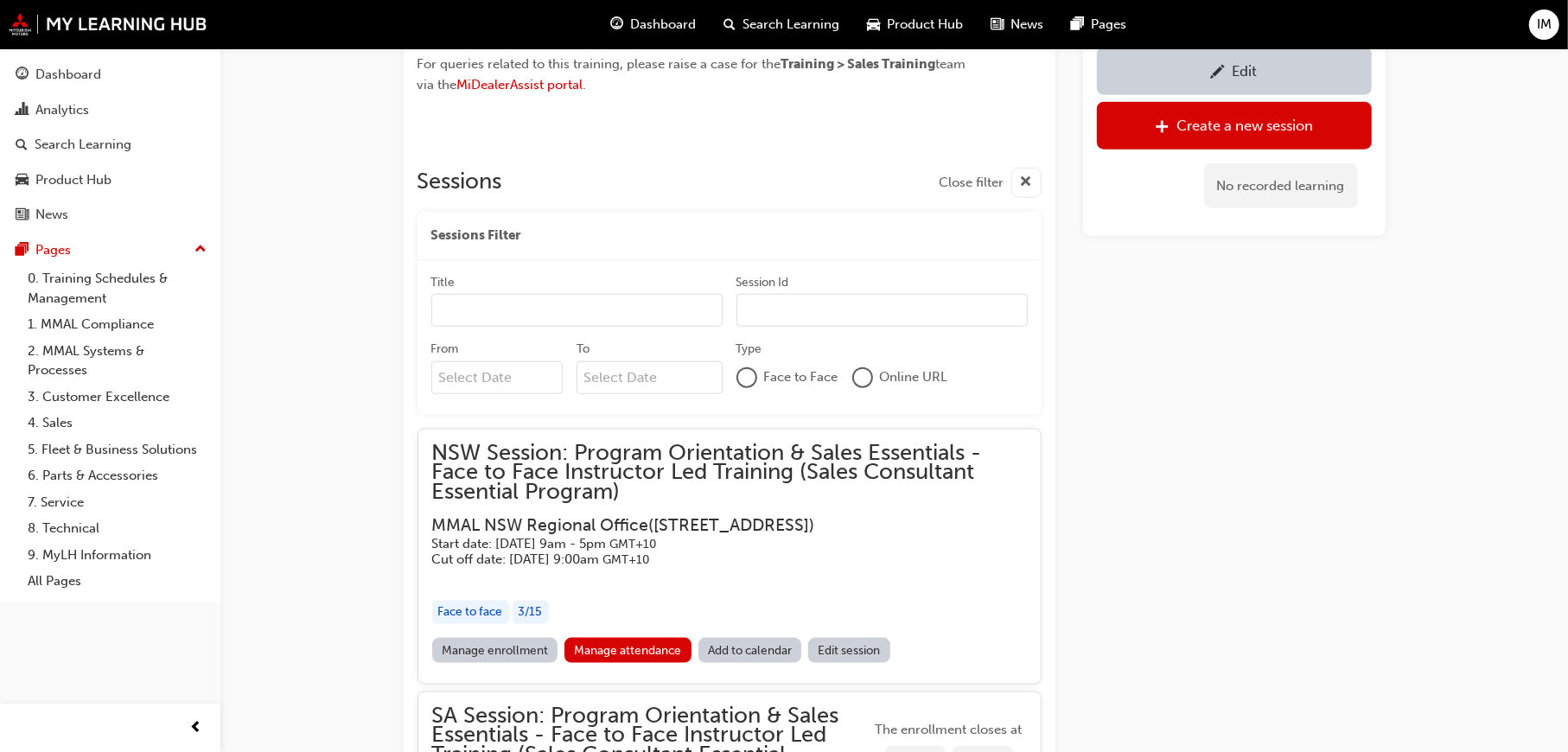
scroll to position [1726, 0]
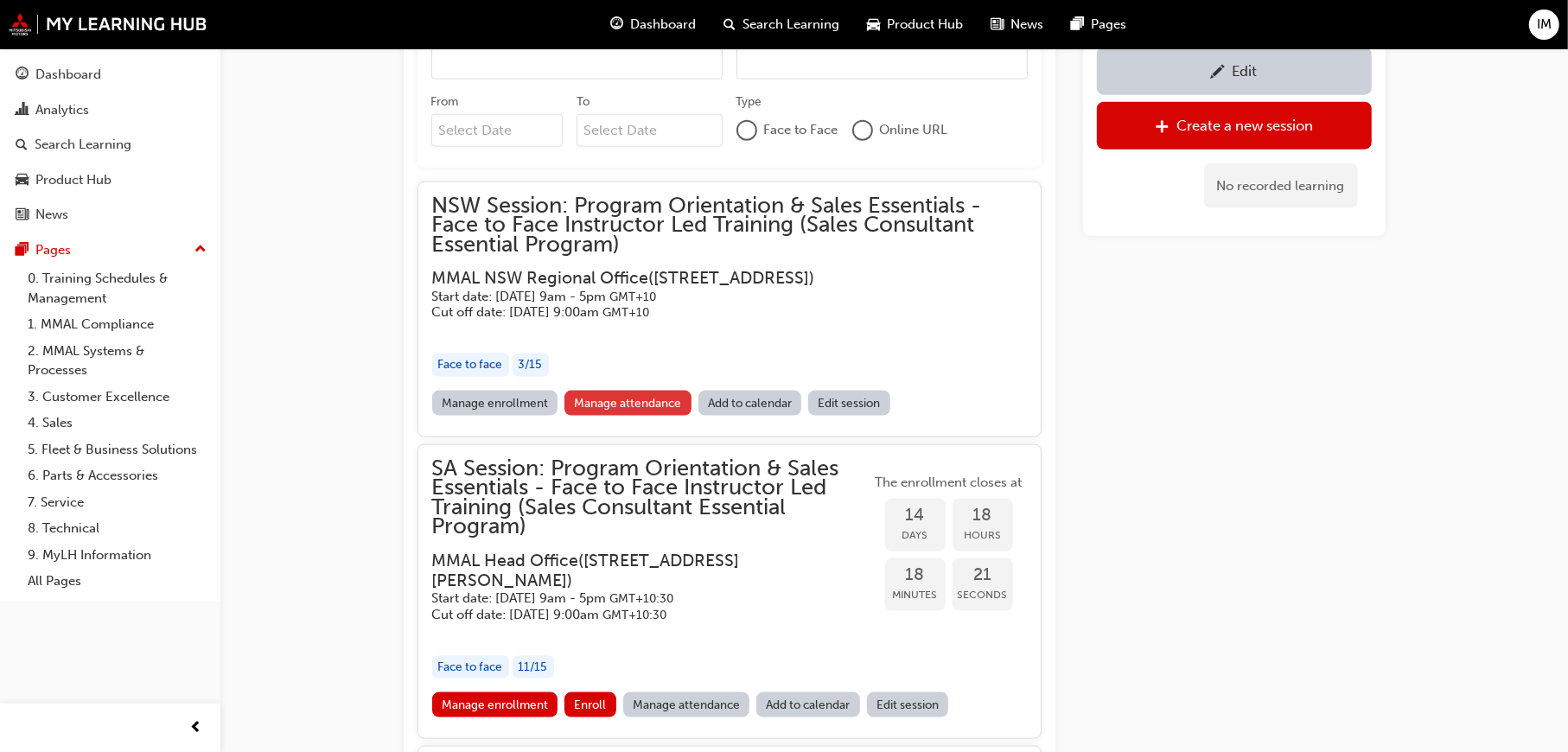
click at [625, 408] on link "Manage attendance" at bounding box center [628, 404] width 127 height 25
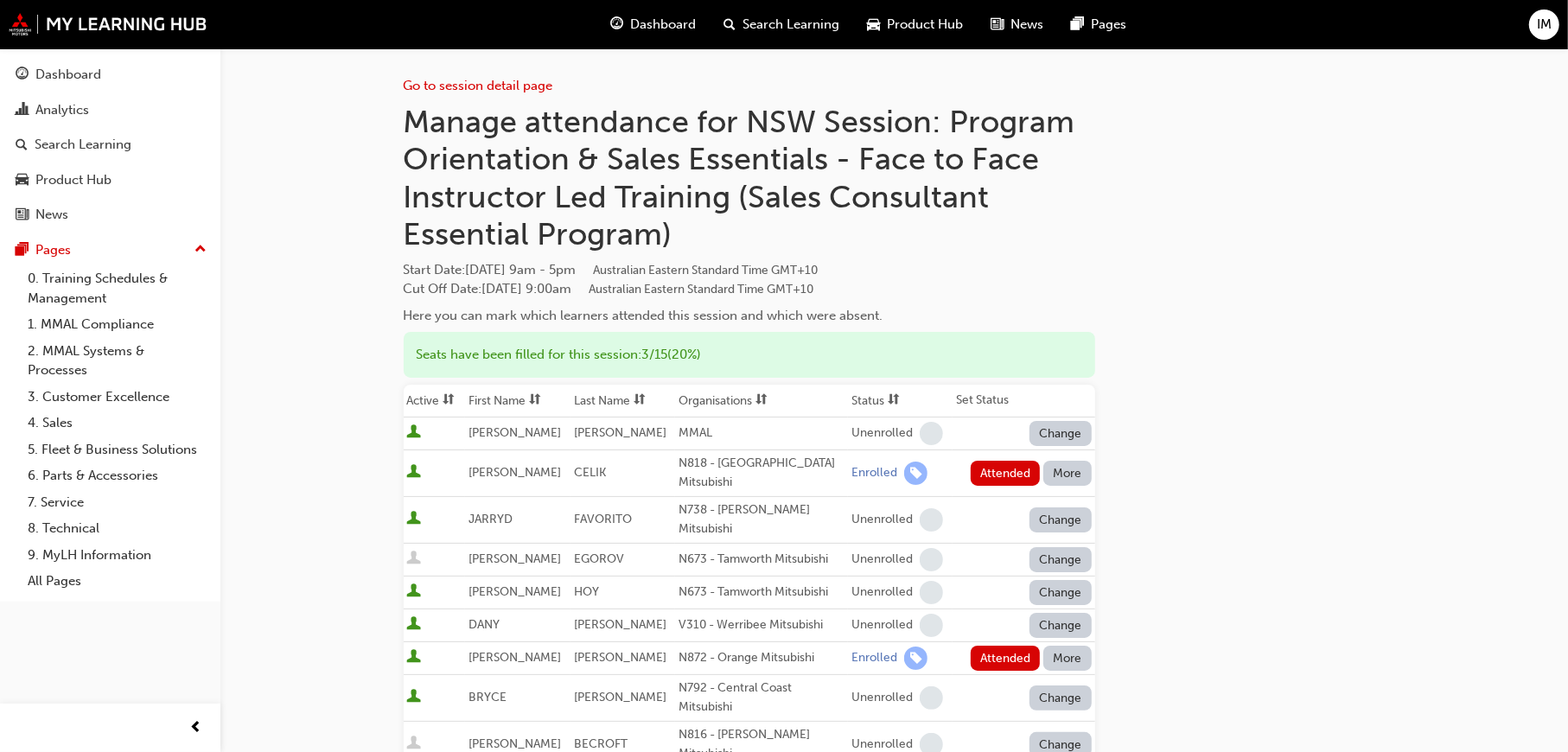
click at [1005, 461] on button "Attended" at bounding box center [1006, 473] width 70 height 25
click at [1001, 646] on button "Attended" at bounding box center [1006, 658] width 70 height 25
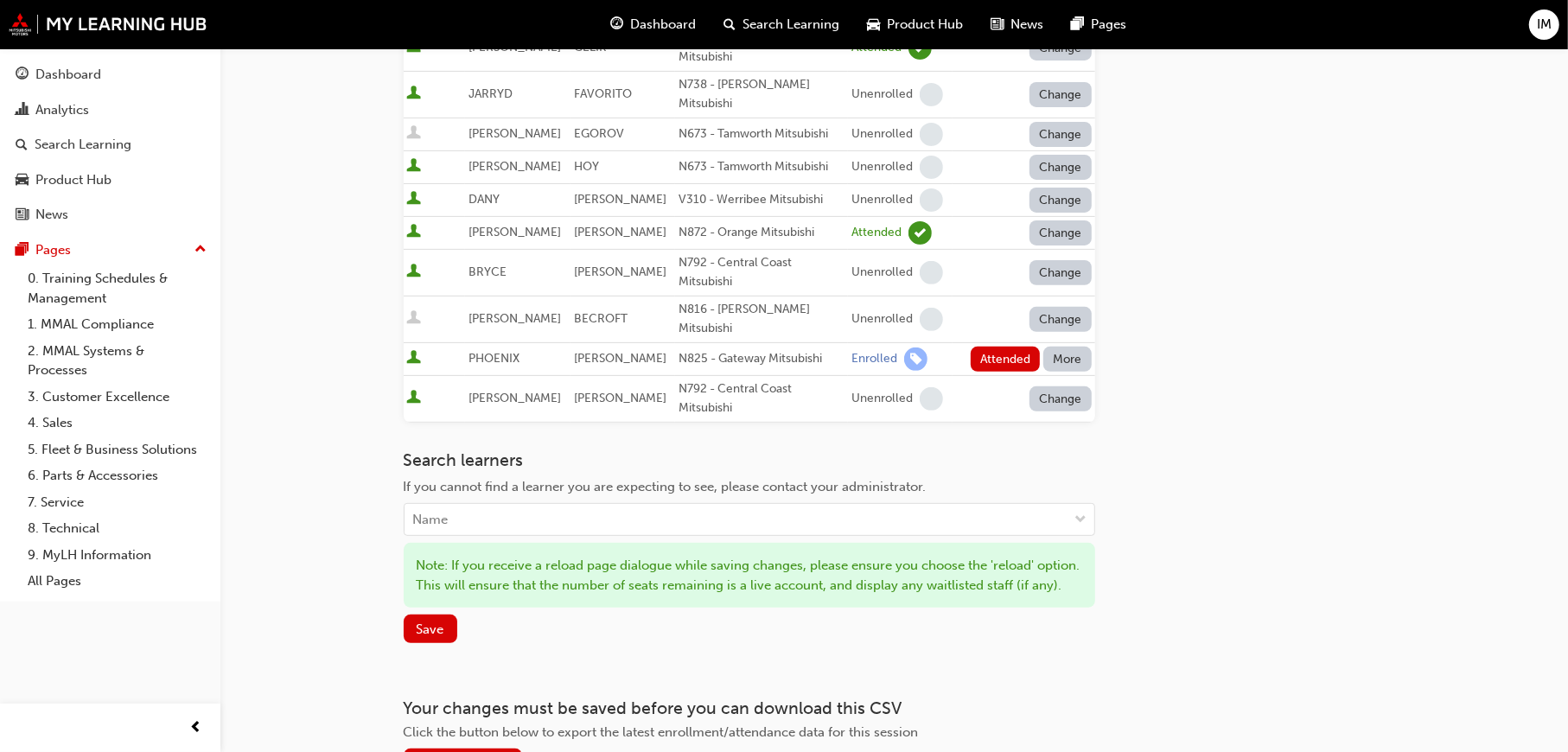
scroll to position [517, 0]
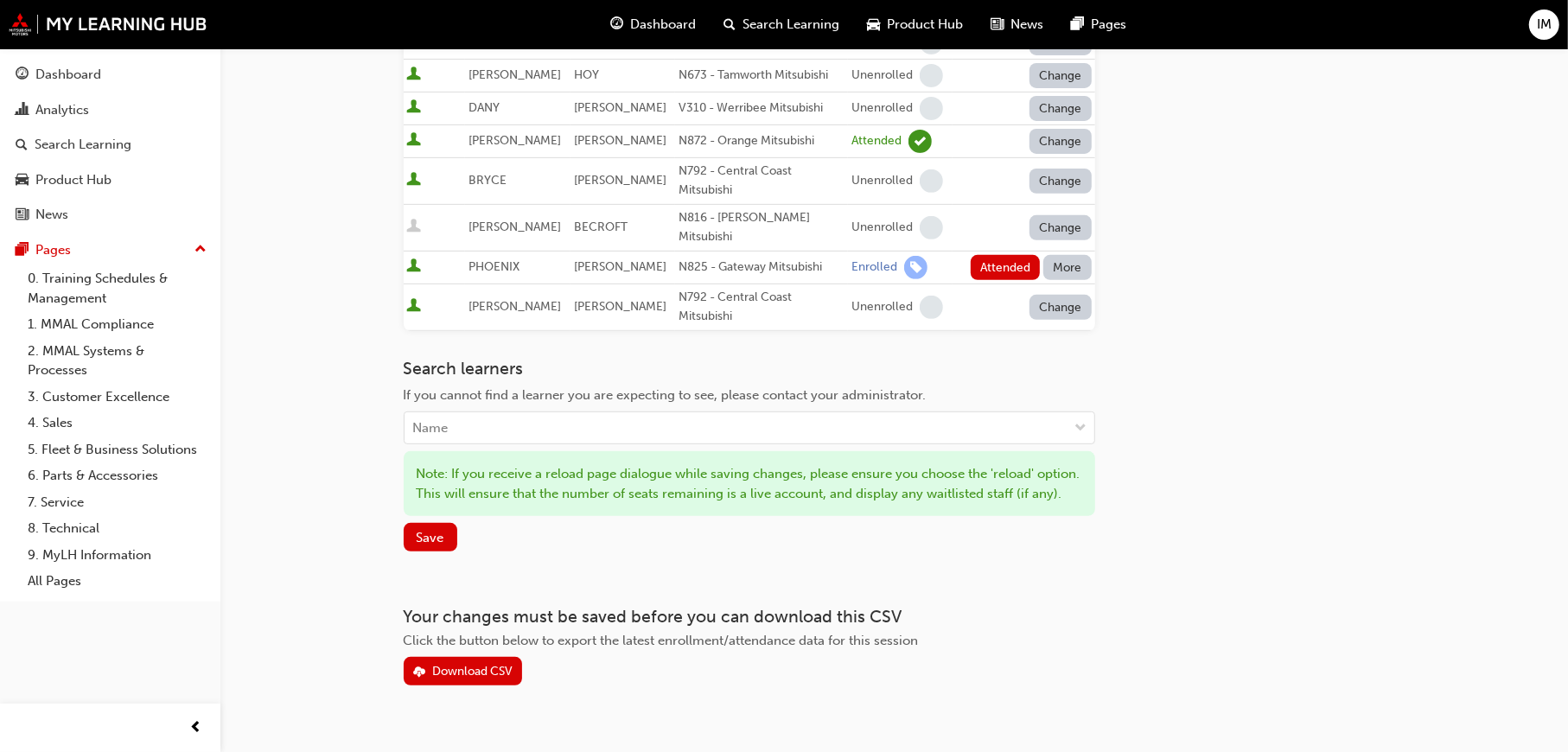
click at [1010, 255] on button "Attended" at bounding box center [1006, 268] width 70 height 25
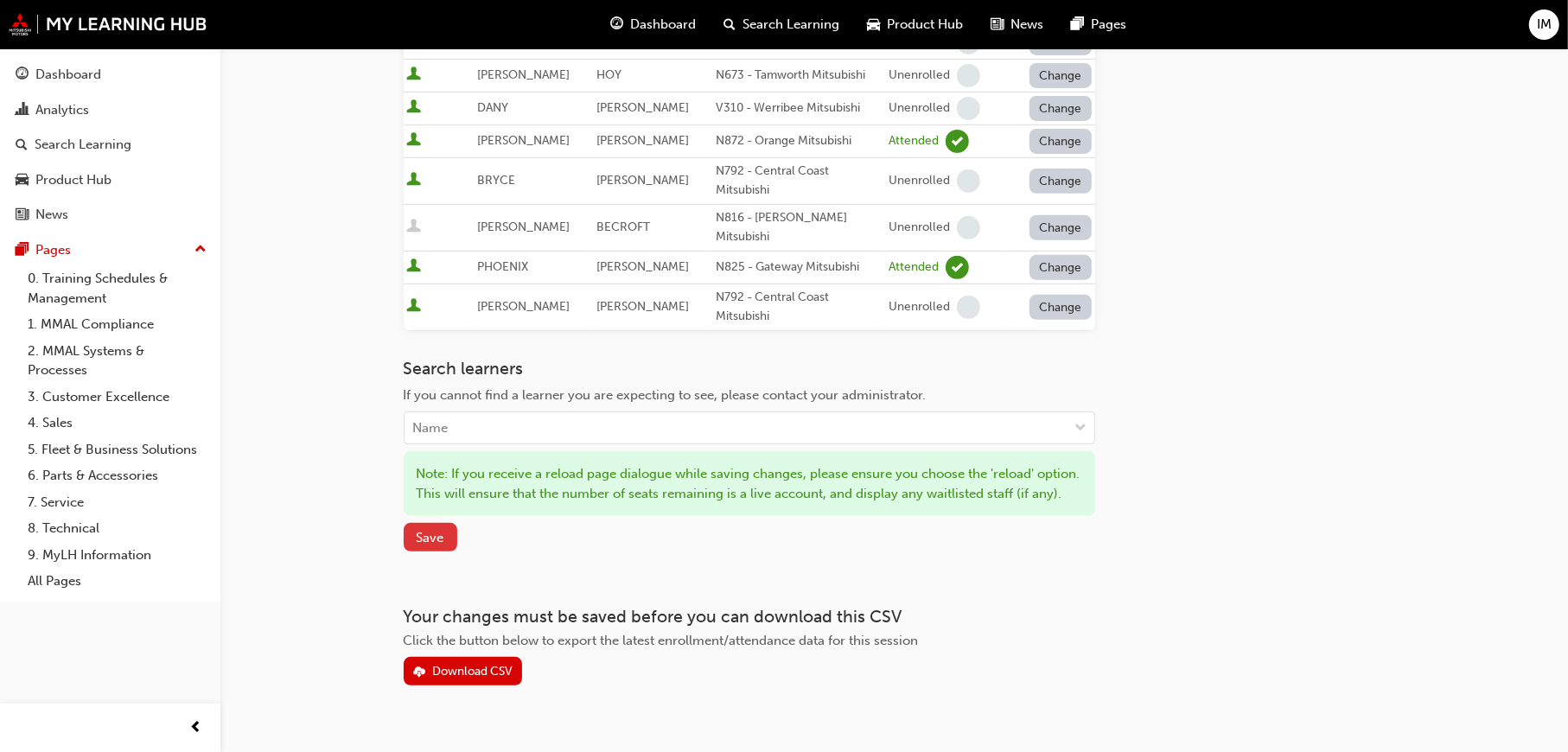
click at [435, 530] on span "Save" at bounding box center [430, 537] width 28 height 15
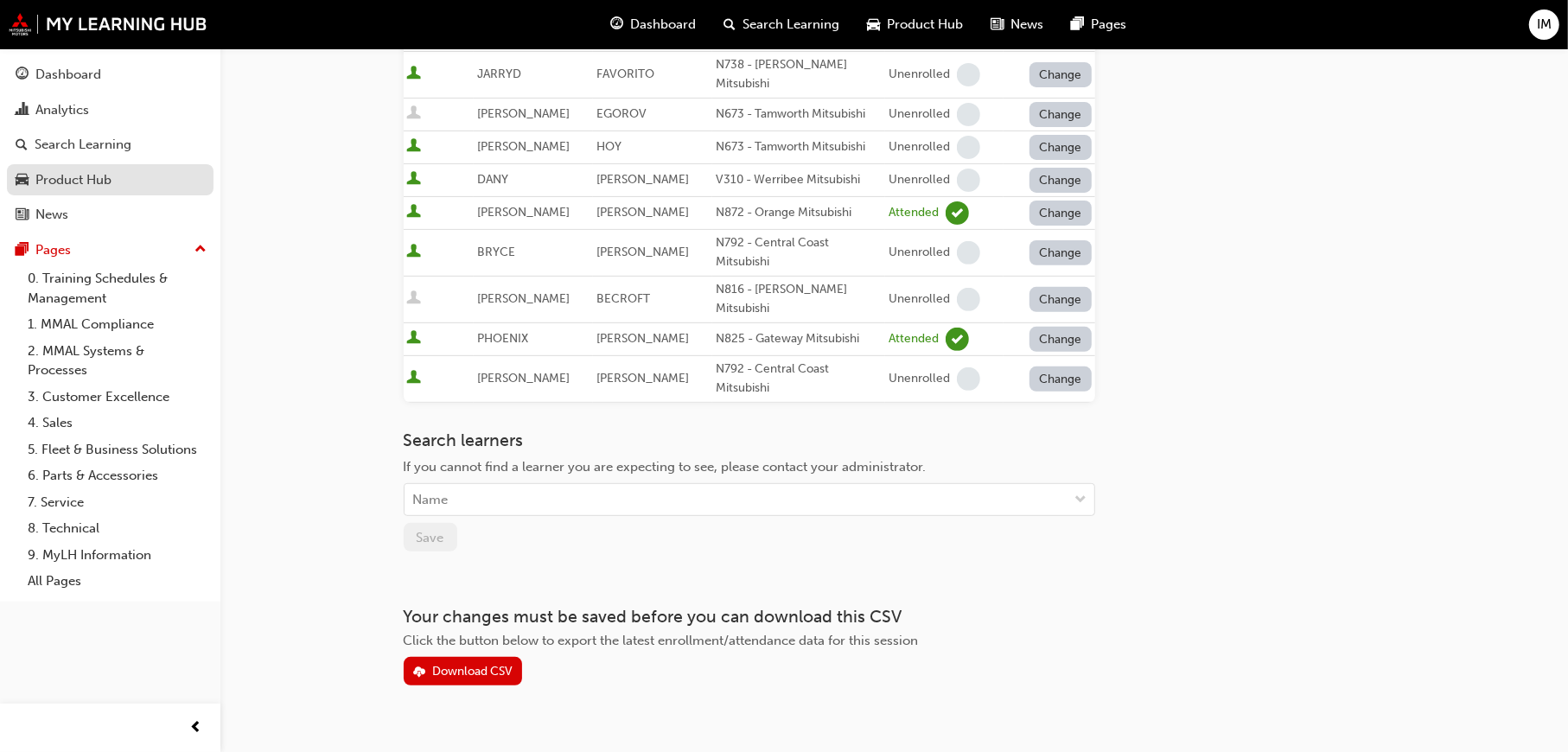
click at [81, 165] on link "Product Hub" at bounding box center [110, 180] width 207 height 32
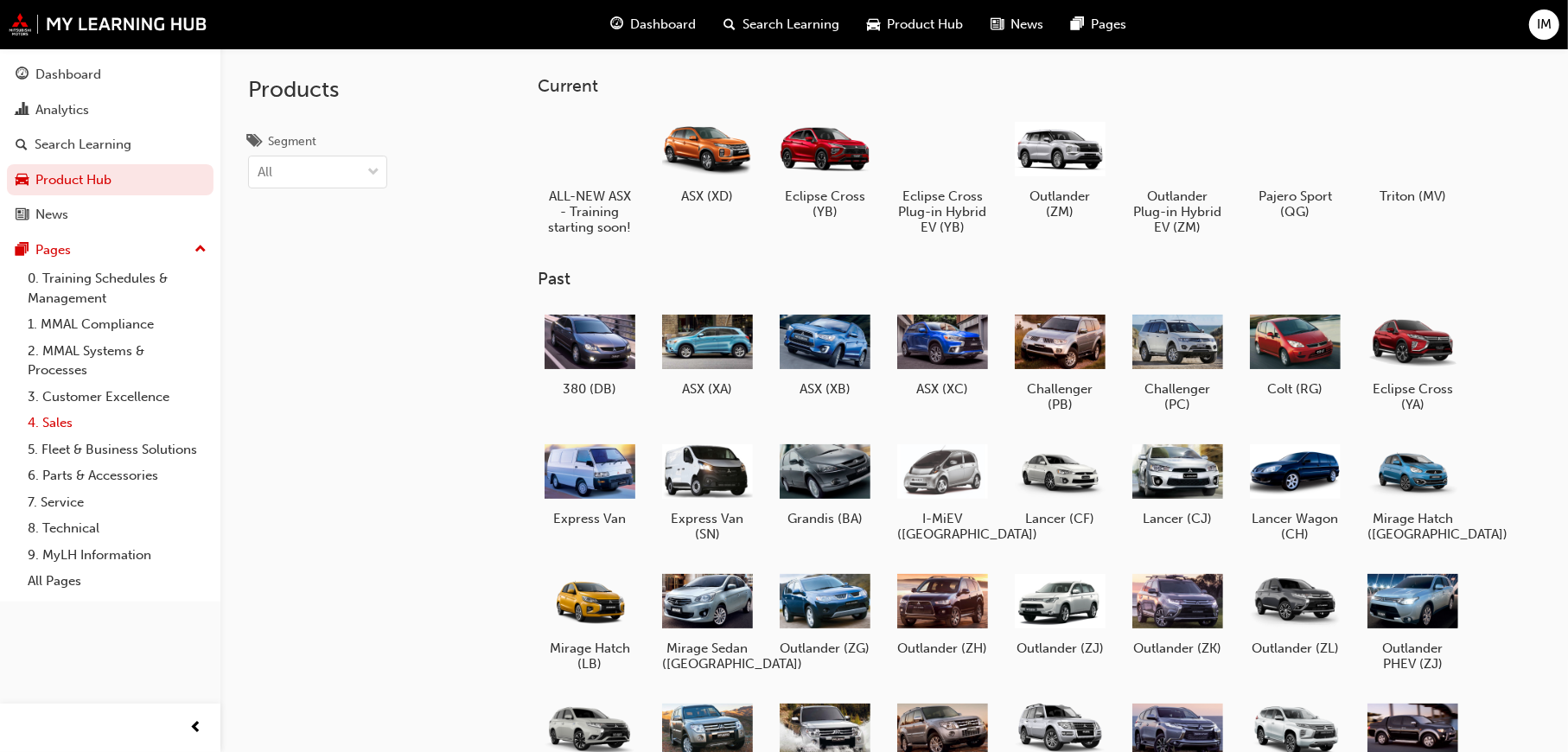
click at [63, 410] on link "4. Sales" at bounding box center [117, 423] width 193 height 27
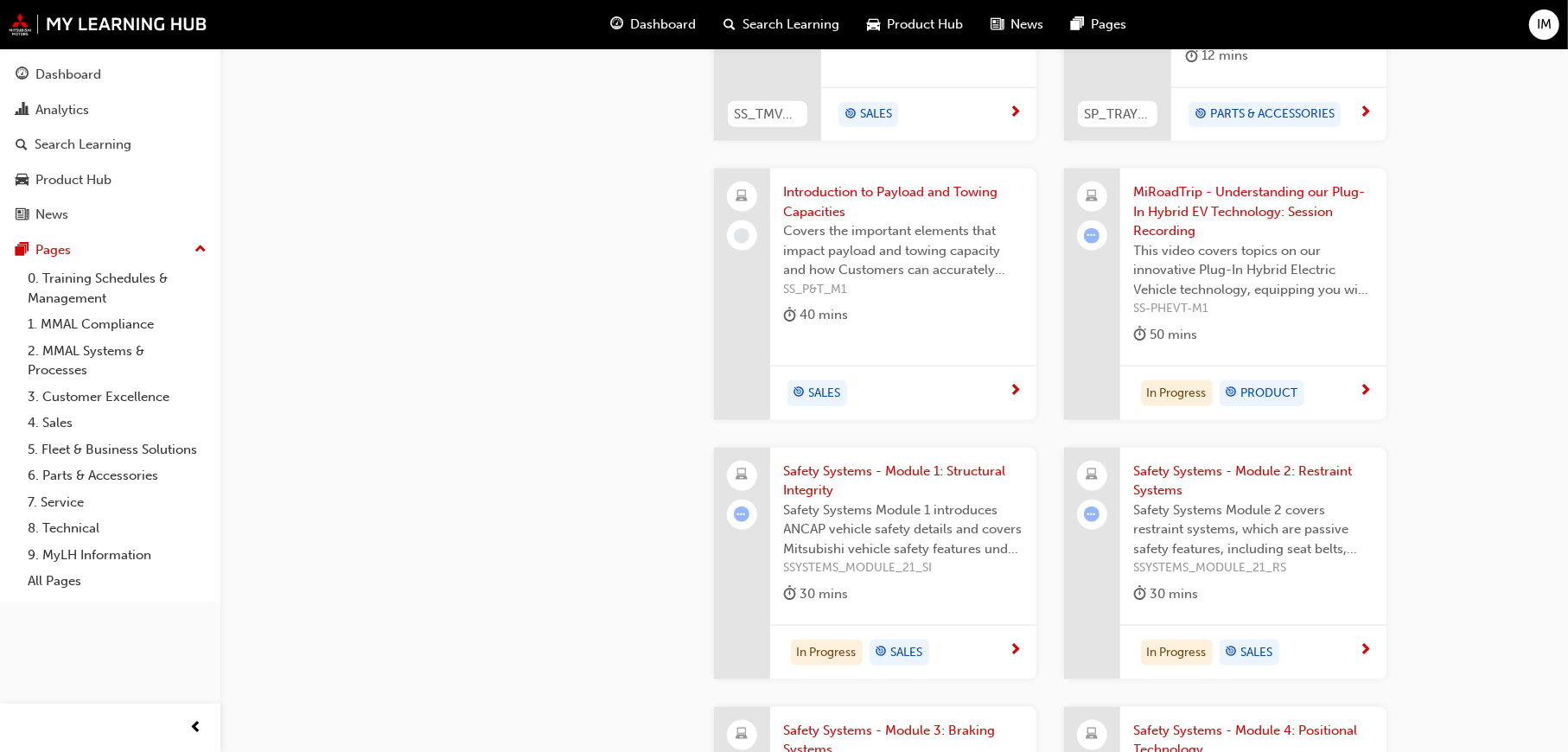
scroll to position [981, 0]
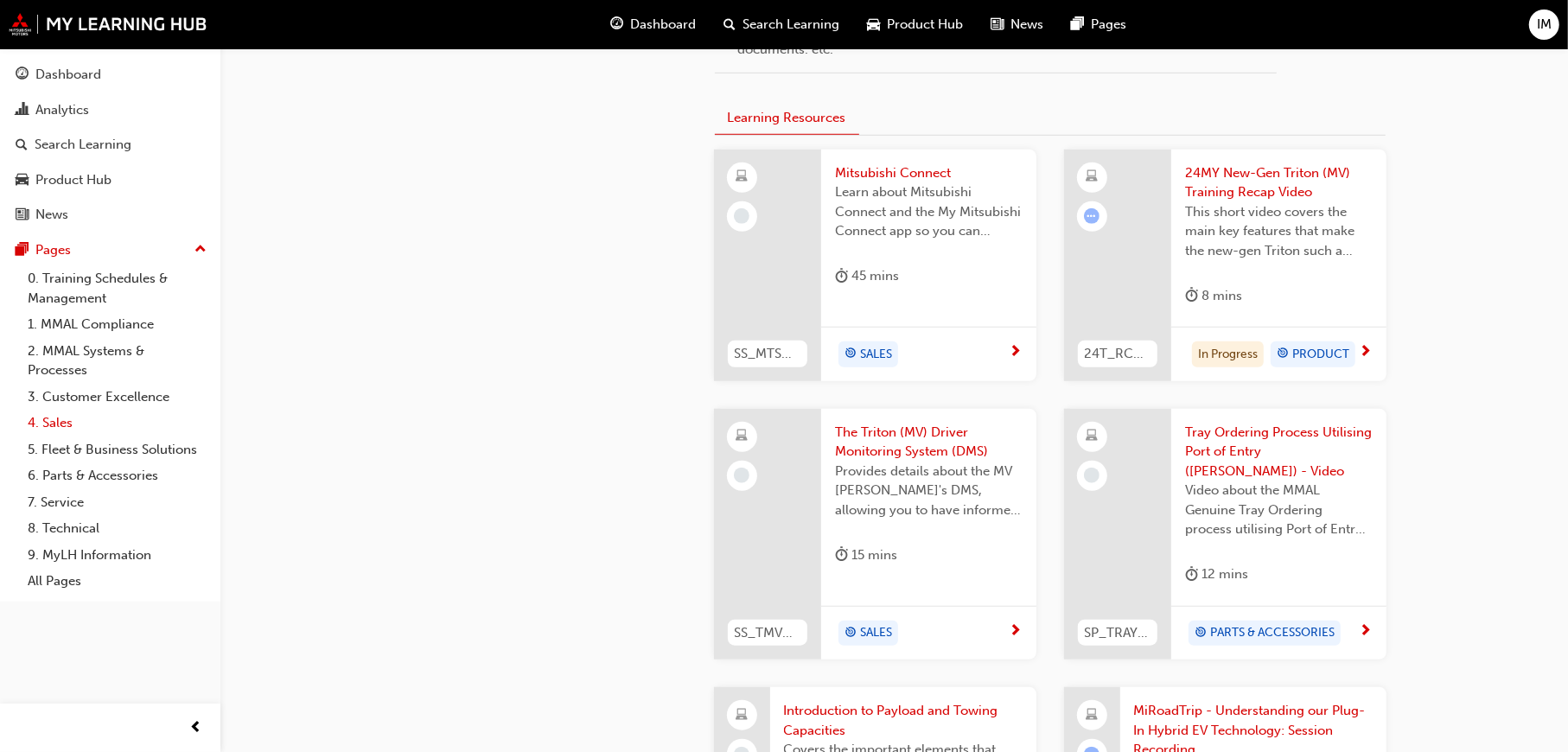
click at [63, 410] on link "4. Sales" at bounding box center [117, 423] width 193 height 27
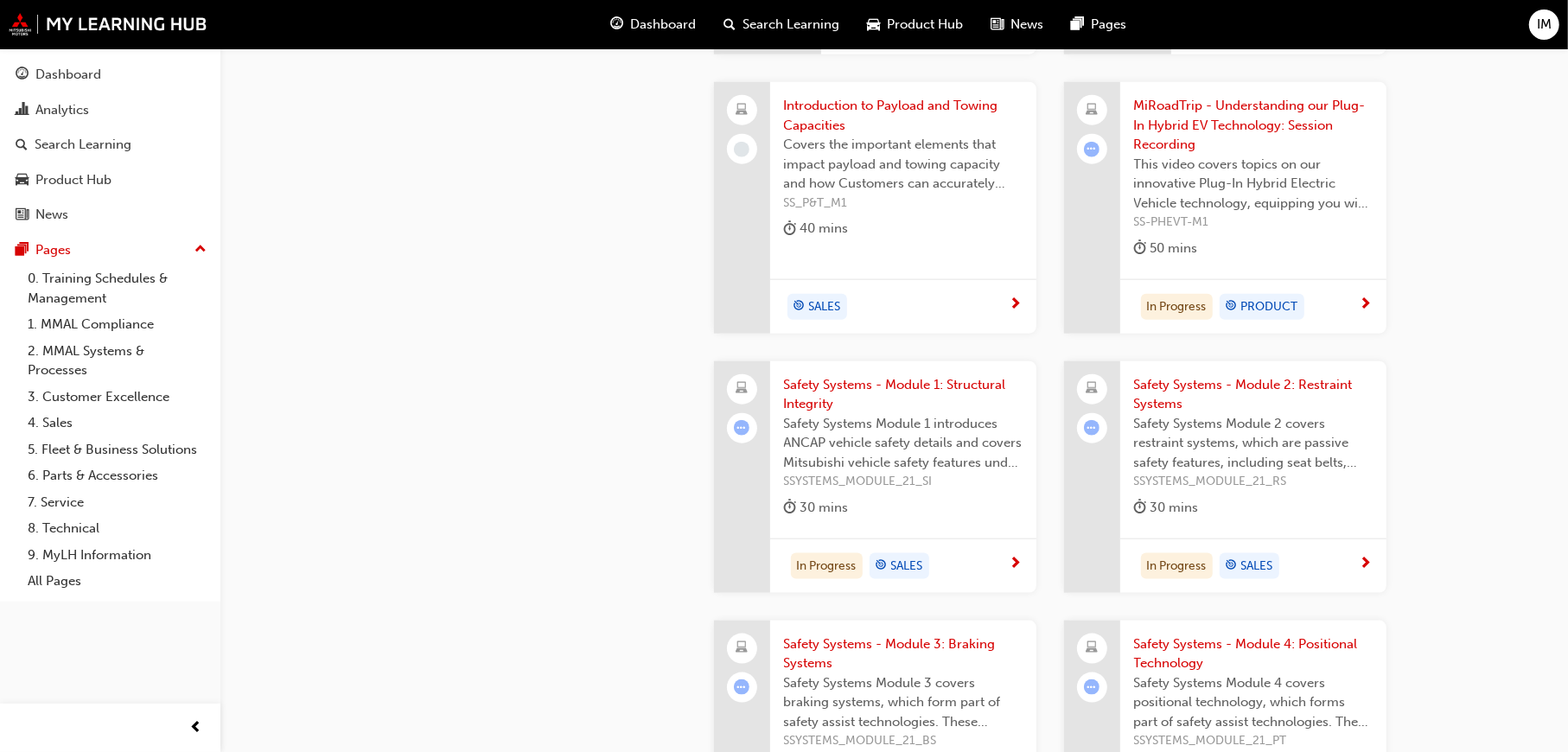
scroll to position [2105, 0]
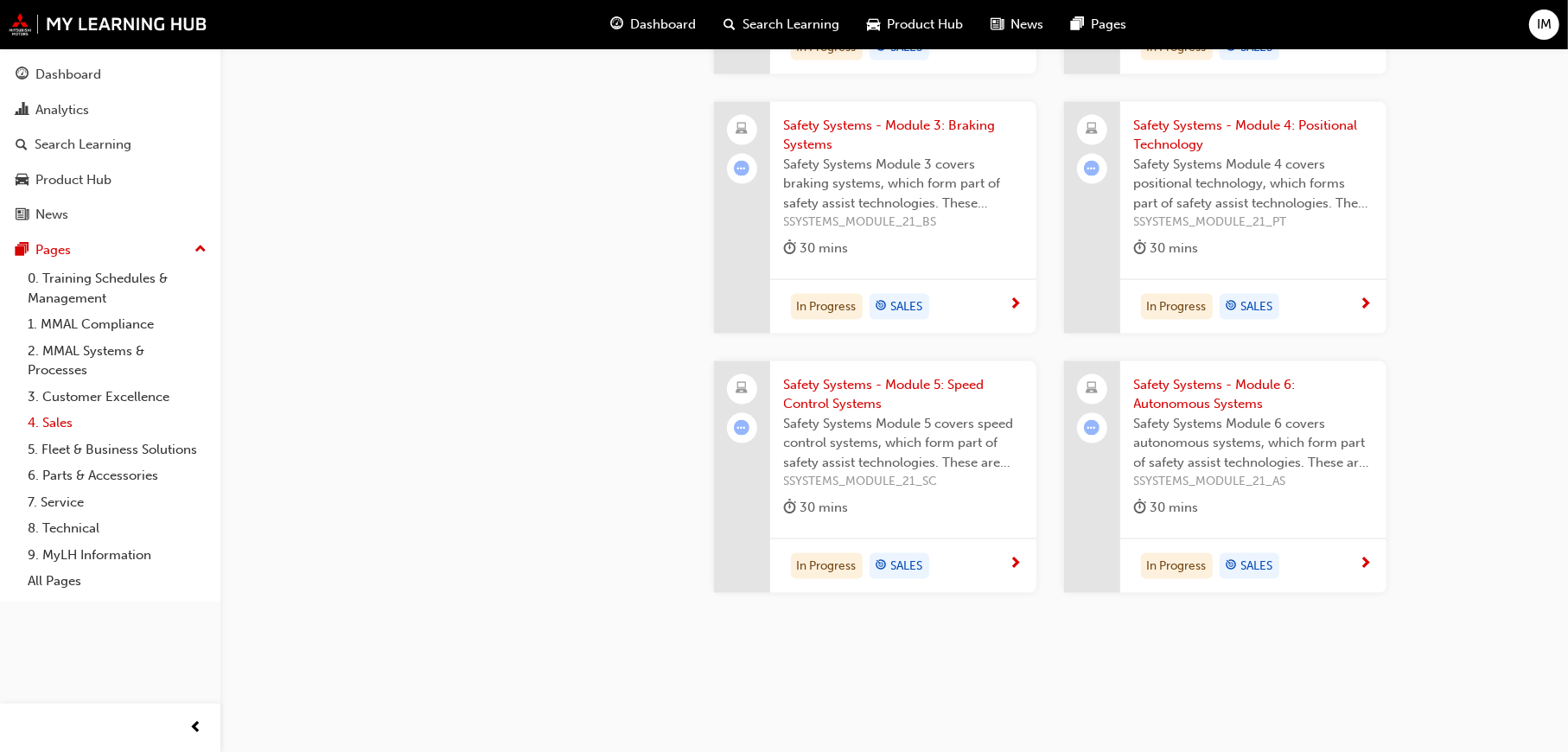
click at [55, 410] on link "4. Sales" at bounding box center [117, 423] width 193 height 27
click at [63, 490] on link "7. Service" at bounding box center [117, 503] width 193 height 27
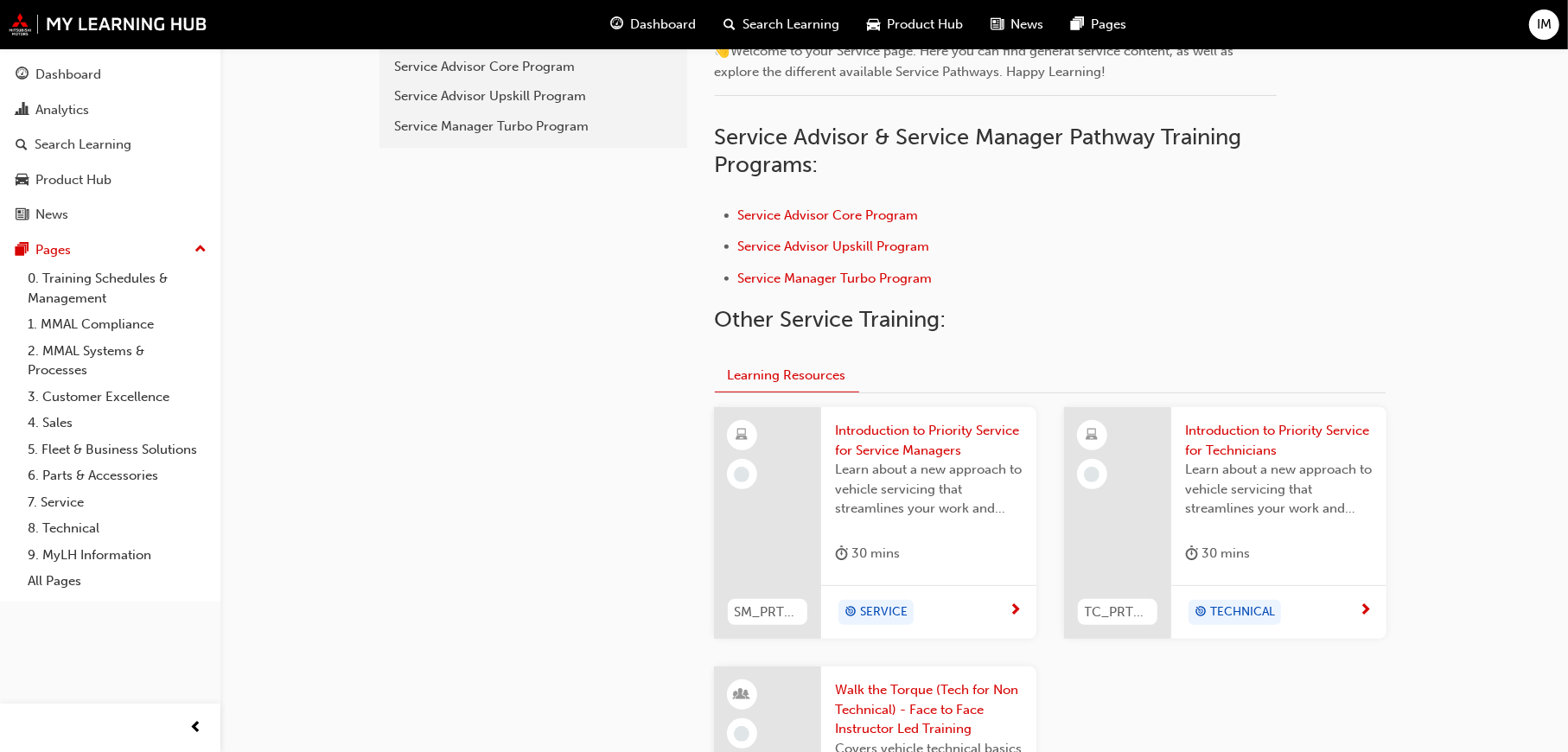
scroll to position [190, 0]
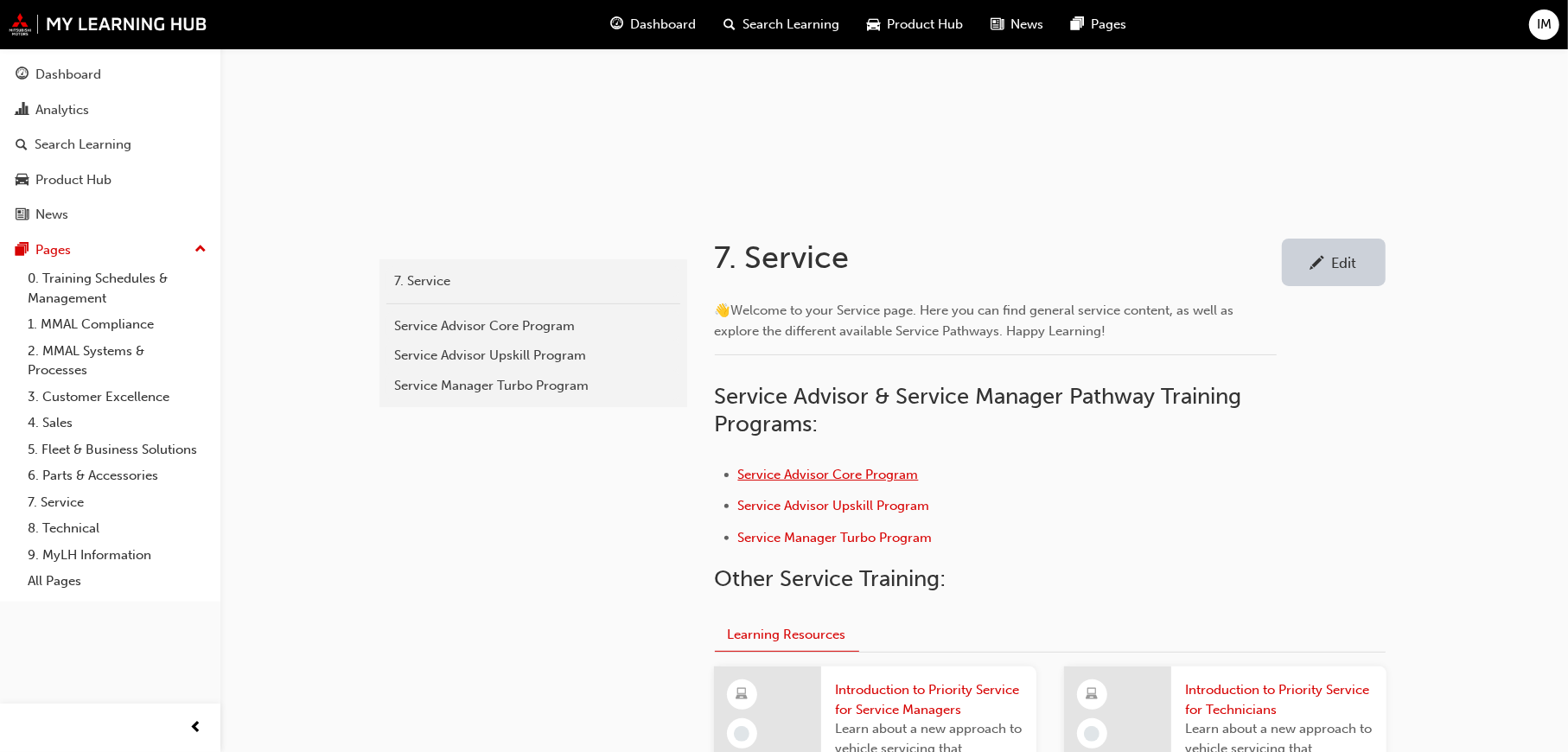
click at [842, 467] on span "Service Advisor Core Program" at bounding box center [829, 475] width 180 height 15
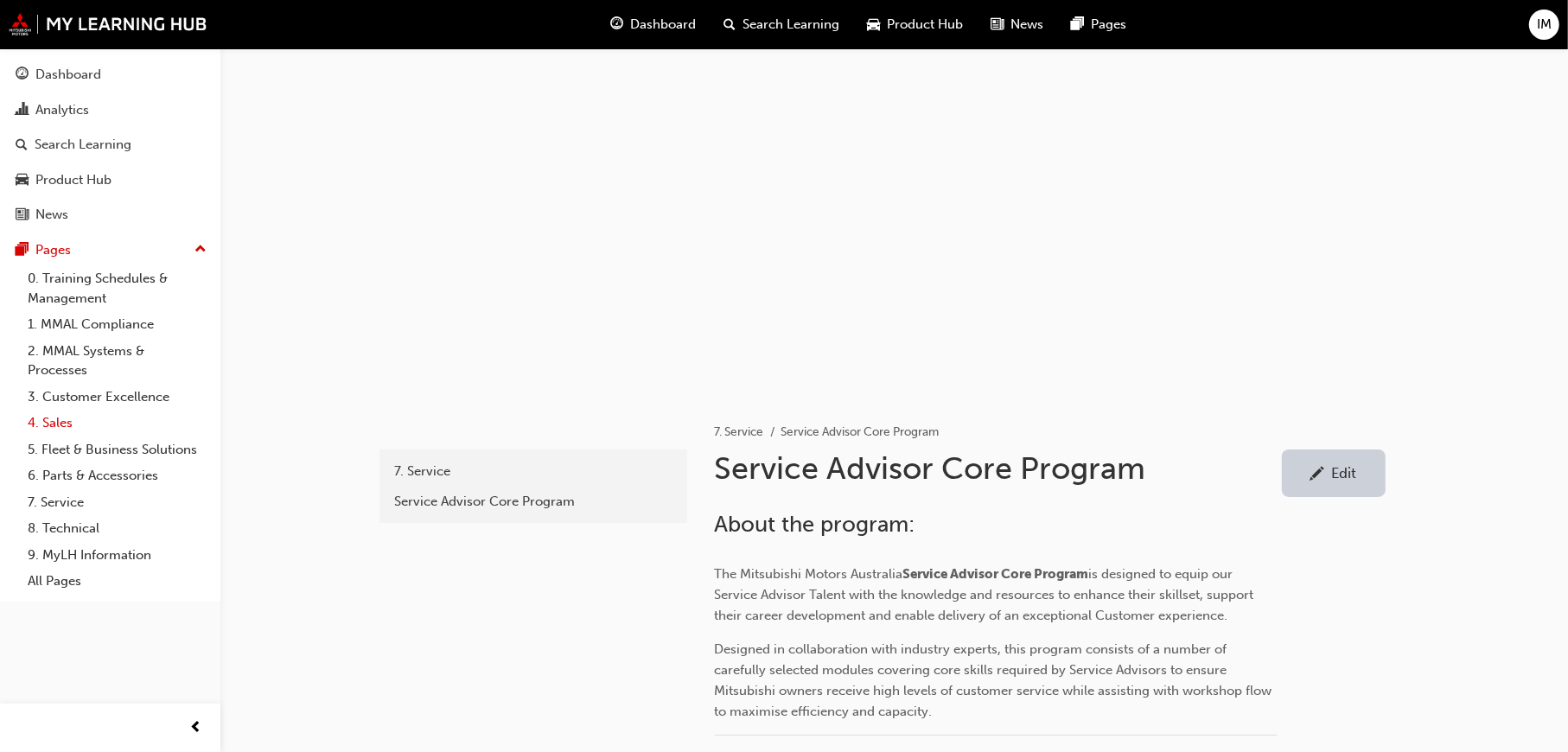
click at [59, 410] on link "4. Sales" at bounding box center [117, 423] width 193 height 27
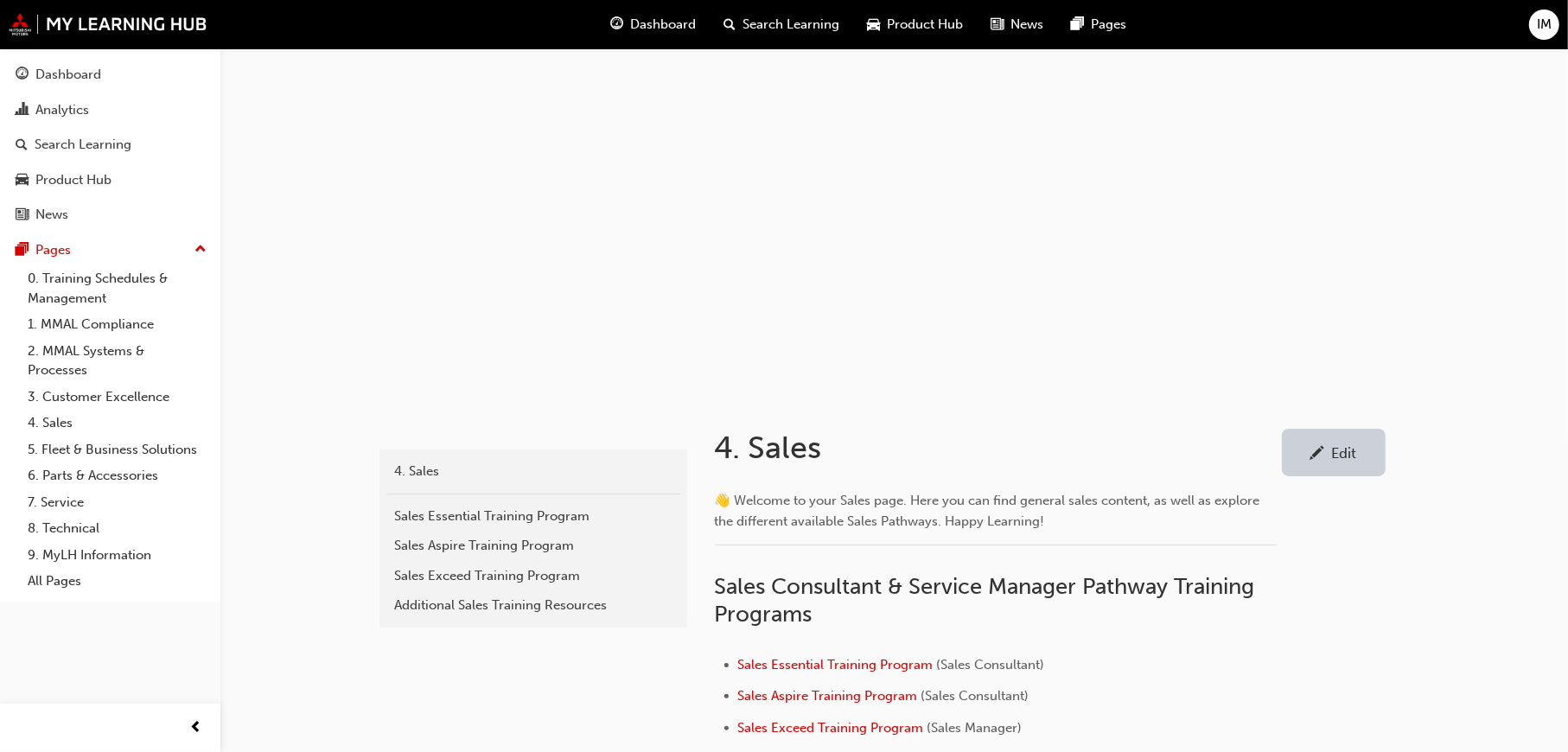
scroll to position [346, 0]
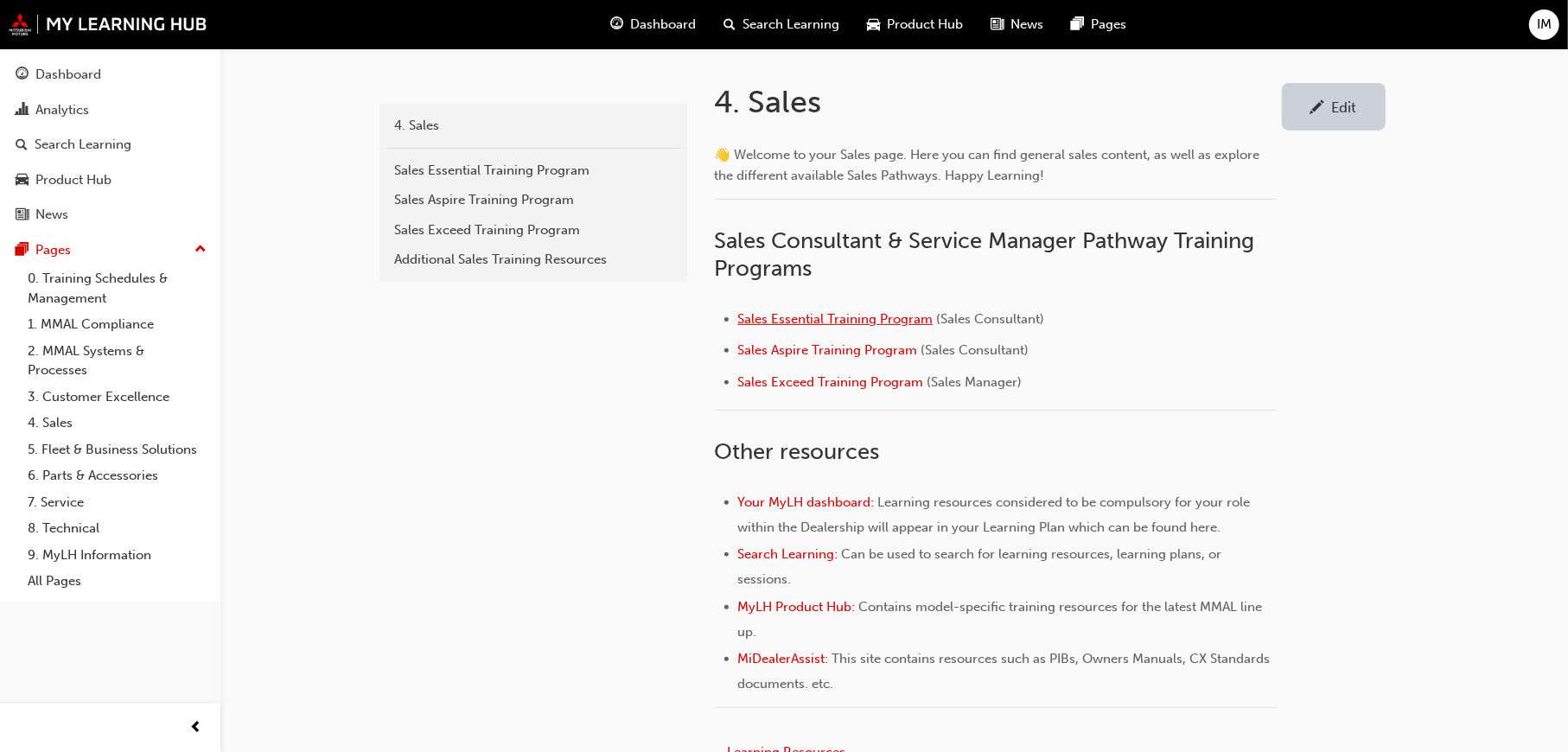
click at [826, 318] on span "Sales Essential Training Program" at bounding box center [836, 319] width 196 height 15
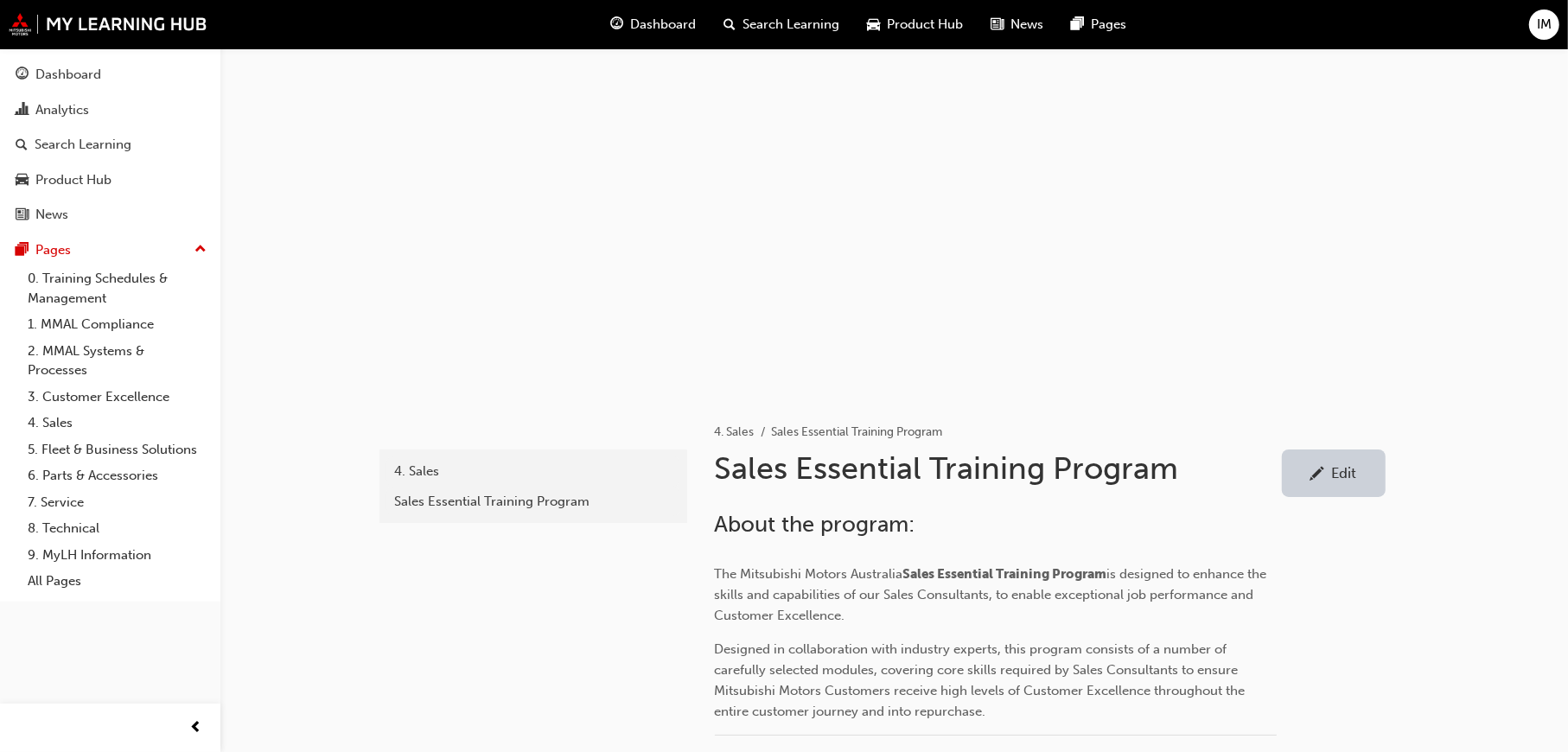
click at [669, 23] on span "Dashboard" at bounding box center [663, 24] width 65 height 20
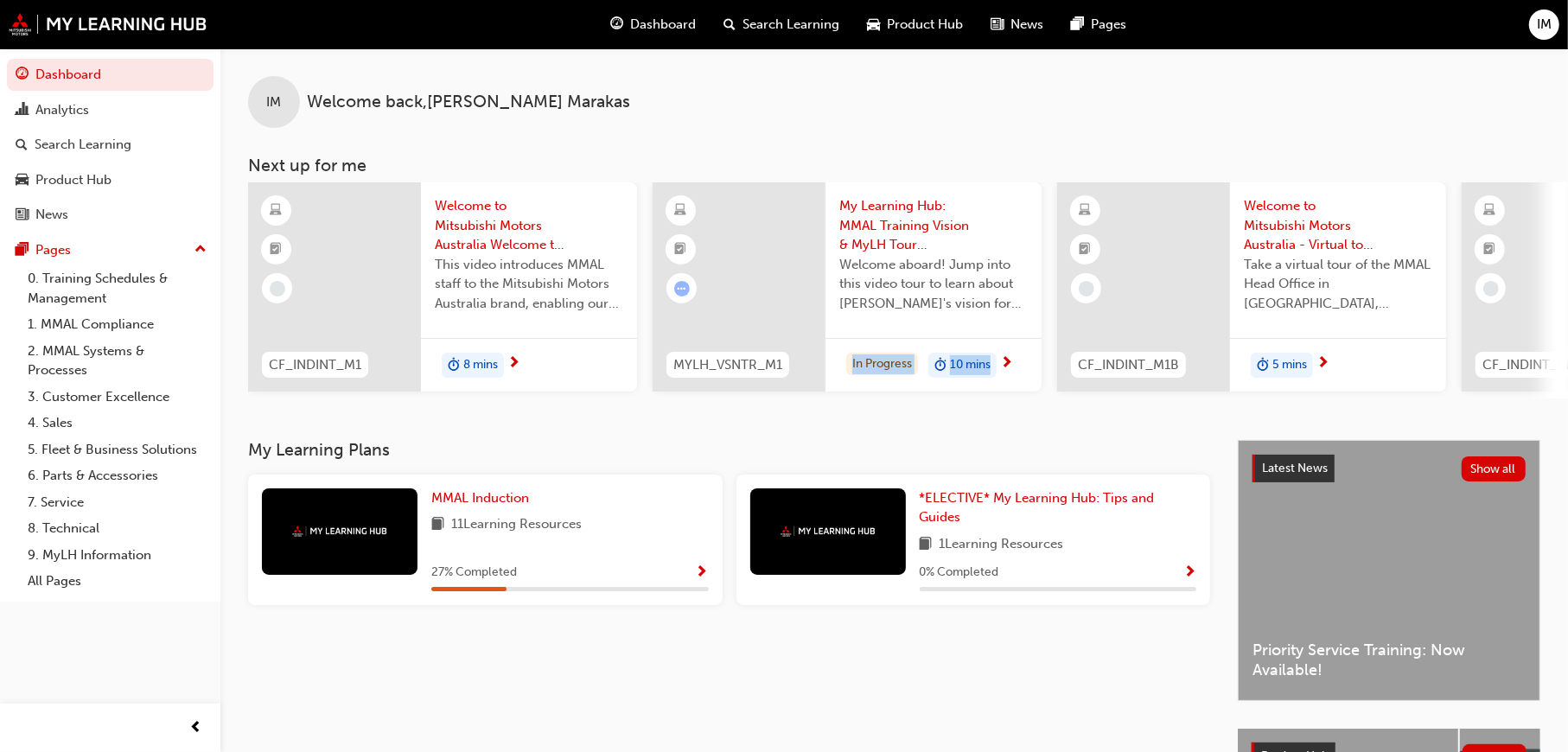
drag, startPoint x: 835, startPoint y: 405, endPoint x: 1127, endPoint y: 403, distance: 292.0
click at [1127, 403] on div "IM Welcome back , [PERSON_NAME] Next up for me CF_INDINT_M1 Welcome to Mitsubis…" at bounding box center [894, 244] width 1348 height 392
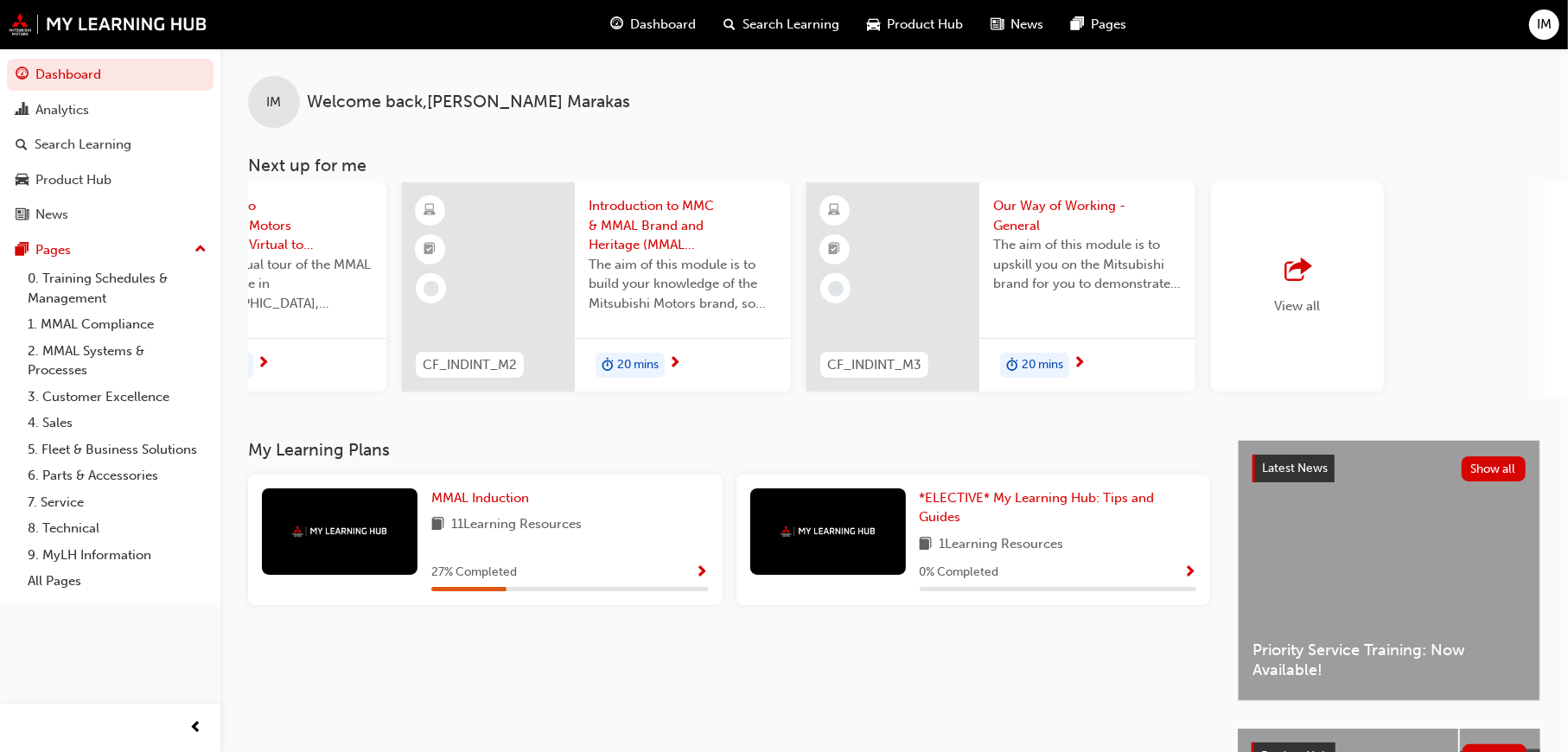
scroll to position [0, 1061]
click at [1328, 280] on div "View all" at bounding box center [1297, 287] width 173 height 209
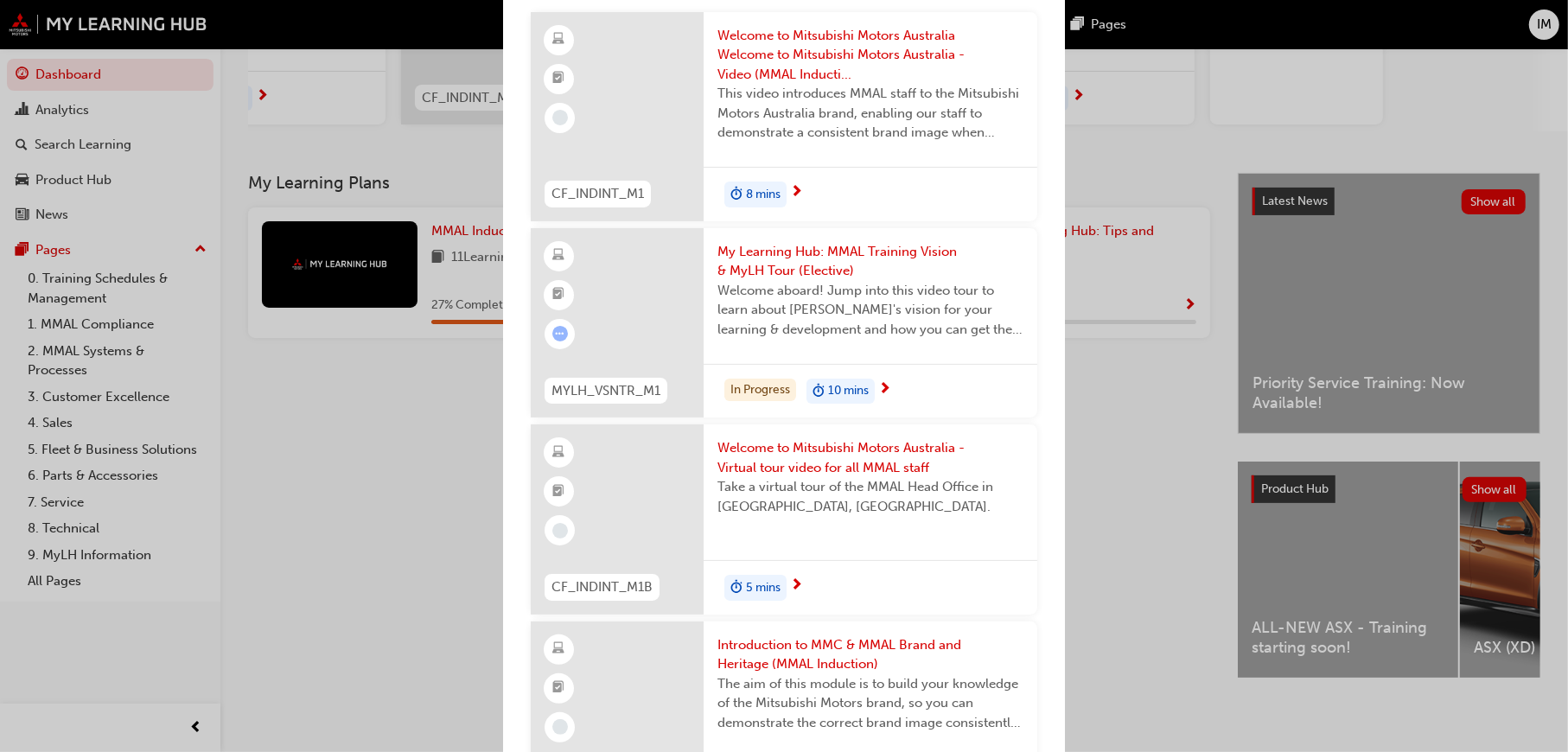
scroll to position [0, 0]
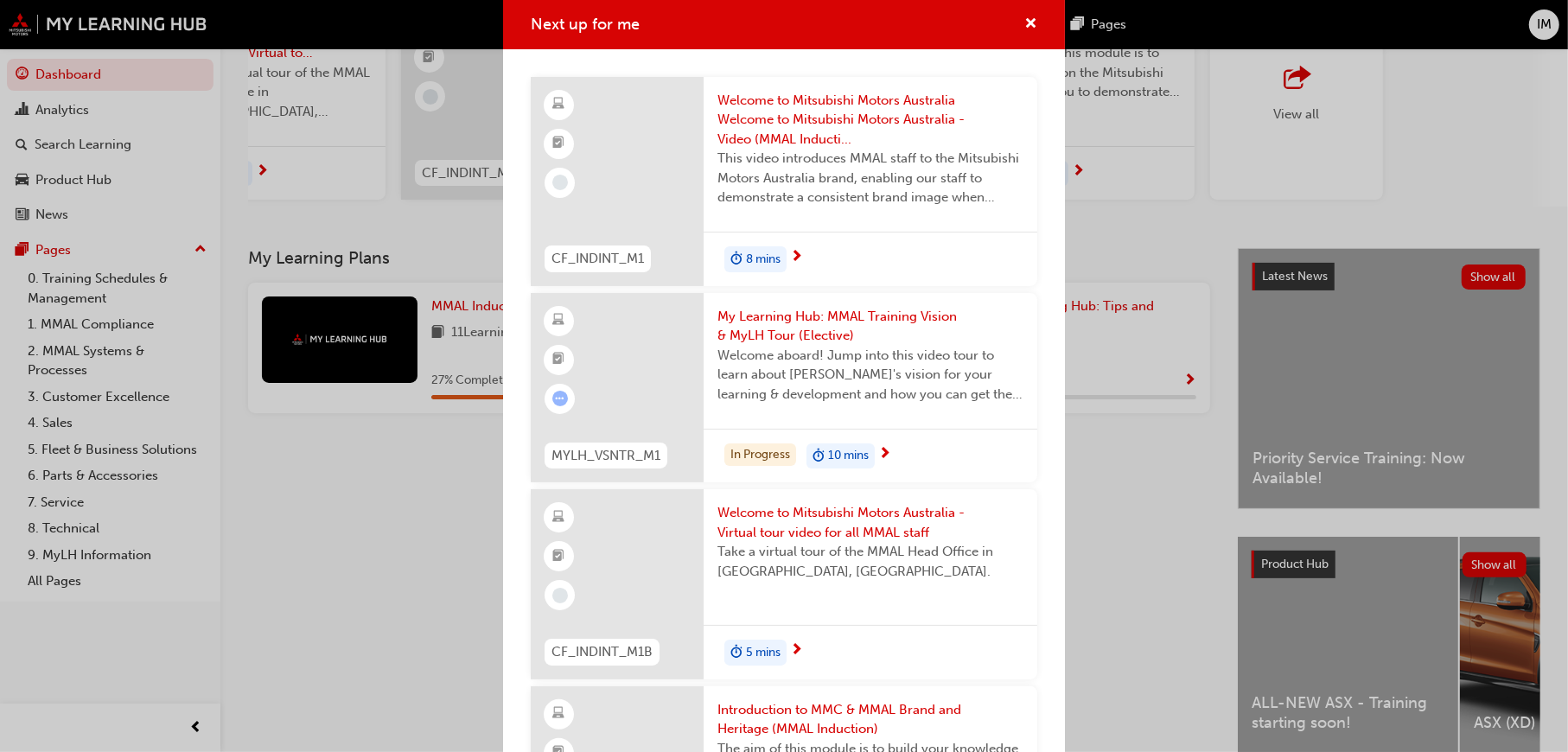
click at [340, 520] on div "Next up for me CF_INDINT_M1 Welcome to Mitsubishi Motors Australia Welcome to M…" at bounding box center [784, 376] width 1568 height 752
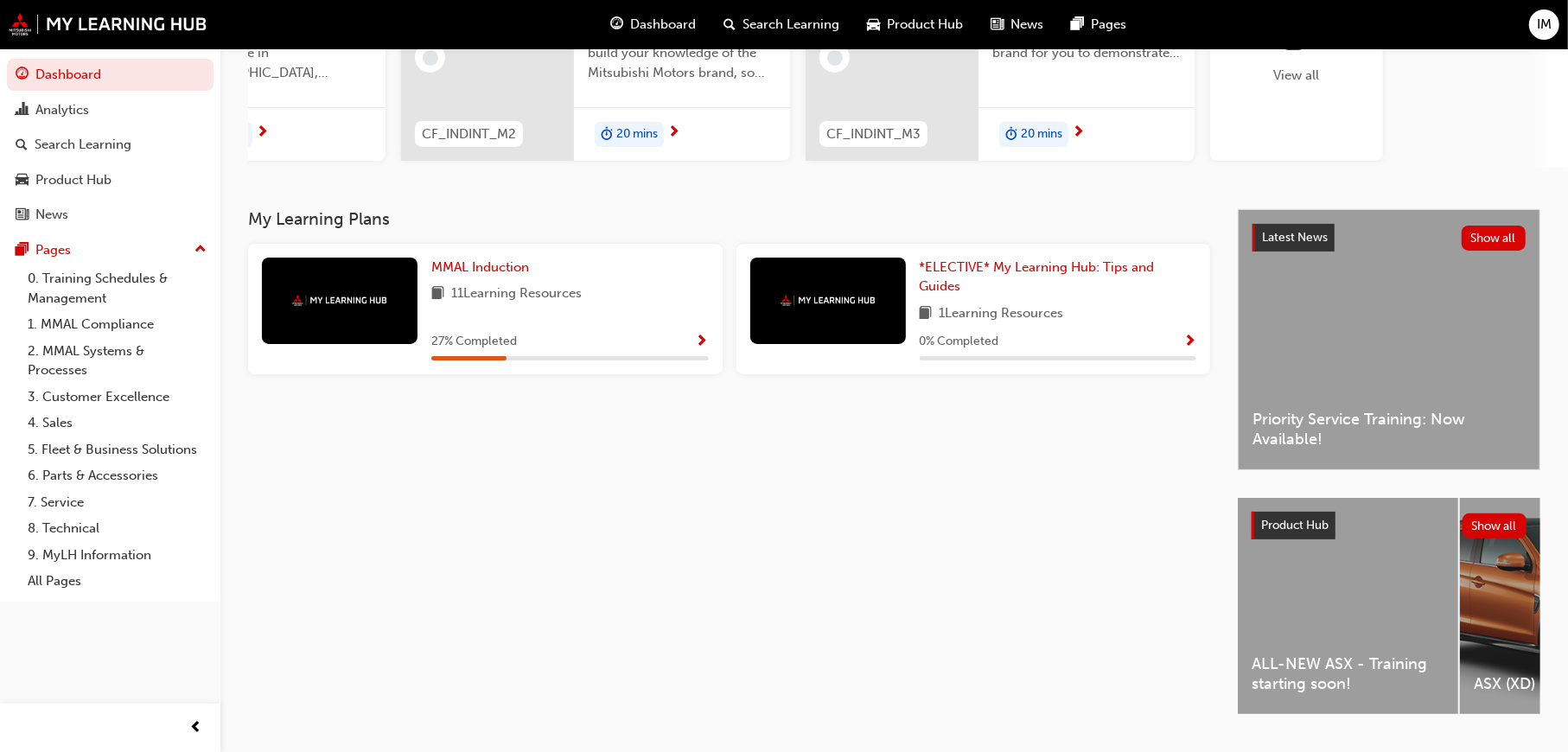
scroll to position [278, 0]
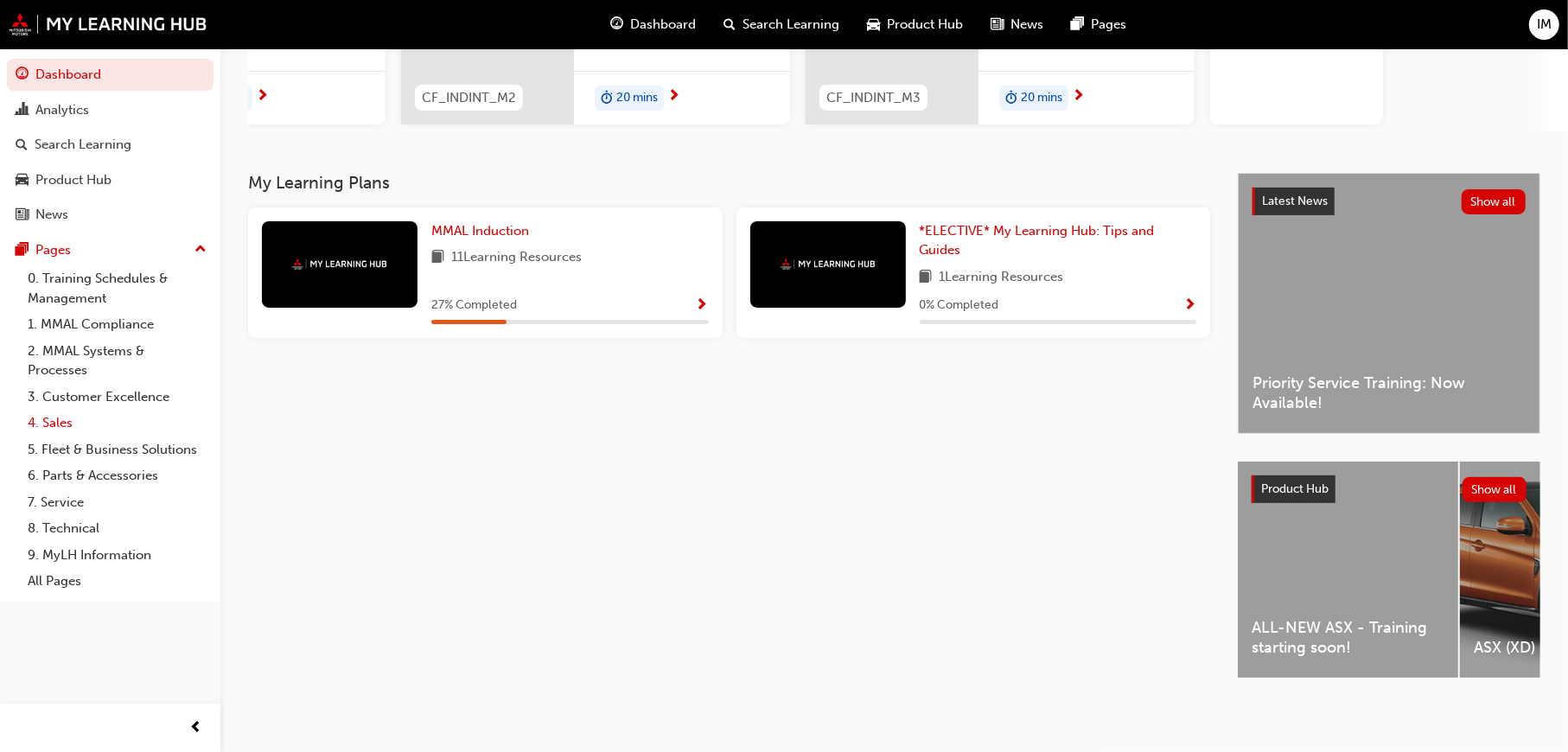
click at [71, 410] on link "4. Sales" at bounding box center [117, 423] width 193 height 27
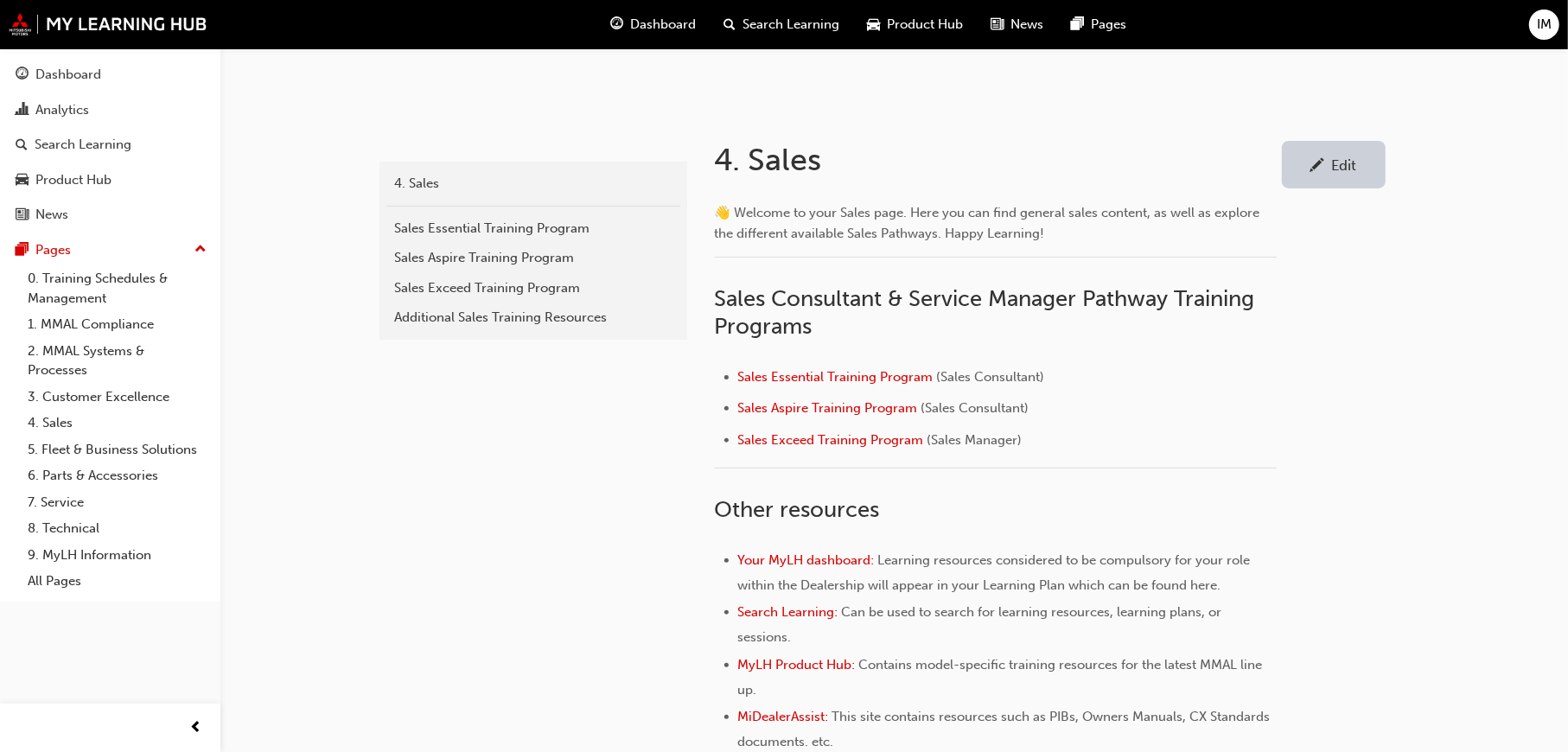
scroll to position [432, 0]
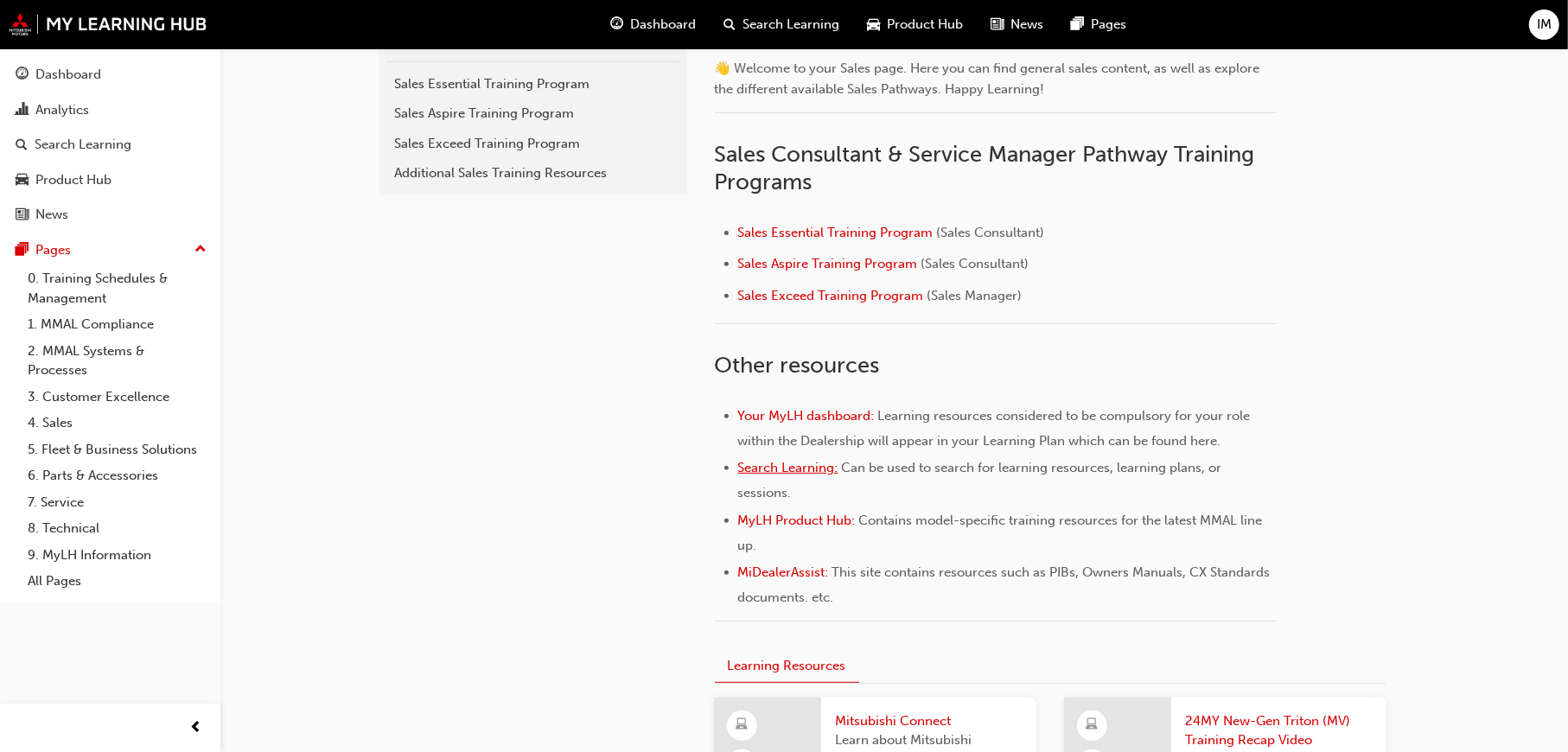
click at [793, 473] on span "Search Learning:" at bounding box center [789, 468] width 101 height 15
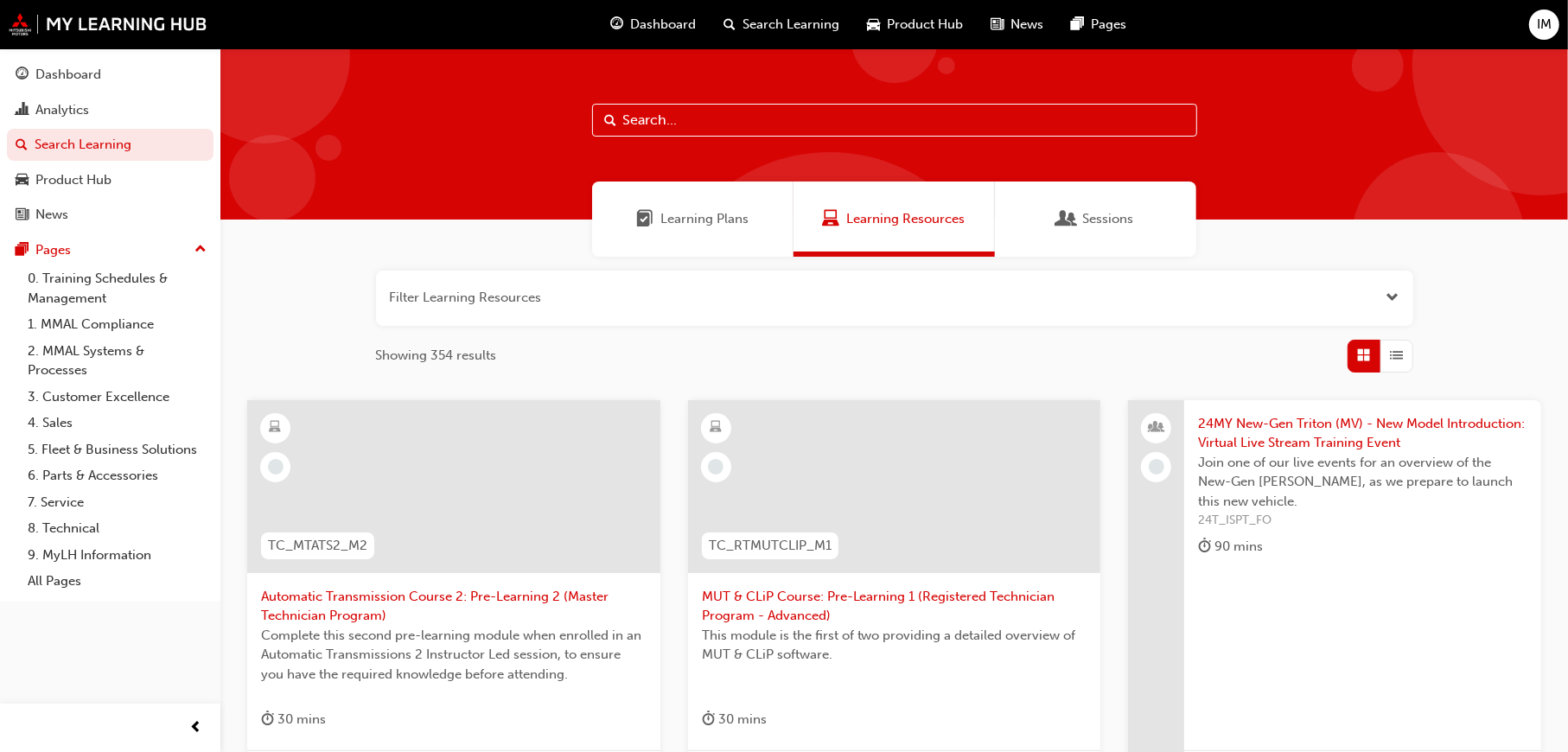
click at [837, 219] on span "Learning Resources" at bounding box center [831, 218] width 17 height 20
click at [553, 286] on button "button" at bounding box center [894, 298] width 1037 height 55
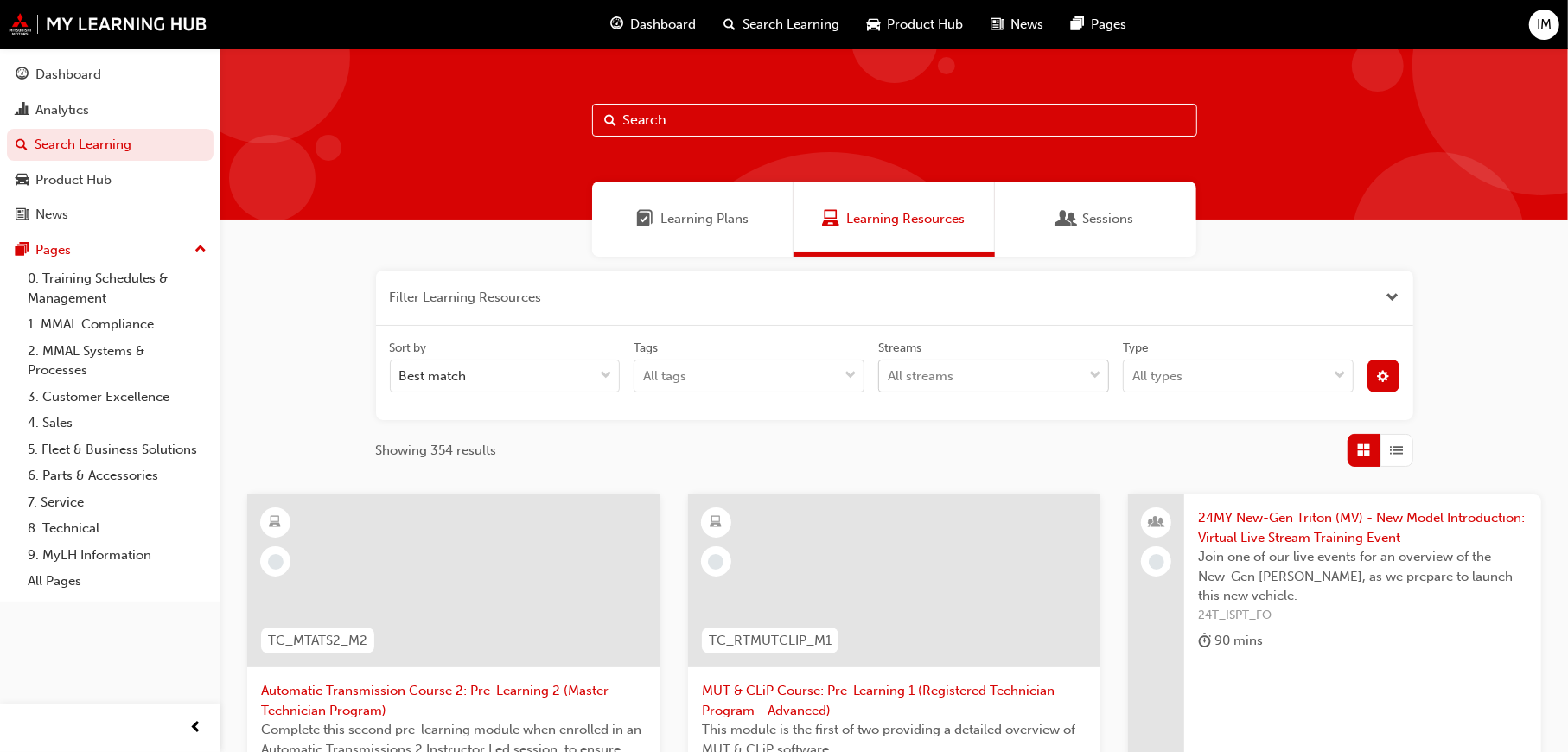
click at [943, 383] on div "All streams" at bounding box center [920, 376] width 65 height 20
click at [889, 383] on input "Streams All streams" at bounding box center [888, 375] width 2 height 14
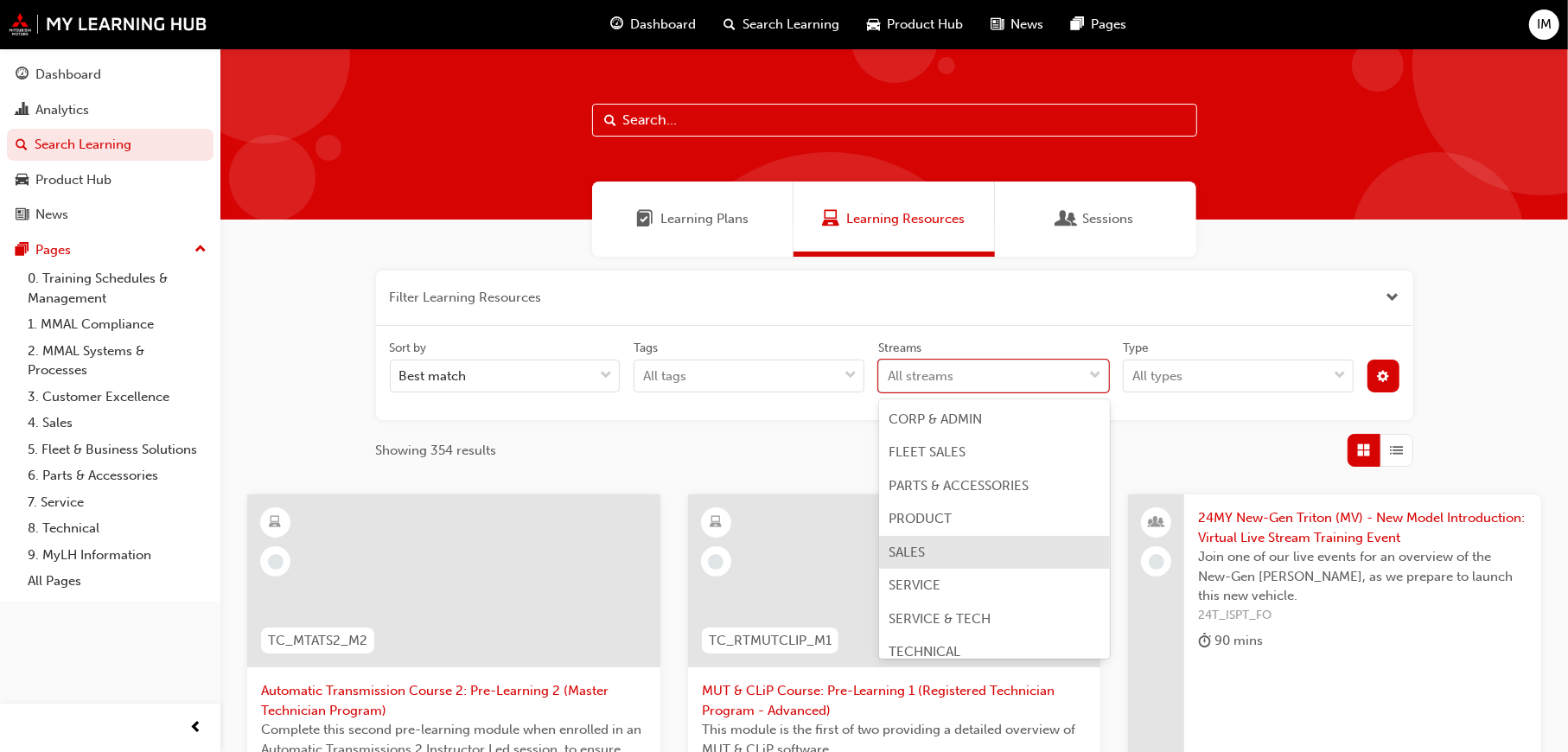
click at [949, 547] on div "SALES" at bounding box center [994, 554] width 231 height 34
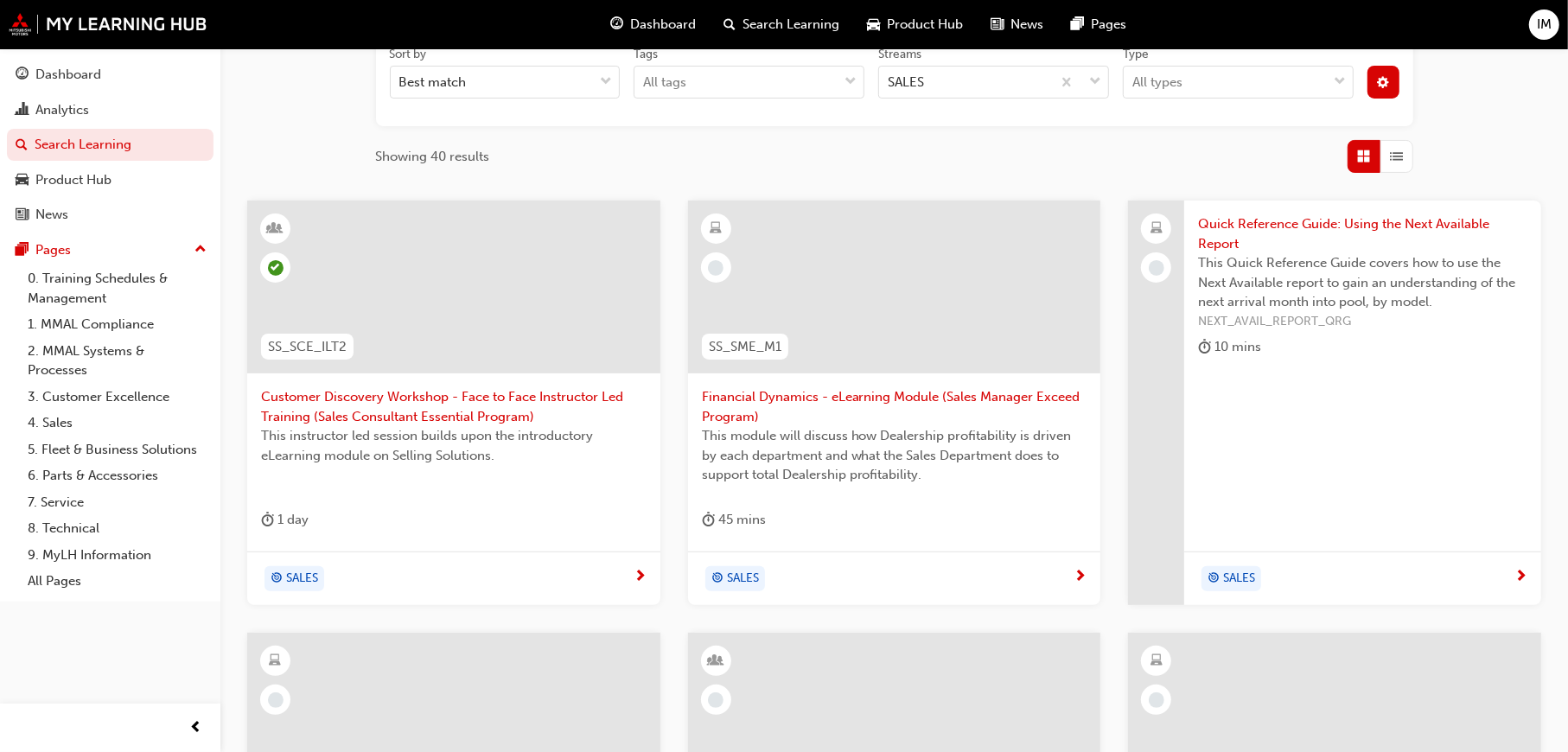
scroll to position [346, 0]
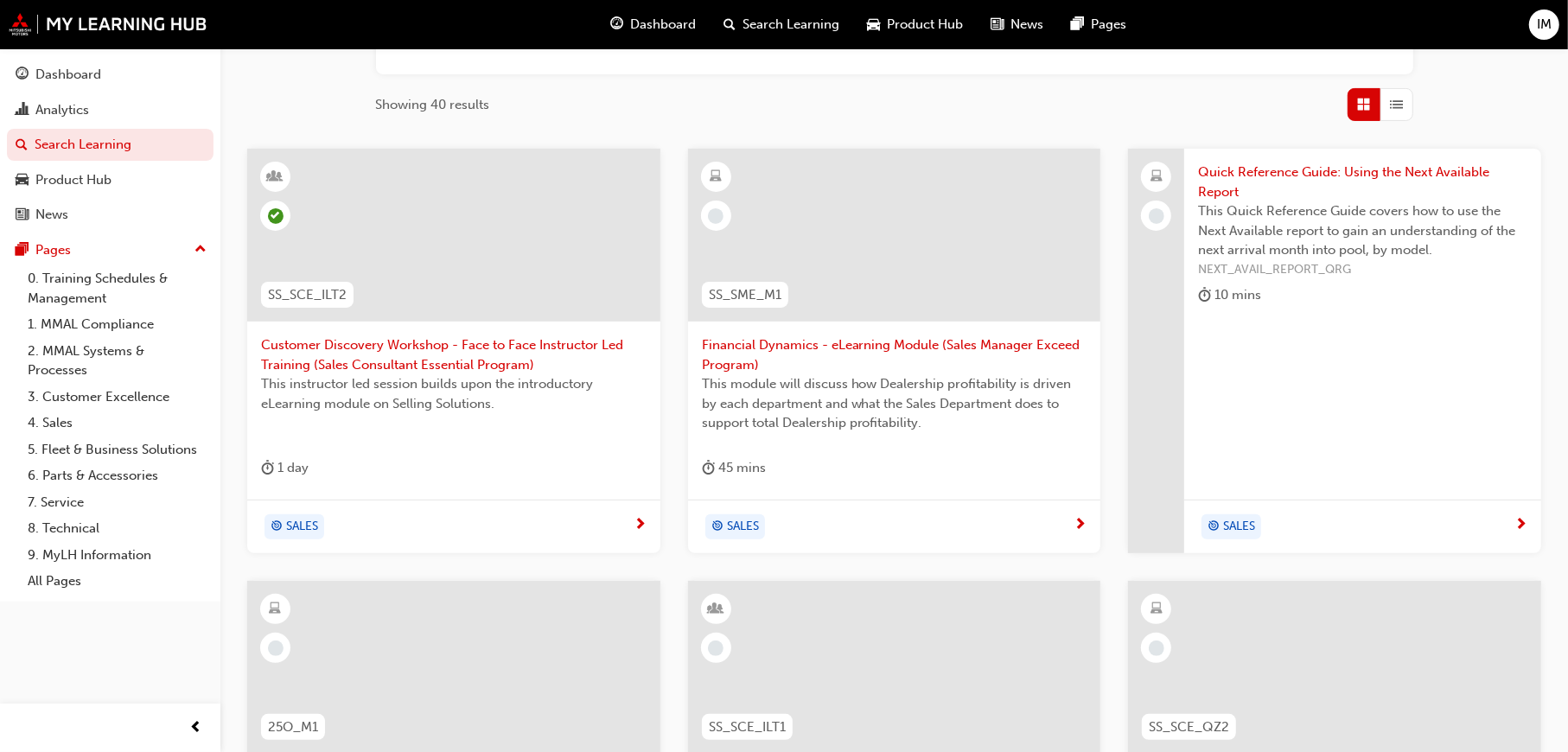
click at [378, 358] on span "Customer Discovery Workshop - Face to Face Instructor Led Training (Sales Consu…" at bounding box center [454, 354] width 385 height 39
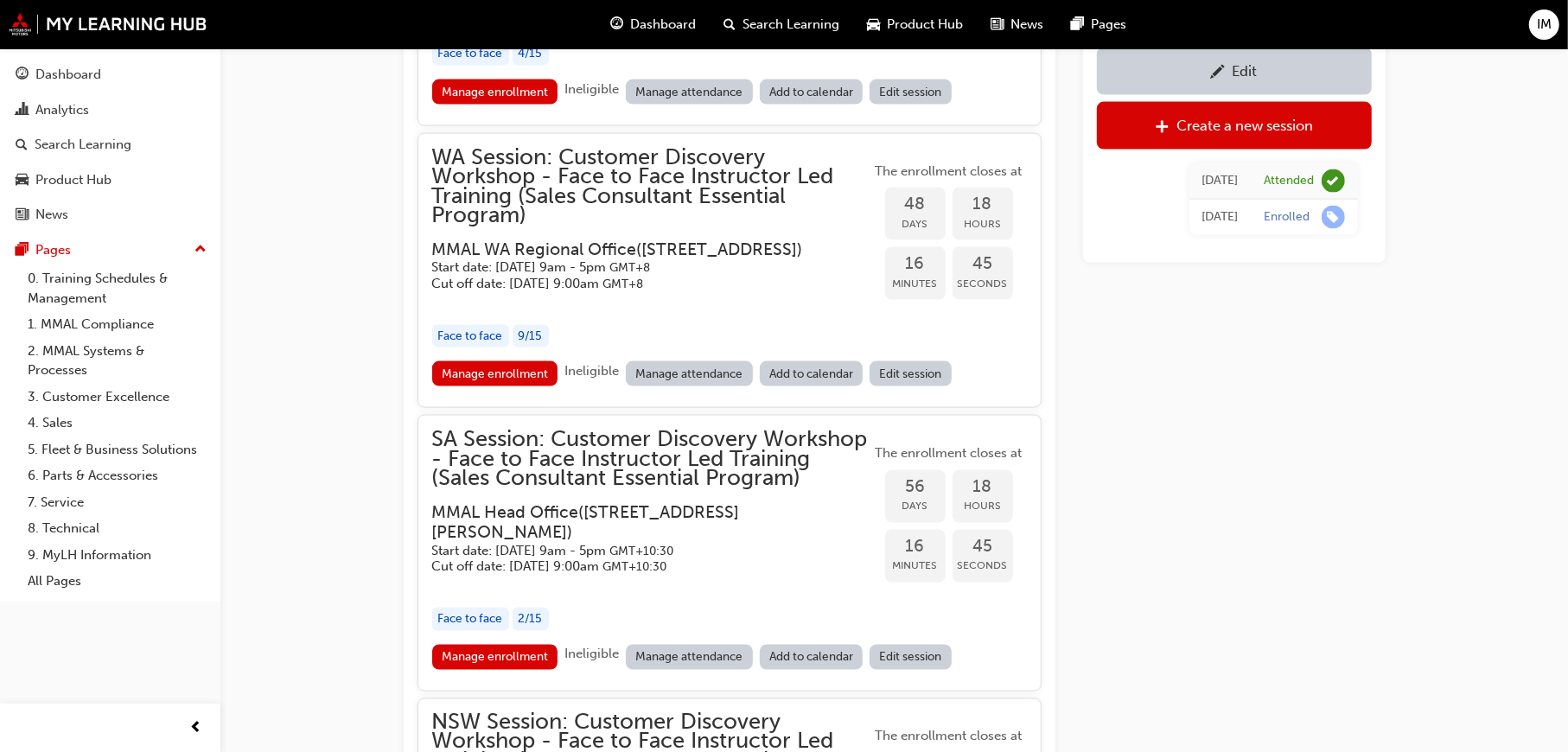
scroll to position [2436, 0]
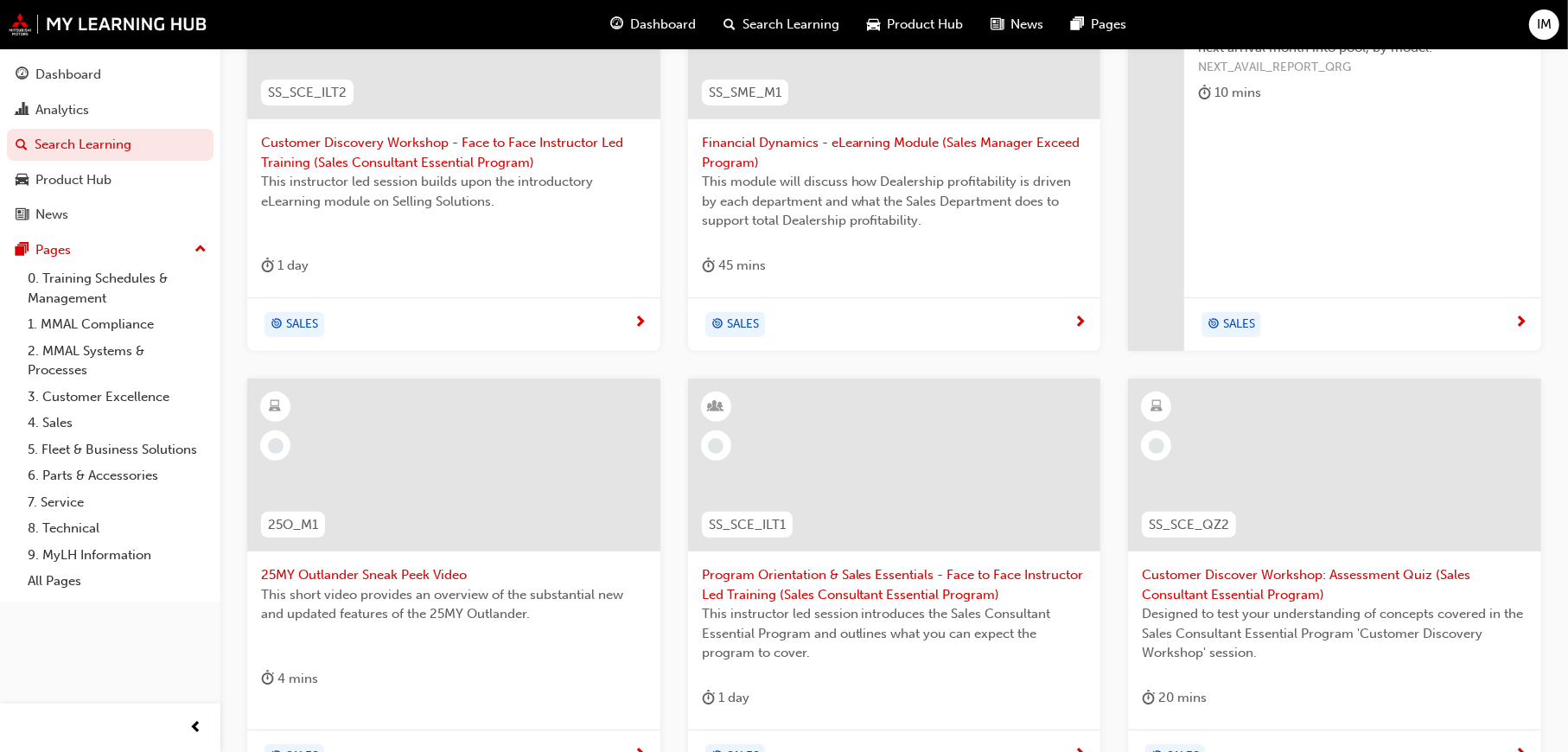
scroll to position [788, 0]
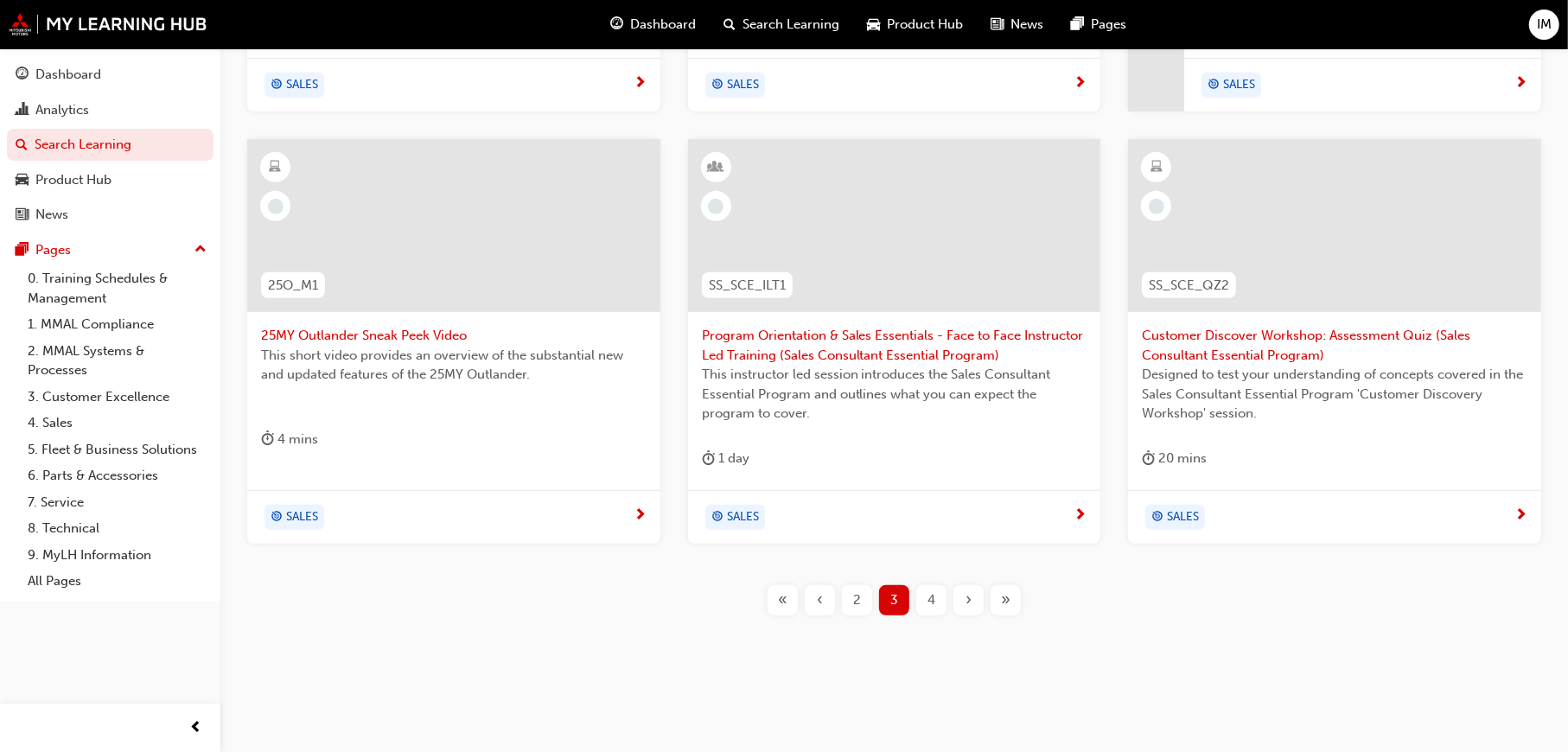
click at [1082, 513] on span "next-icon" at bounding box center [1080, 517] width 13 height 15
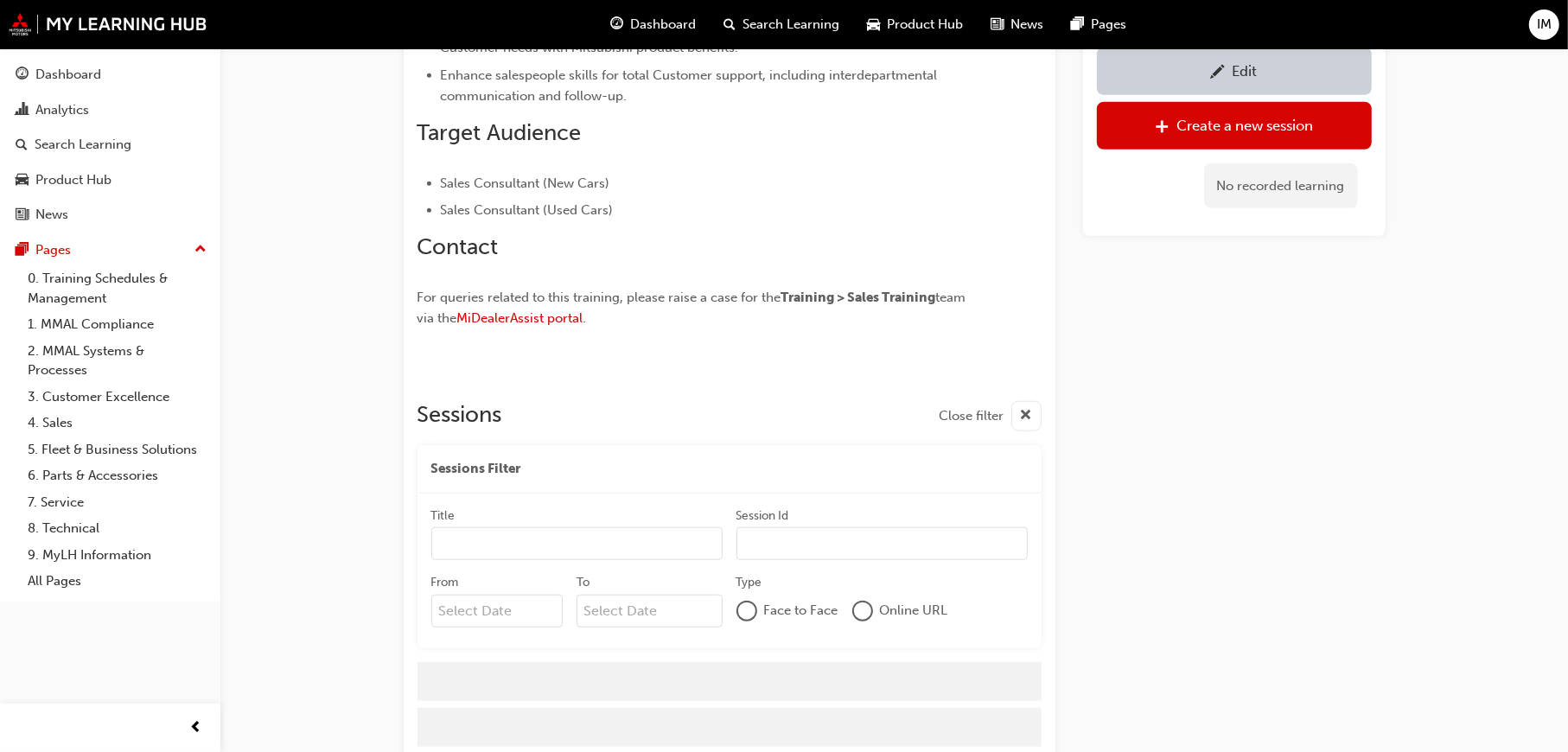
scroll to position [1294, 0]
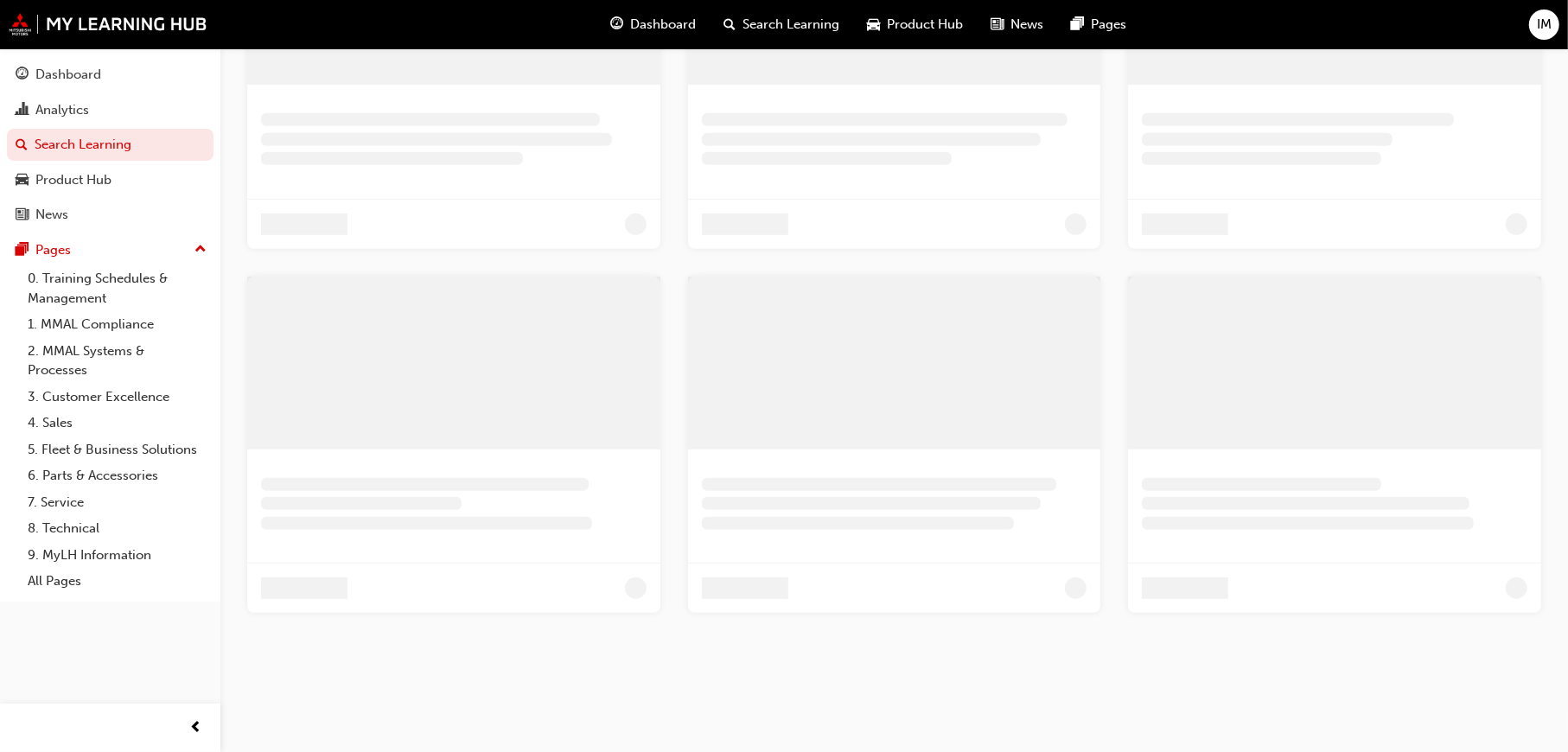
scroll to position [788, 0]
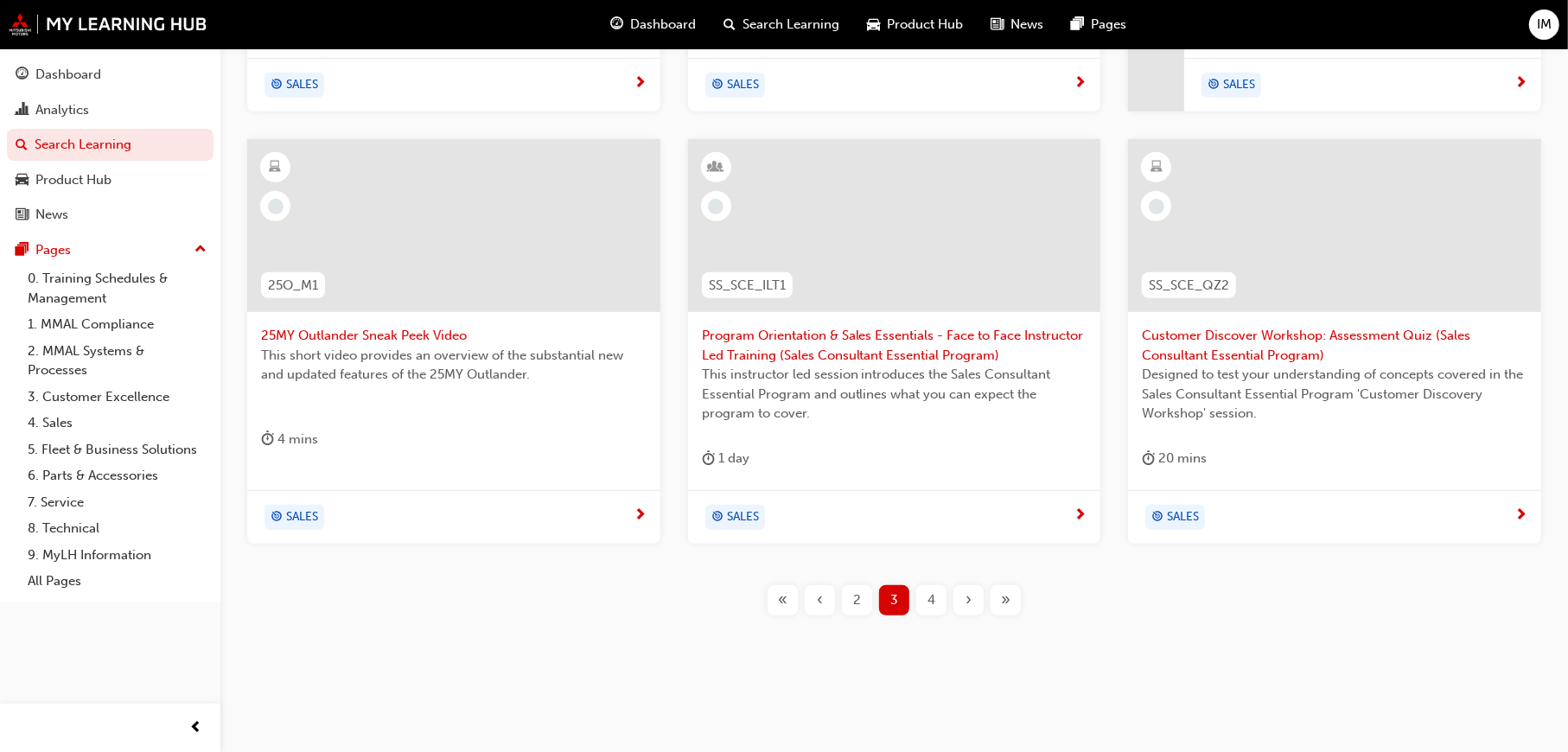
click at [936, 593] on div "4" at bounding box center [931, 601] width 30 height 30
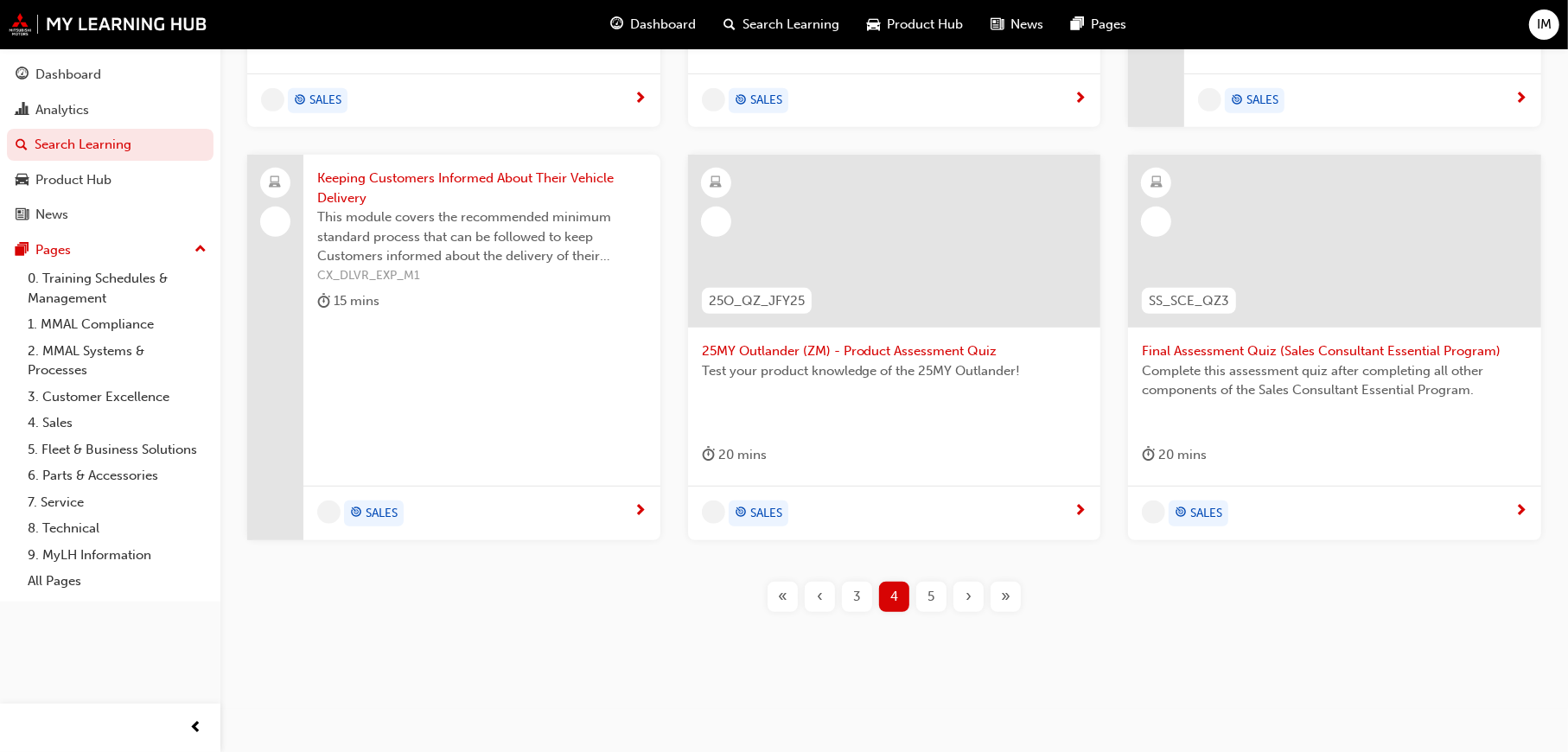
scroll to position [769, 0]
click at [932, 591] on span "5" at bounding box center [931, 600] width 7 height 20
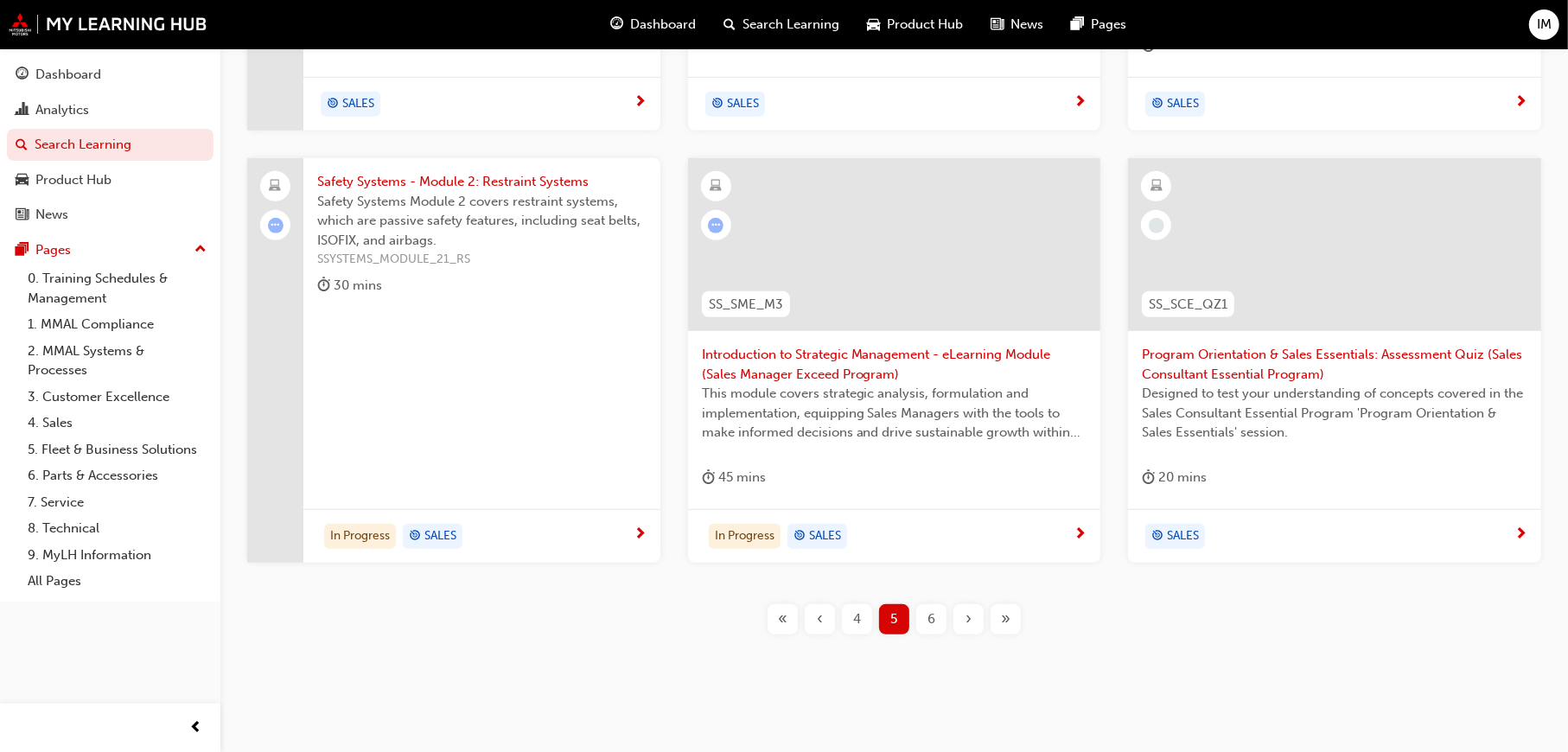
click at [937, 611] on div "6" at bounding box center [931, 620] width 30 height 30
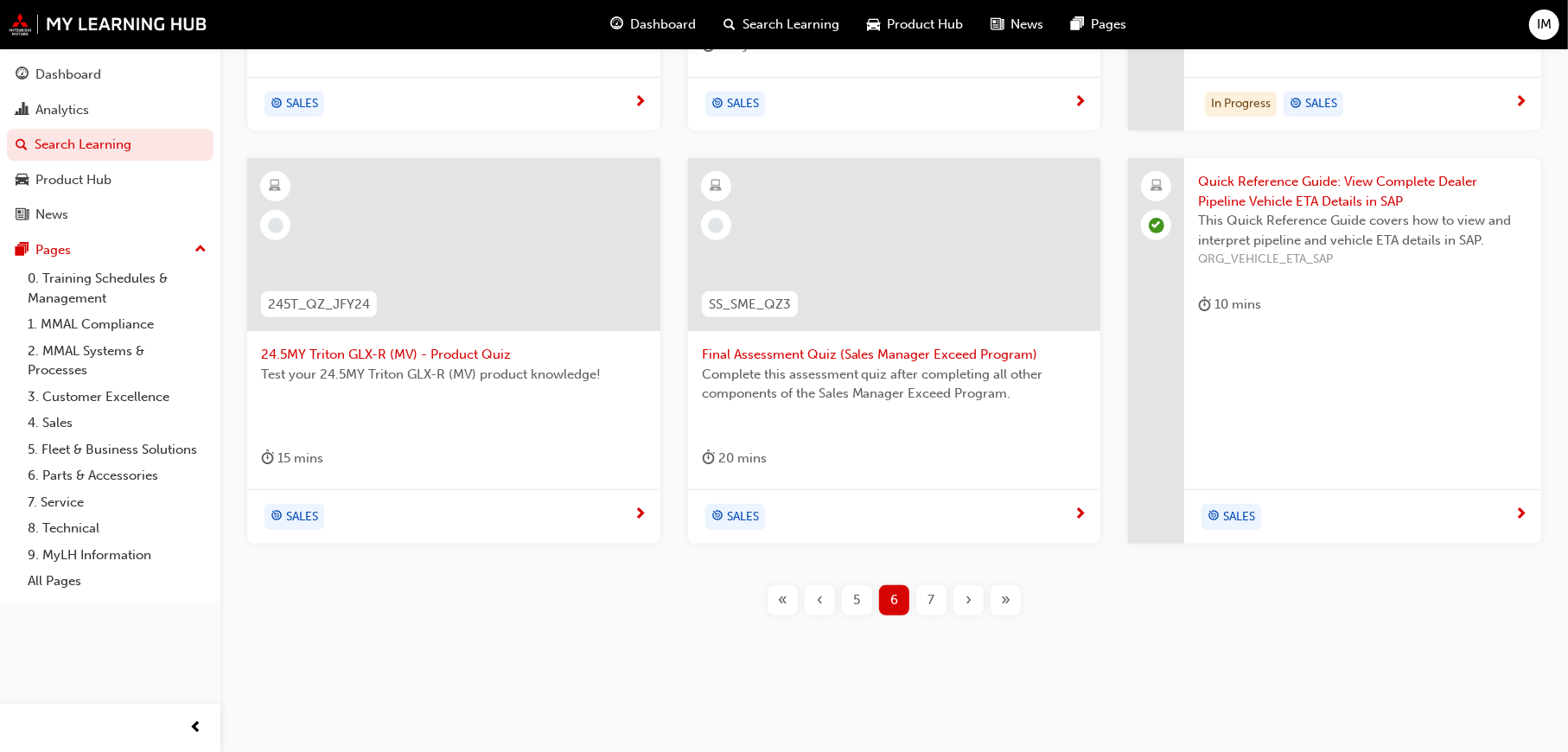
click at [938, 591] on div "7" at bounding box center [931, 601] width 30 height 30
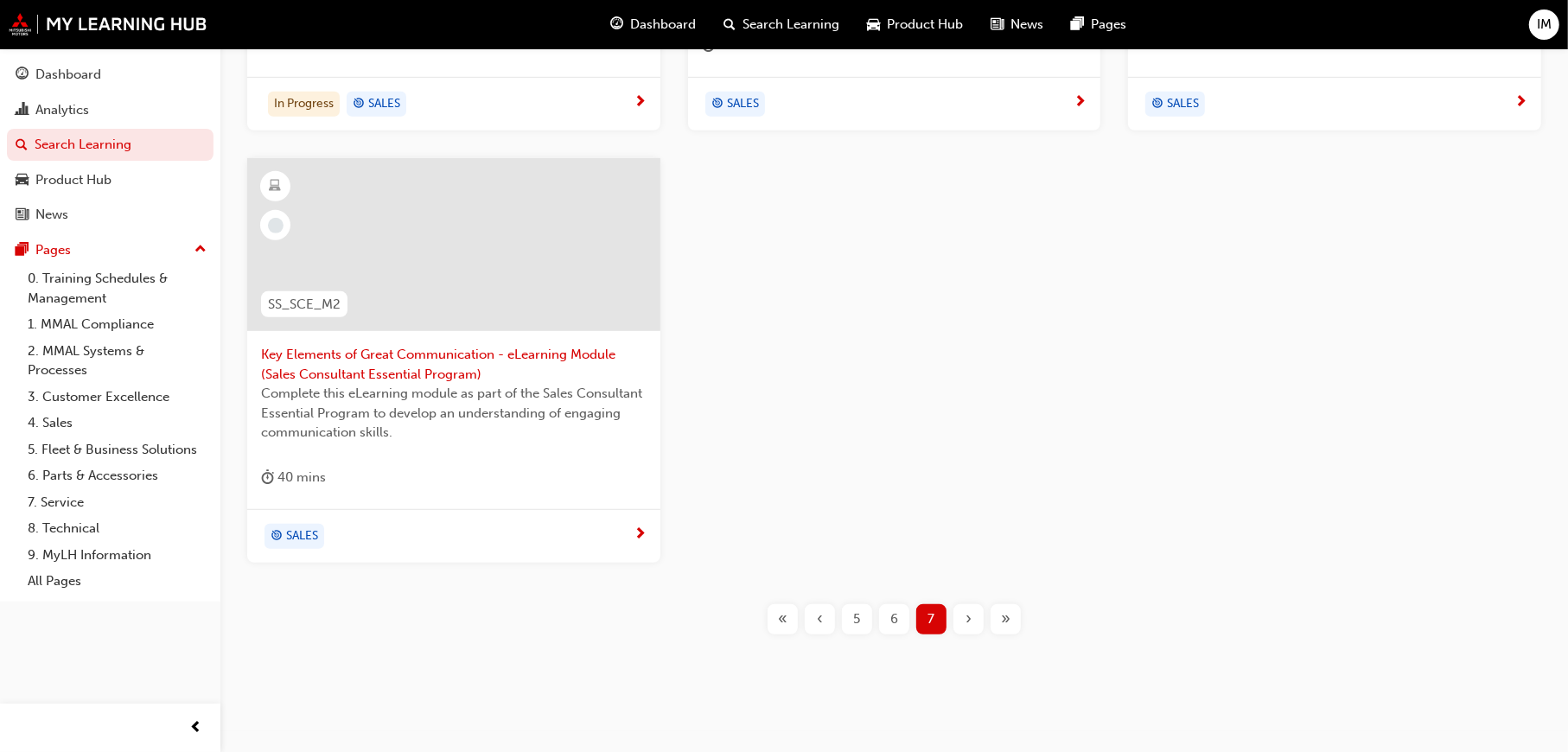
click at [334, 361] on span "Key Elements of Great Communication - eLearning Module (Sales Consultant Essent…" at bounding box center [454, 364] width 385 height 39
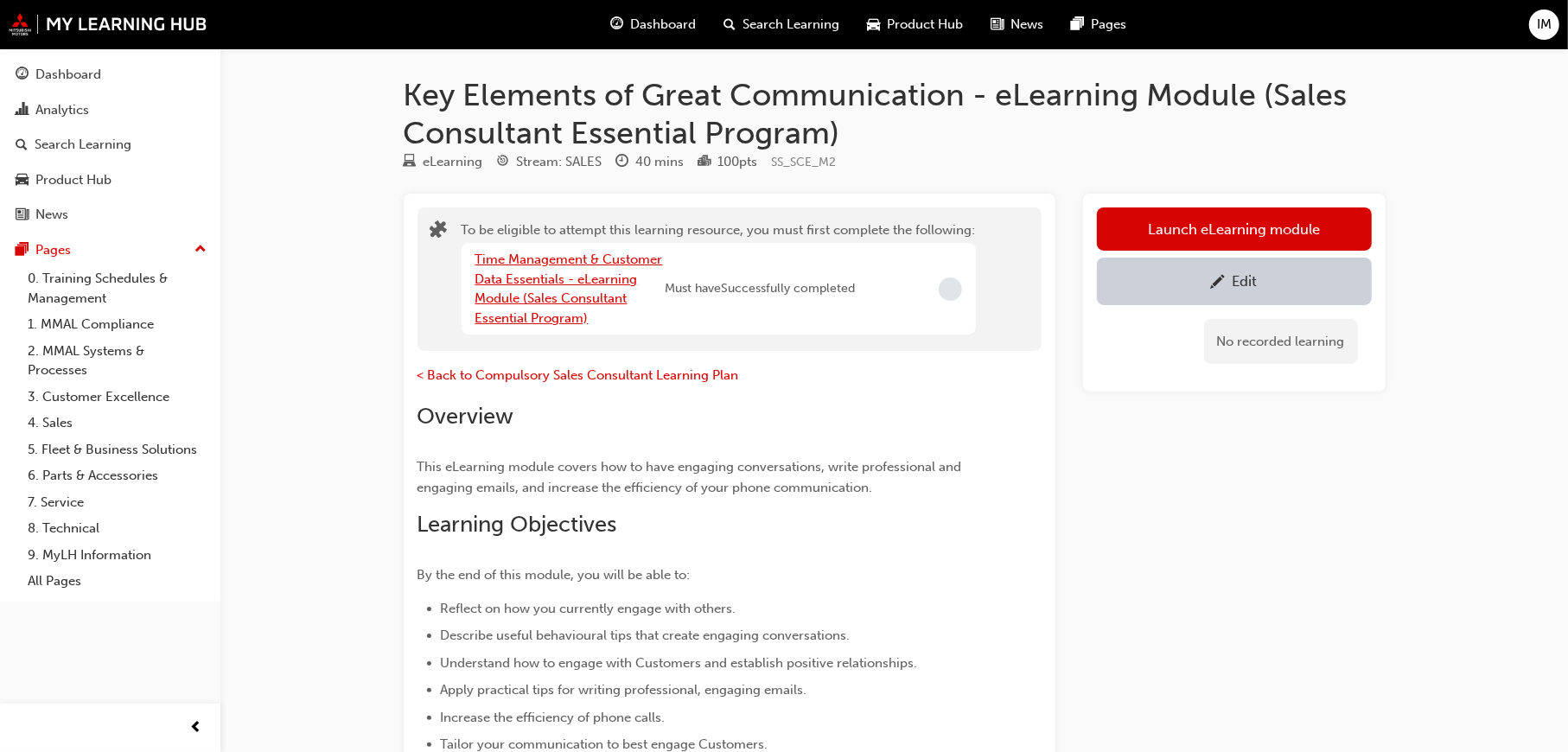
click at [553, 281] on link "Time Management & Customer Data Essentials - eLearning Module (Sales Consultant…" at bounding box center [569, 289] width 188 height 74
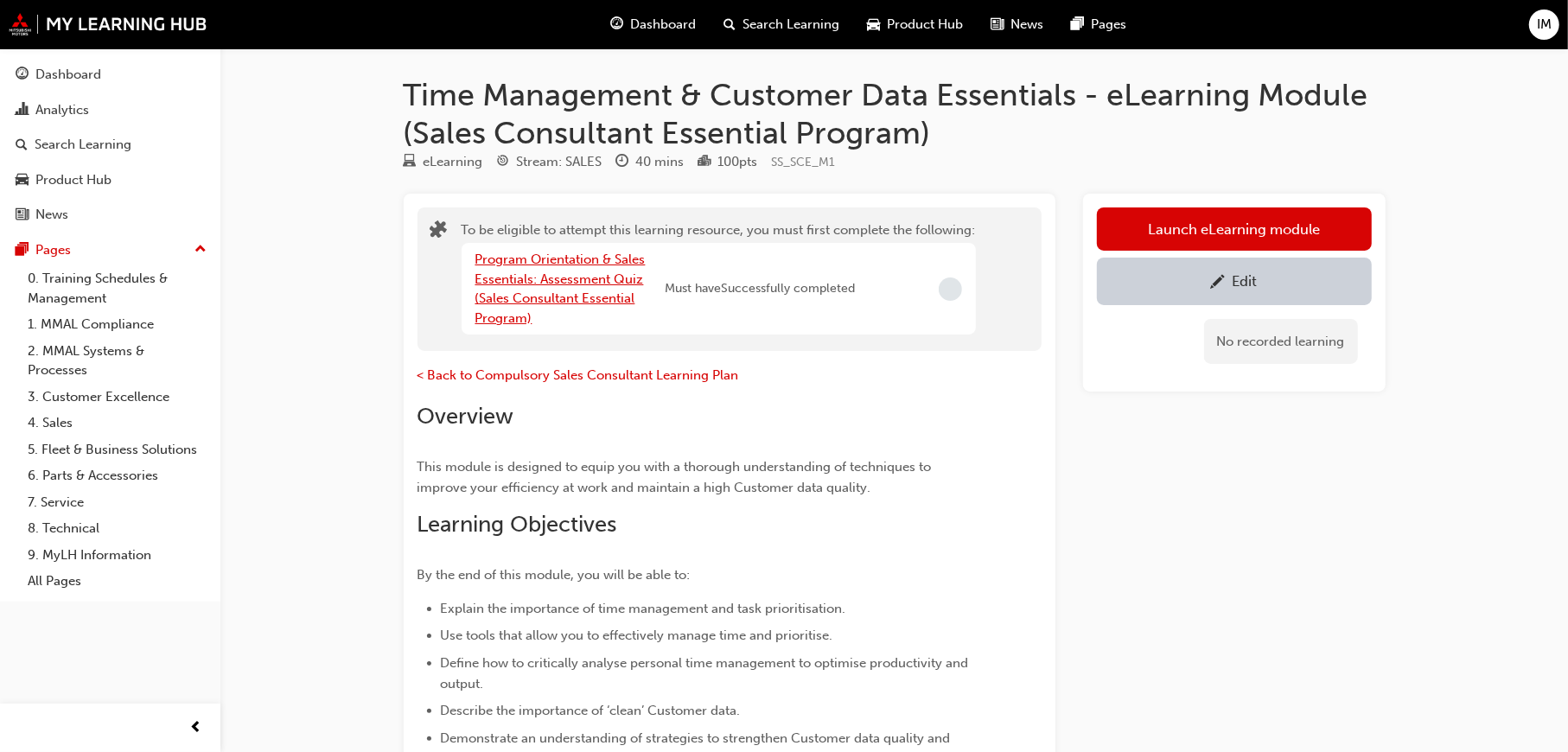
click at [549, 275] on link "Program Orientation & Sales Essentials: Assessment Quiz (Sales Consultant Essen…" at bounding box center [560, 289] width 170 height 74
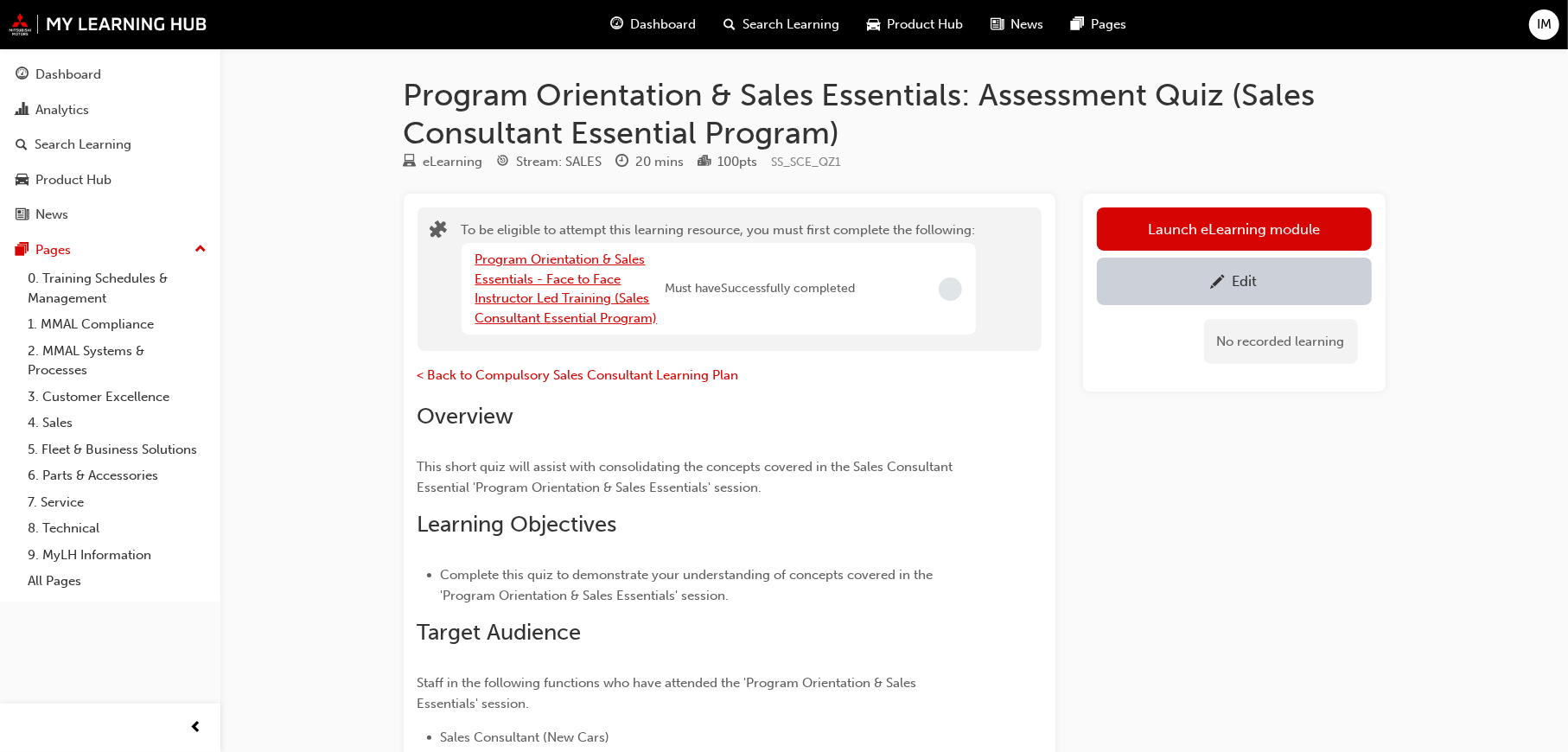
click at [551, 273] on link "Program Orientation & Sales Essentials - Face to Face Instructor Led Training (…" at bounding box center [567, 289] width 182 height 74
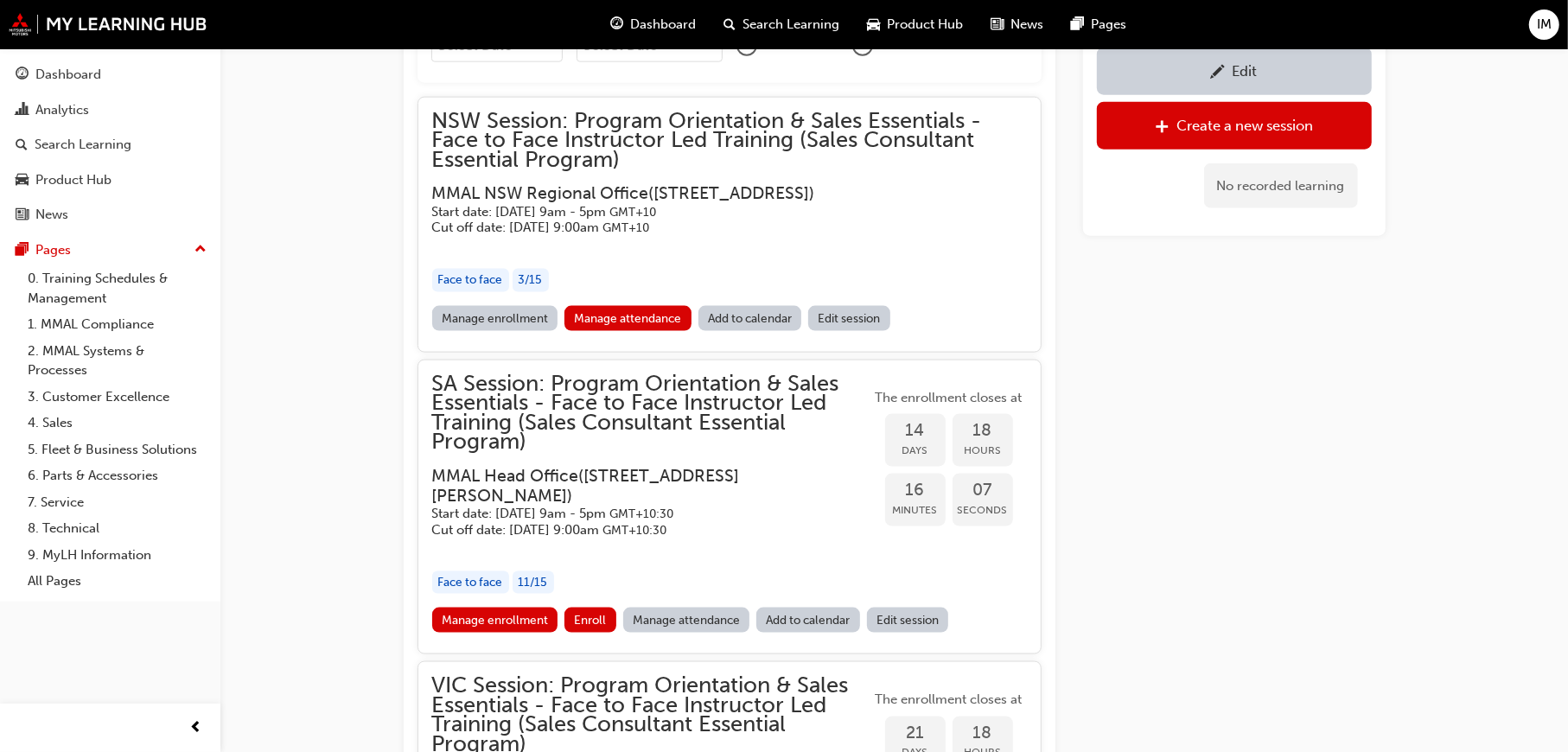
scroll to position [2076, 0]
